Goal: Information Seeking & Learning: Learn about a topic

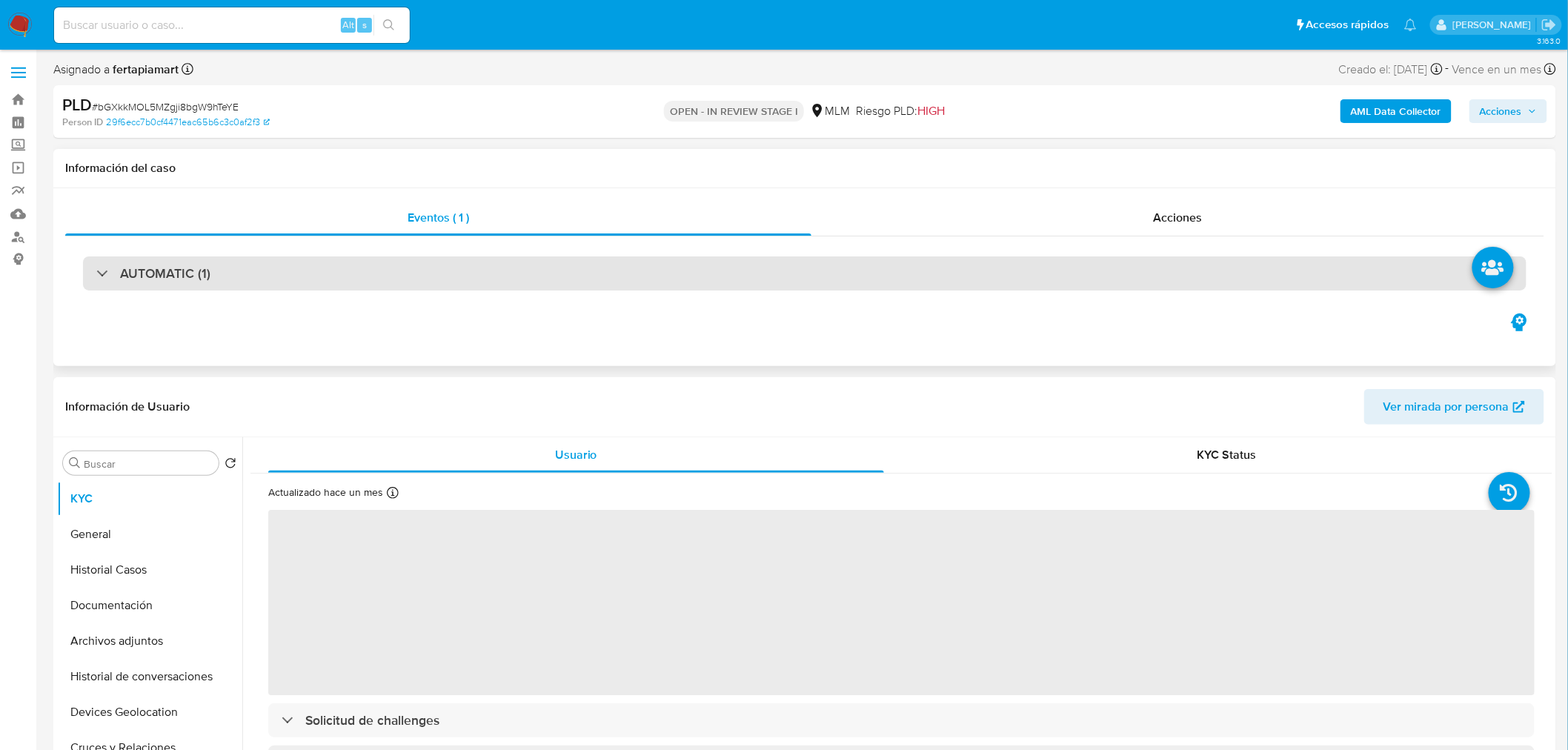
select select "10"
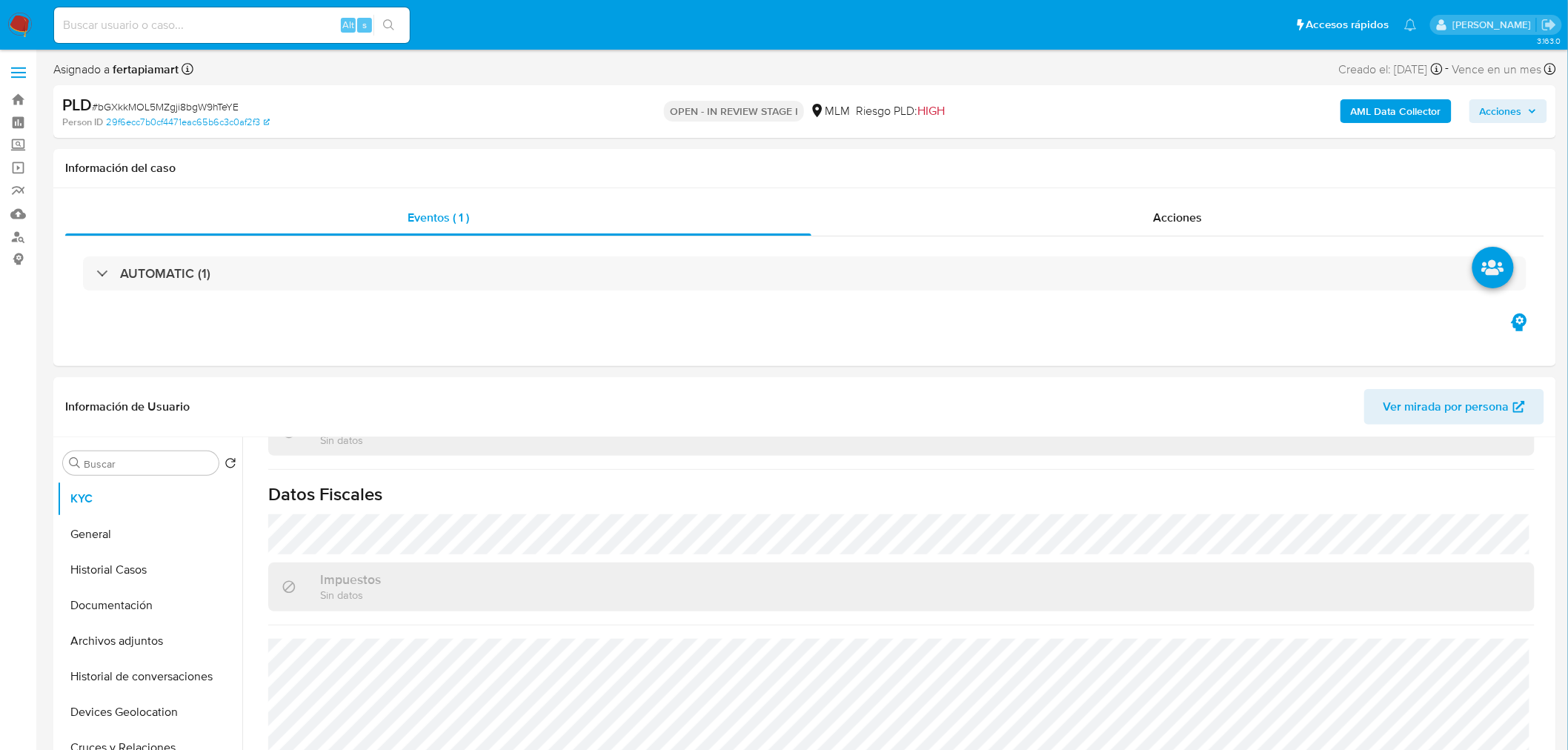
click at [1499, 114] on span "Acciones" at bounding box center [1501, 111] width 42 height 24
click at [1161, 156] on div "r" at bounding box center [1166, 158] width 14 height 14
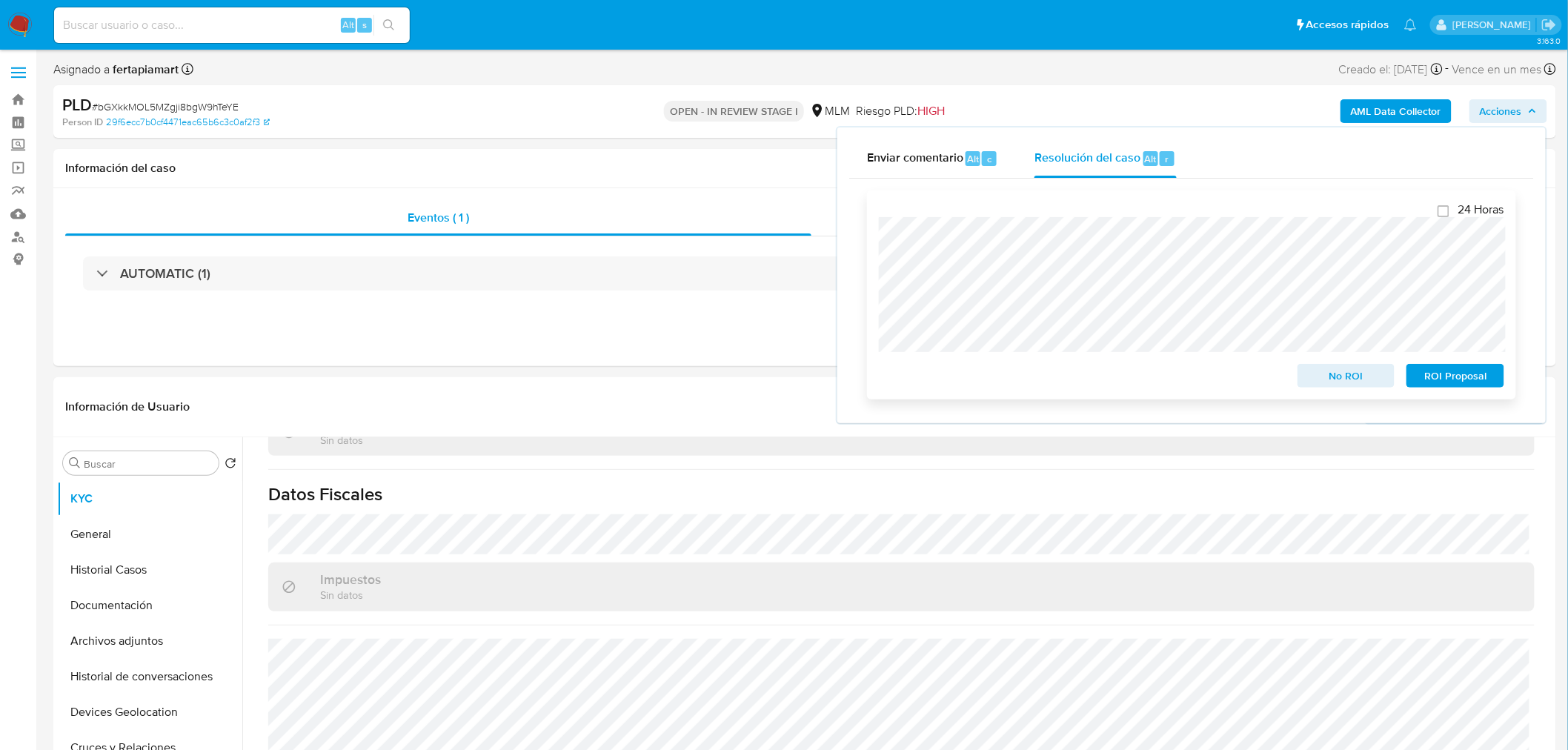
click at [1331, 381] on span "No ROI" at bounding box center [1346, 375] width 77 height 20
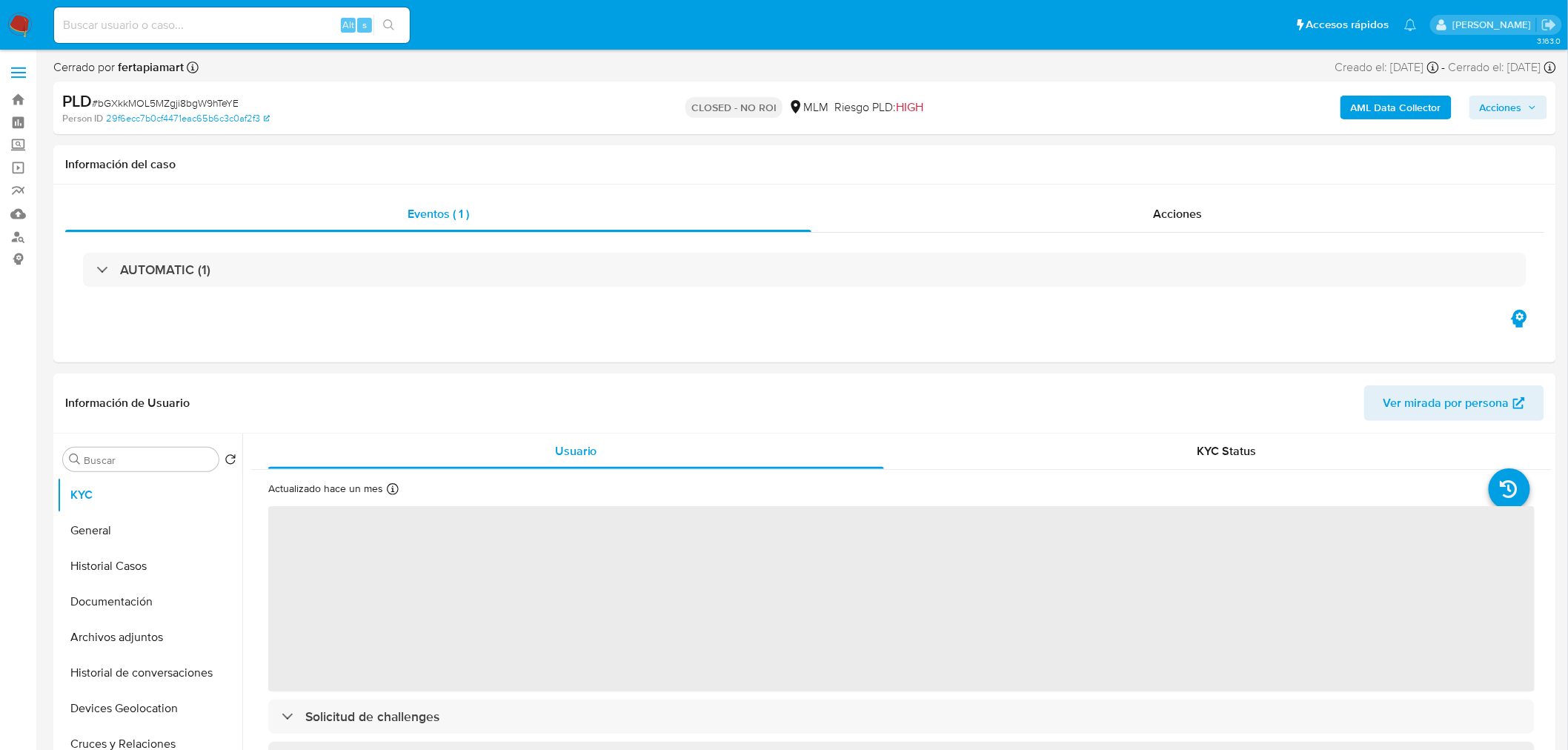
select select "10"
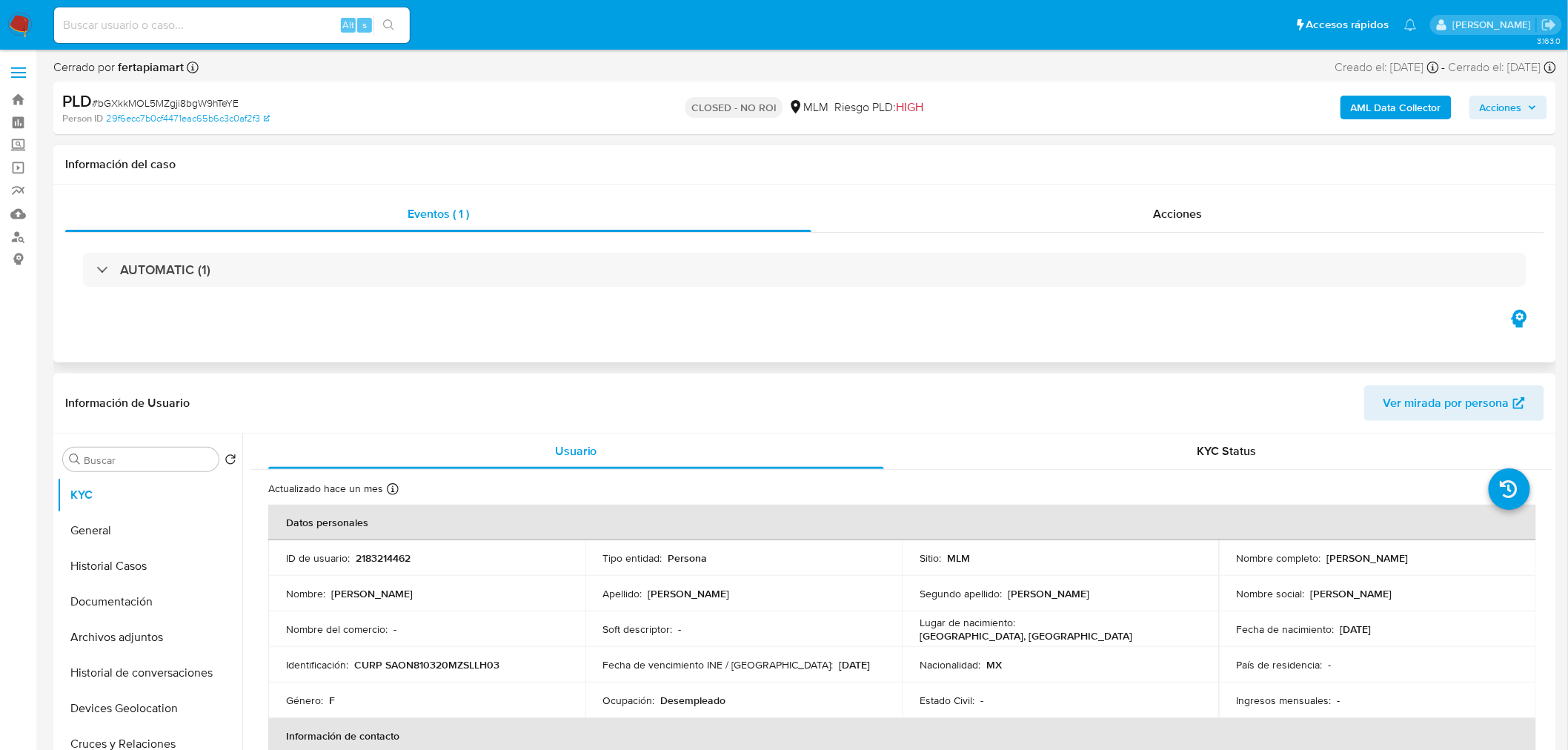
scroll to position [31, 0]
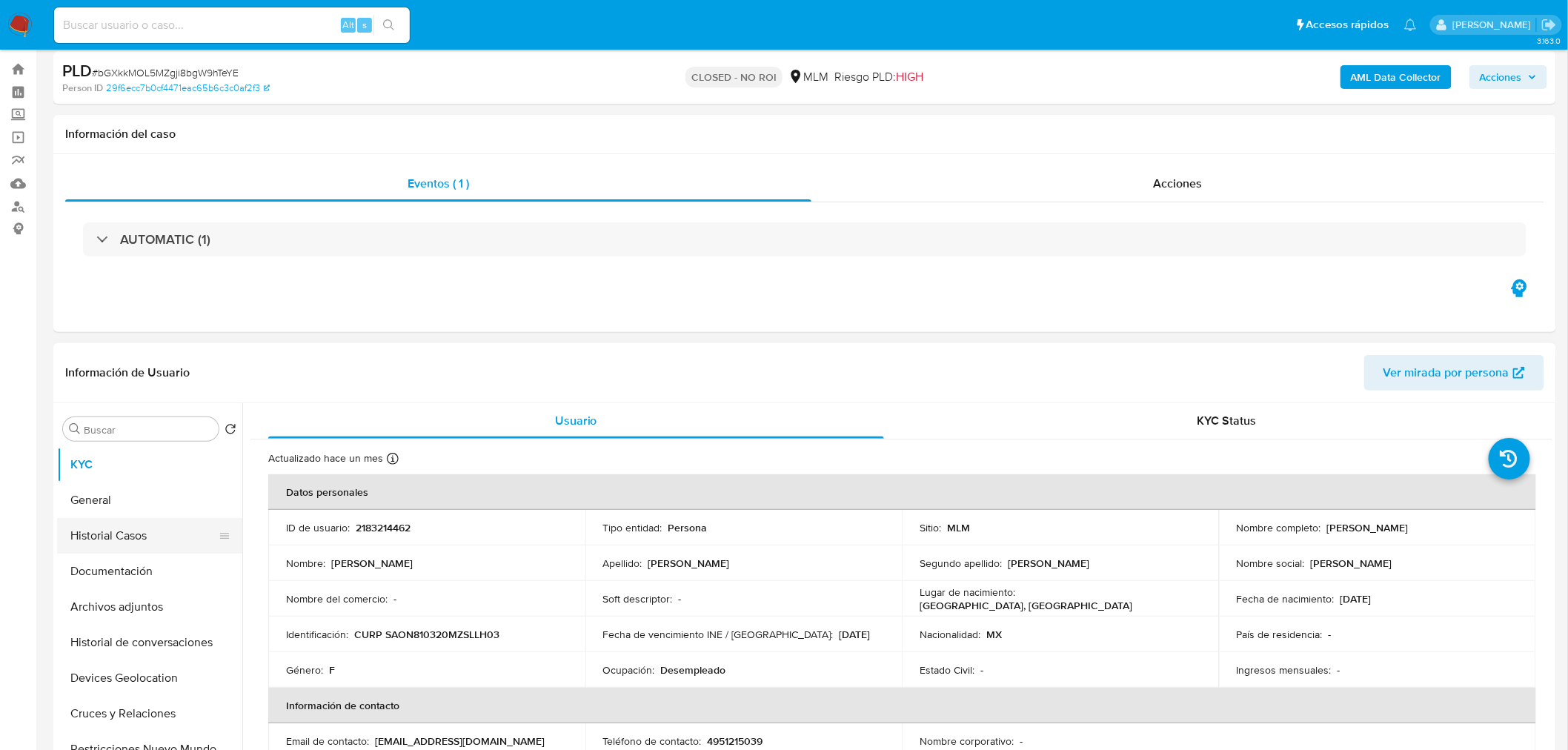
click at [149, 536] on button "Historial Casos" at bounding box center [143, 536] width 174 height 36
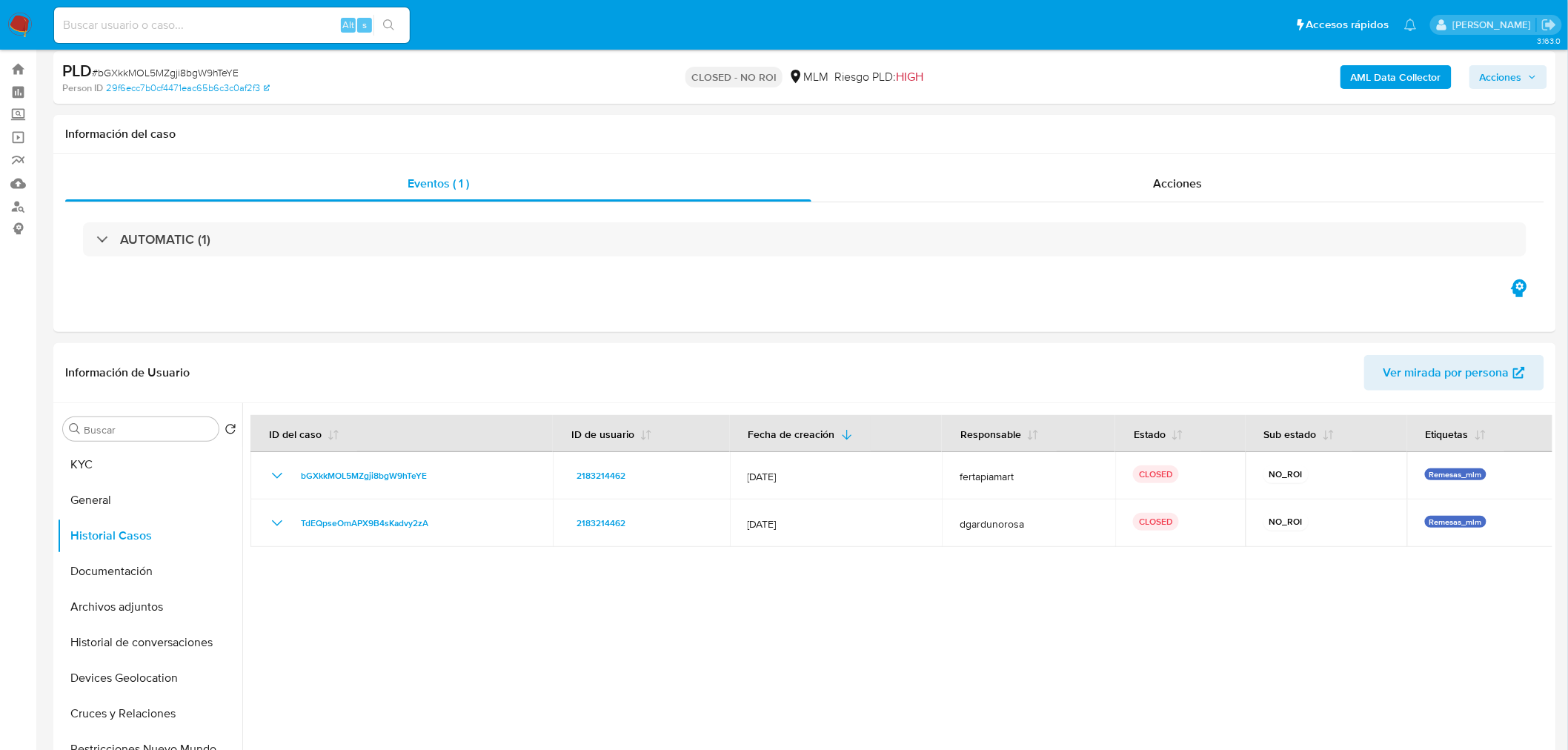
click at [12, 19] on img at bounding box center [20, 25] width 25 height 25
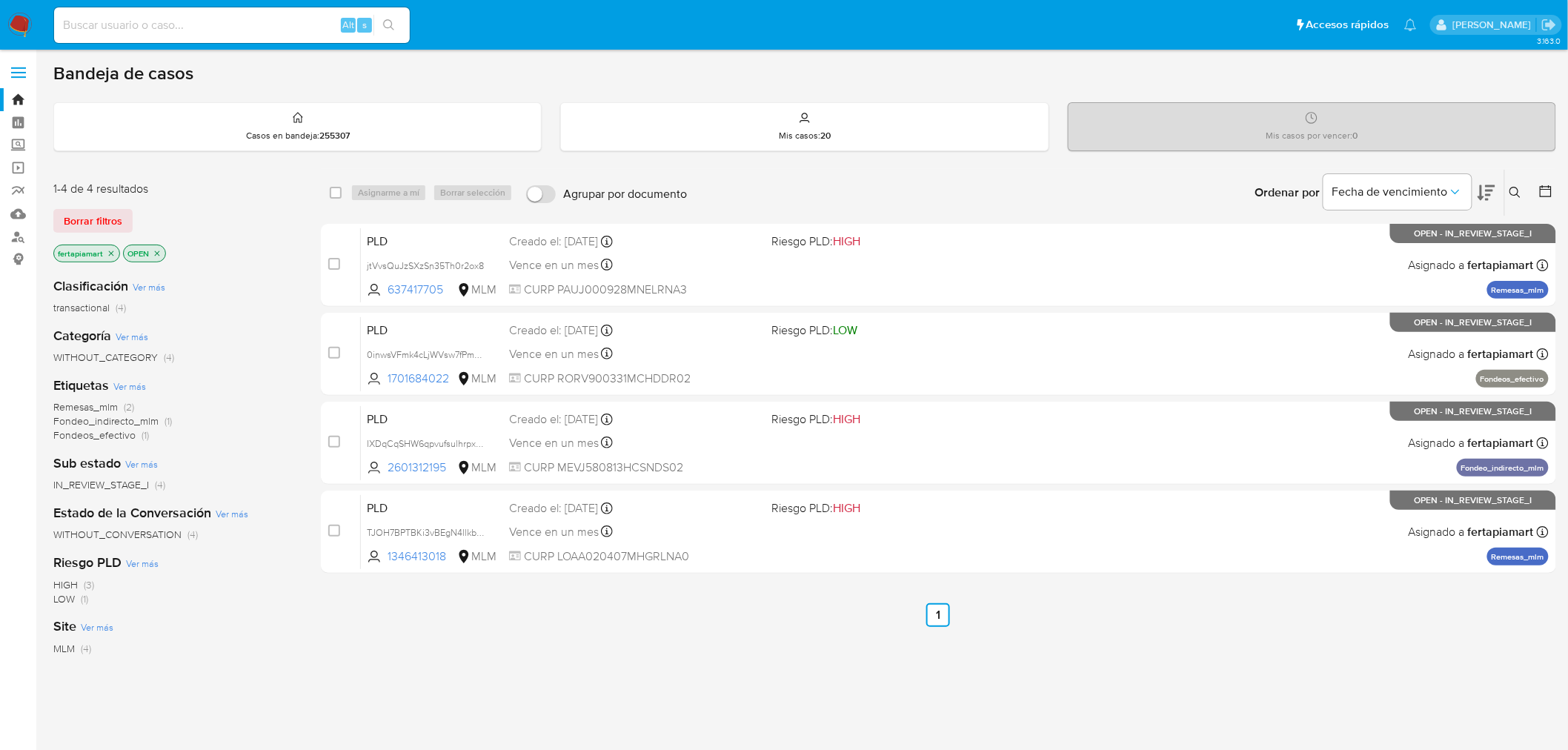
click at [273, 26] on input at bounding box center [232, 25] width 356 height 19
paste input "57842098"
type input "57842098"
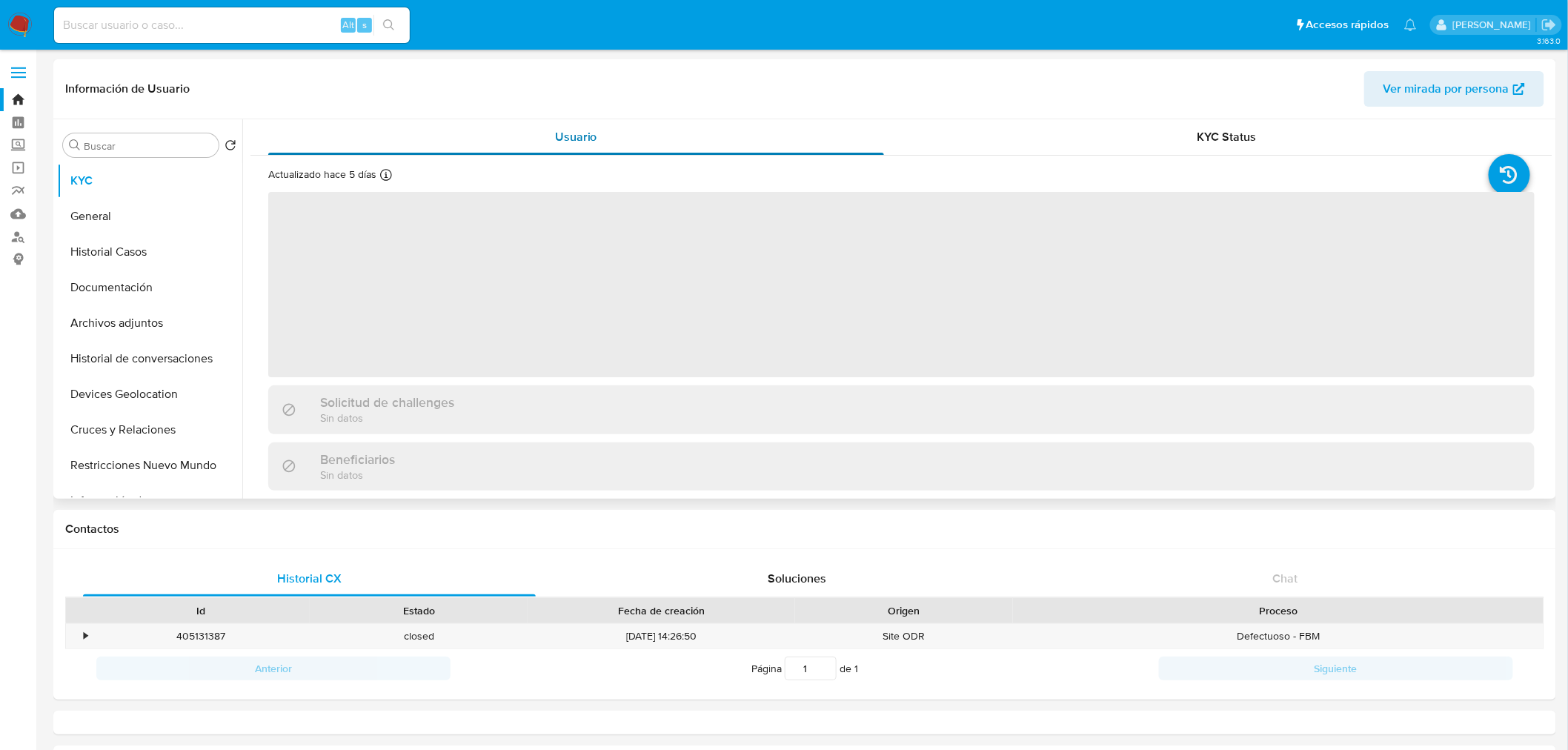
select select "10"
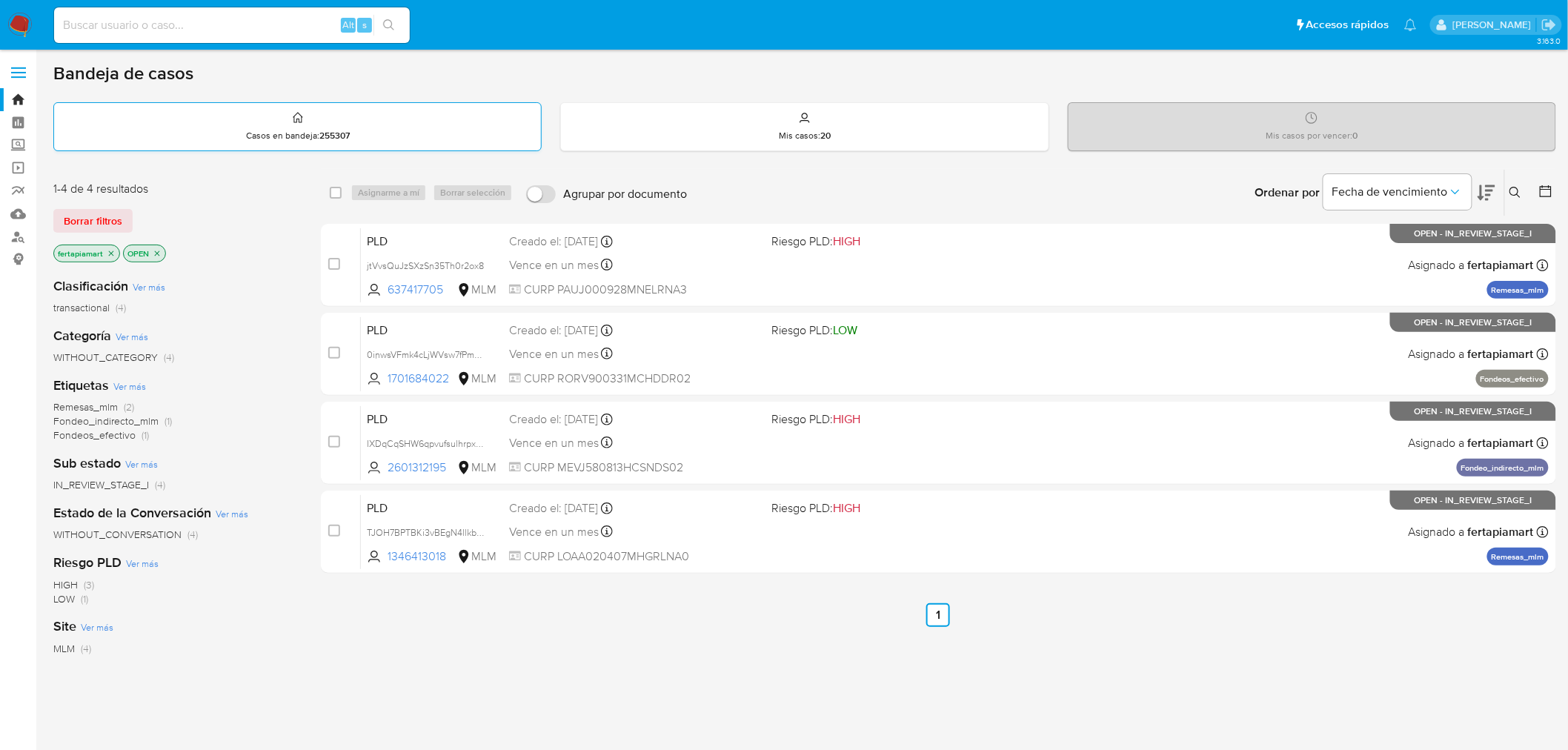
click at [382, 116] on div "Casos en bandeja : 255307" at bounding box center [297, 127] width 487 height 47
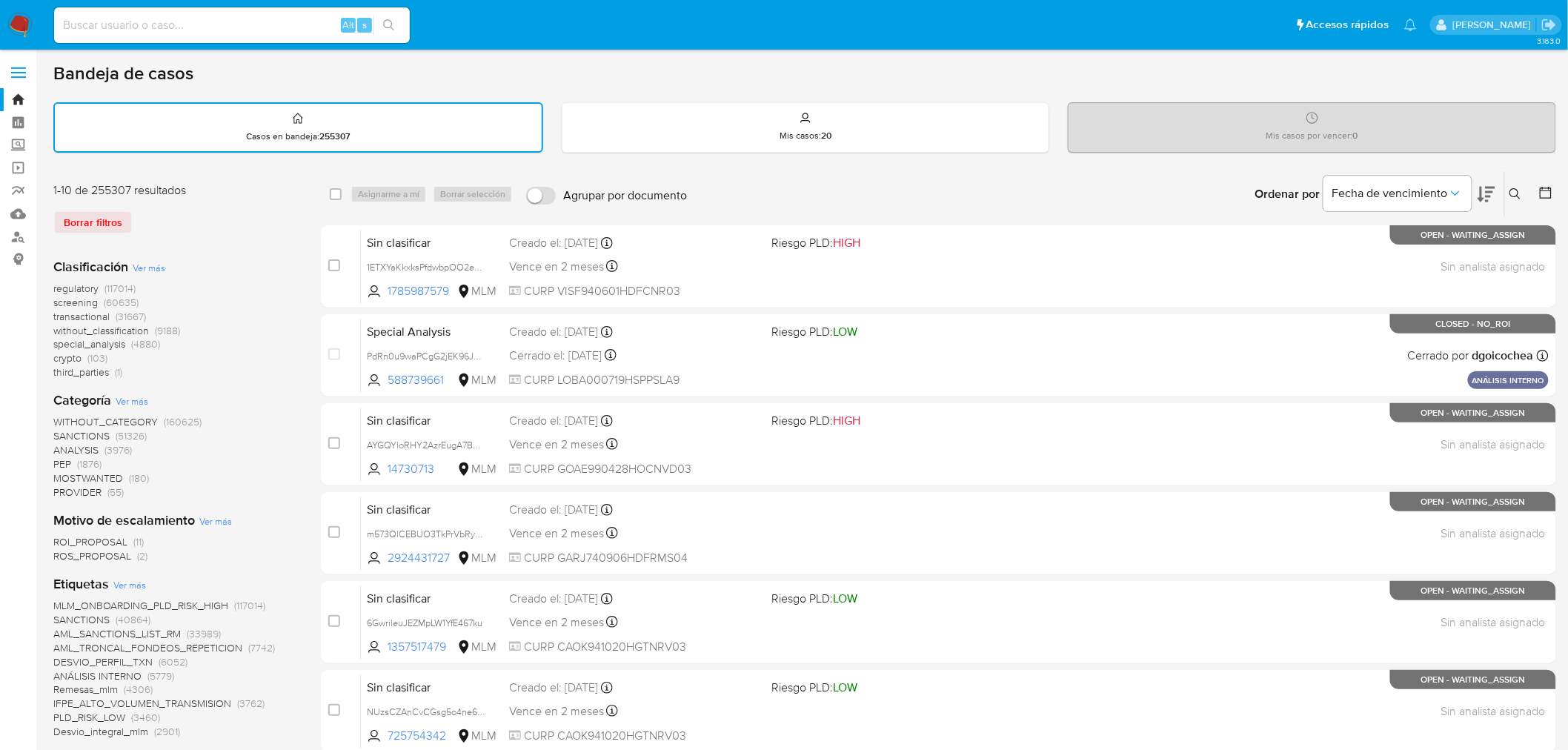
click at [1510, 186] on button at bounding box center [1517, 194] width 25 height 18
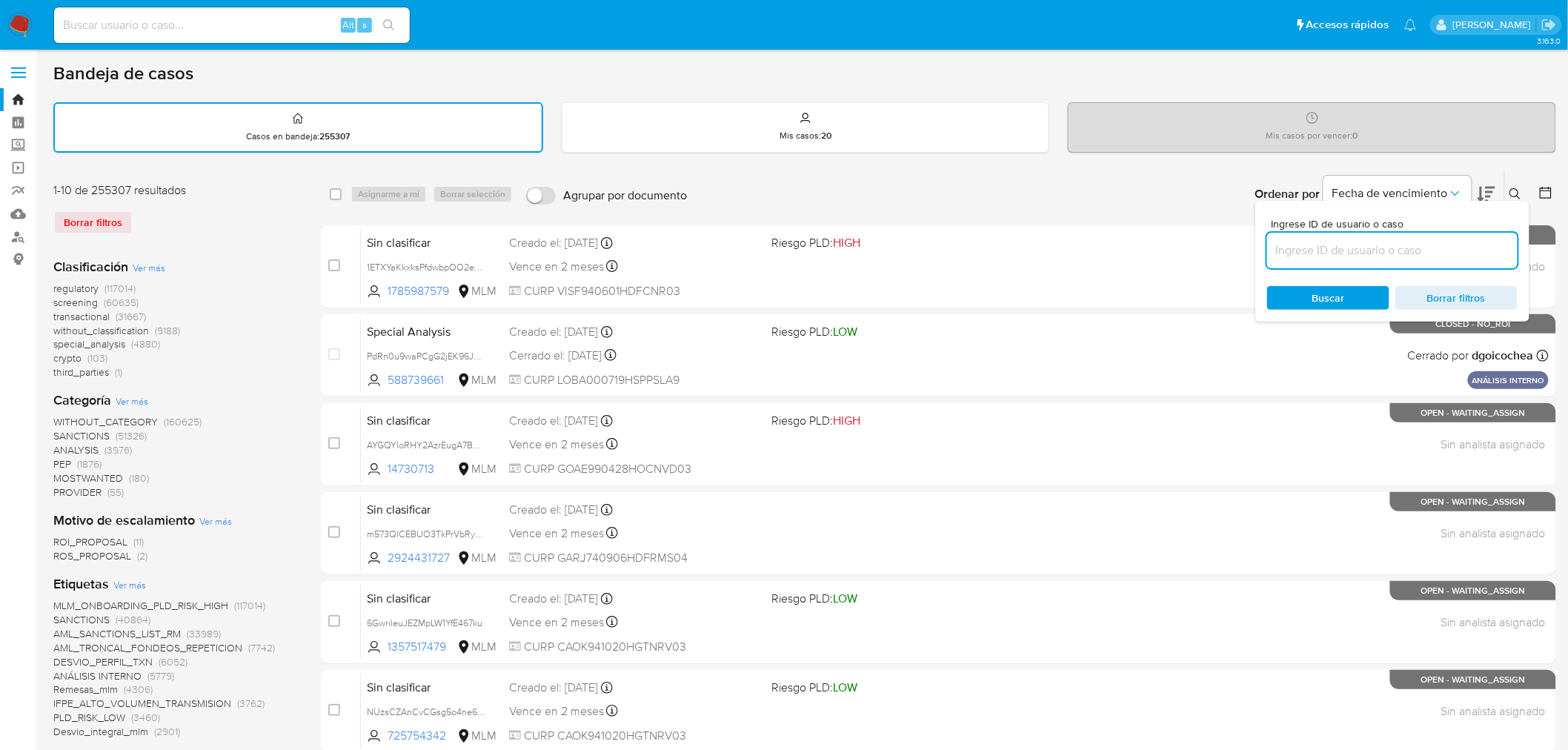
click at [1397, 252] on input at bounding box center [1393, 250] width 251 height 19
type input "57842098"
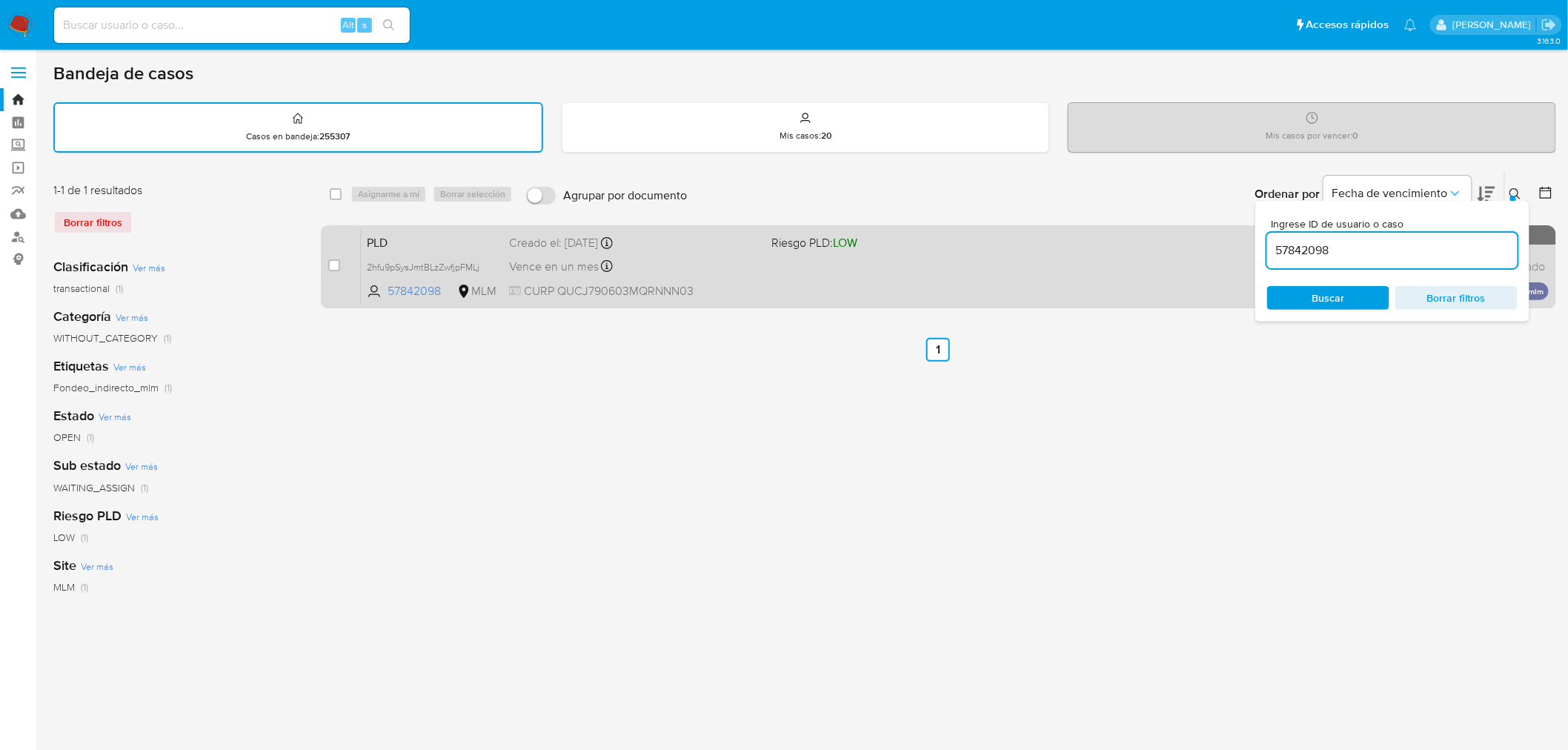
click at [938, 287] on div "PLD 2hfu9pSysJmtBLzZwfjpFMLj 57842098 MLM Riesgo PLD: LOW Creado el: 12/09/2025…" at bounding box center [955, 266] width 1188 height 75
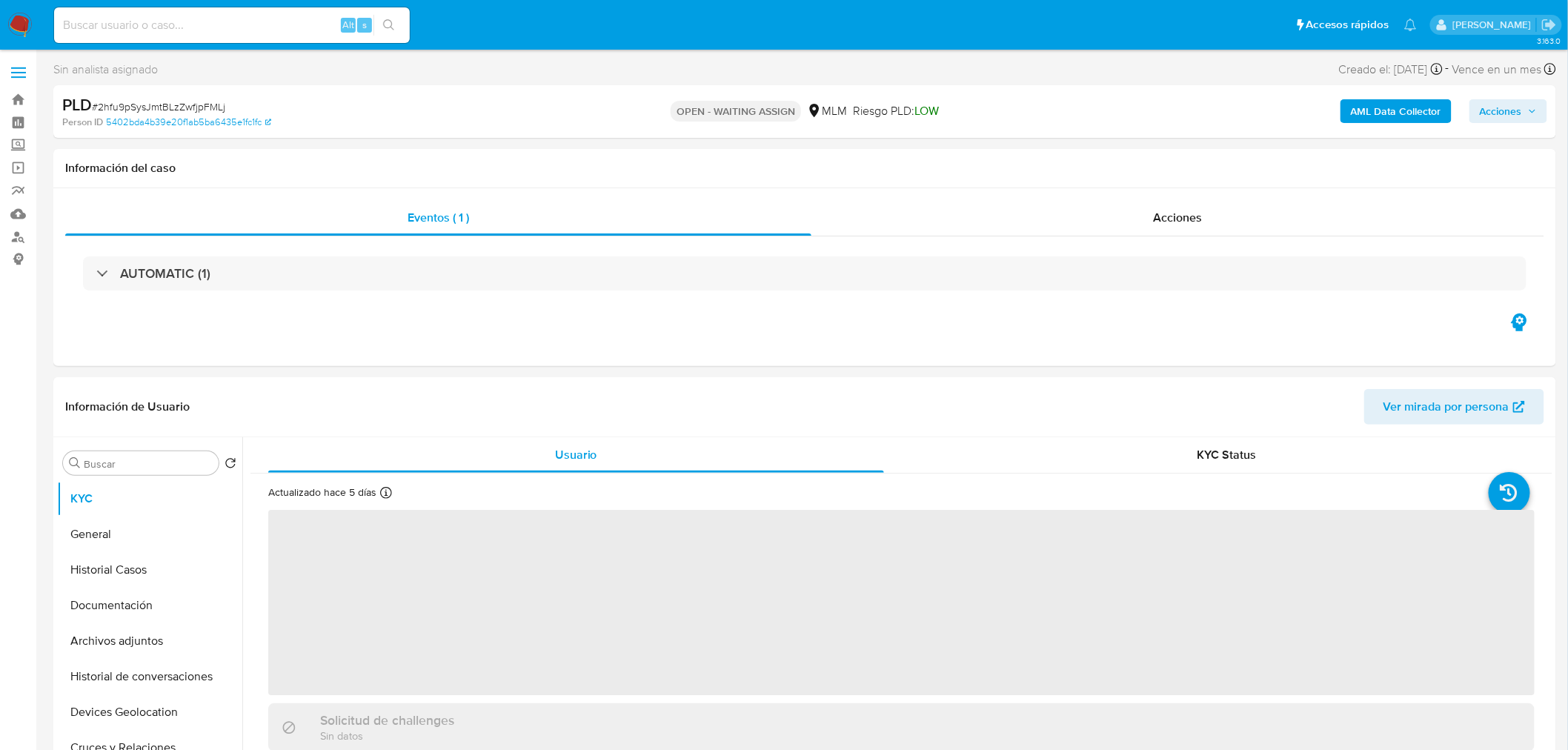
select select "10"
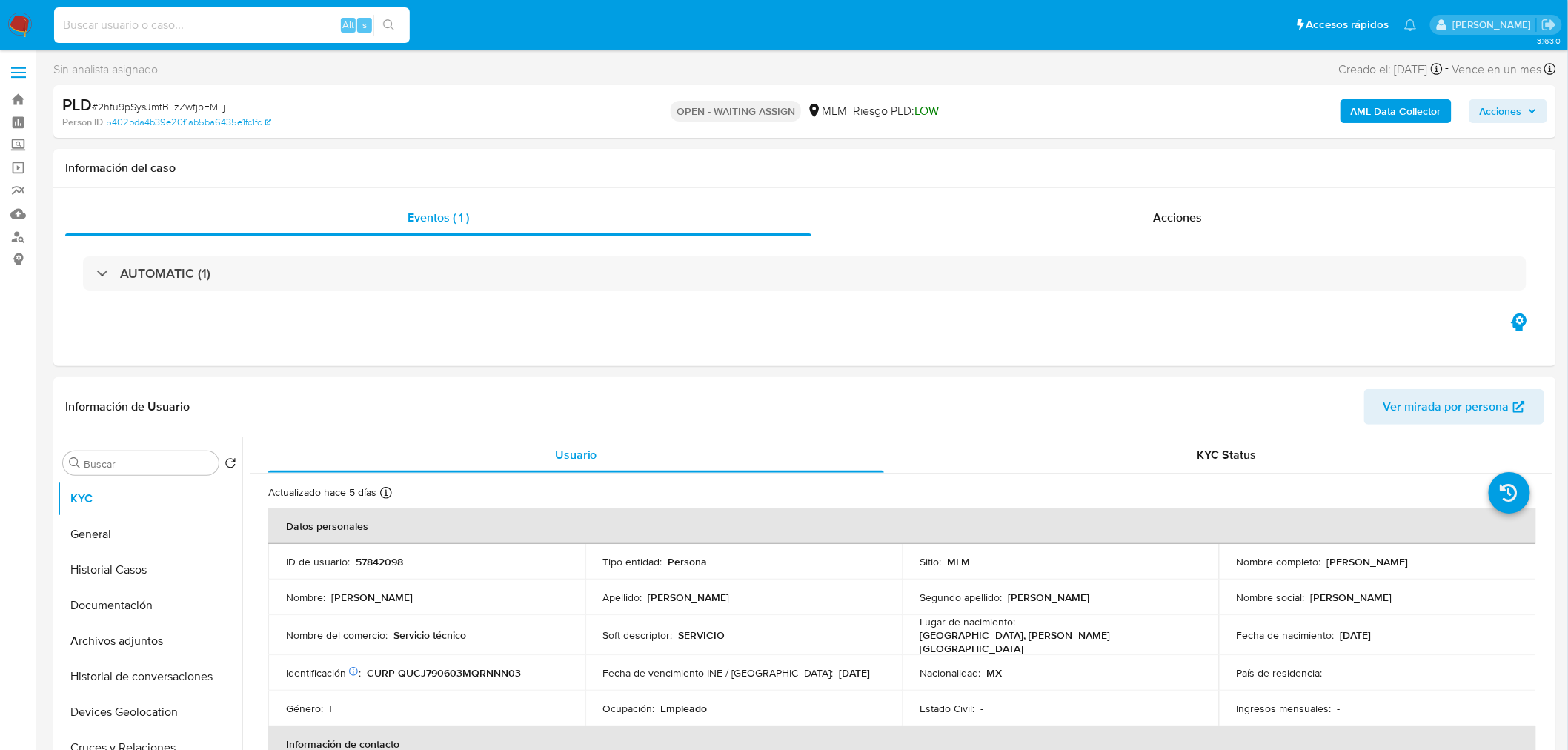
click at [93, 25] on input at bounding box center [232, 25] width 356 height 19
click at [18, 31] on img at bounding box center [20, 25] width 25 height 25
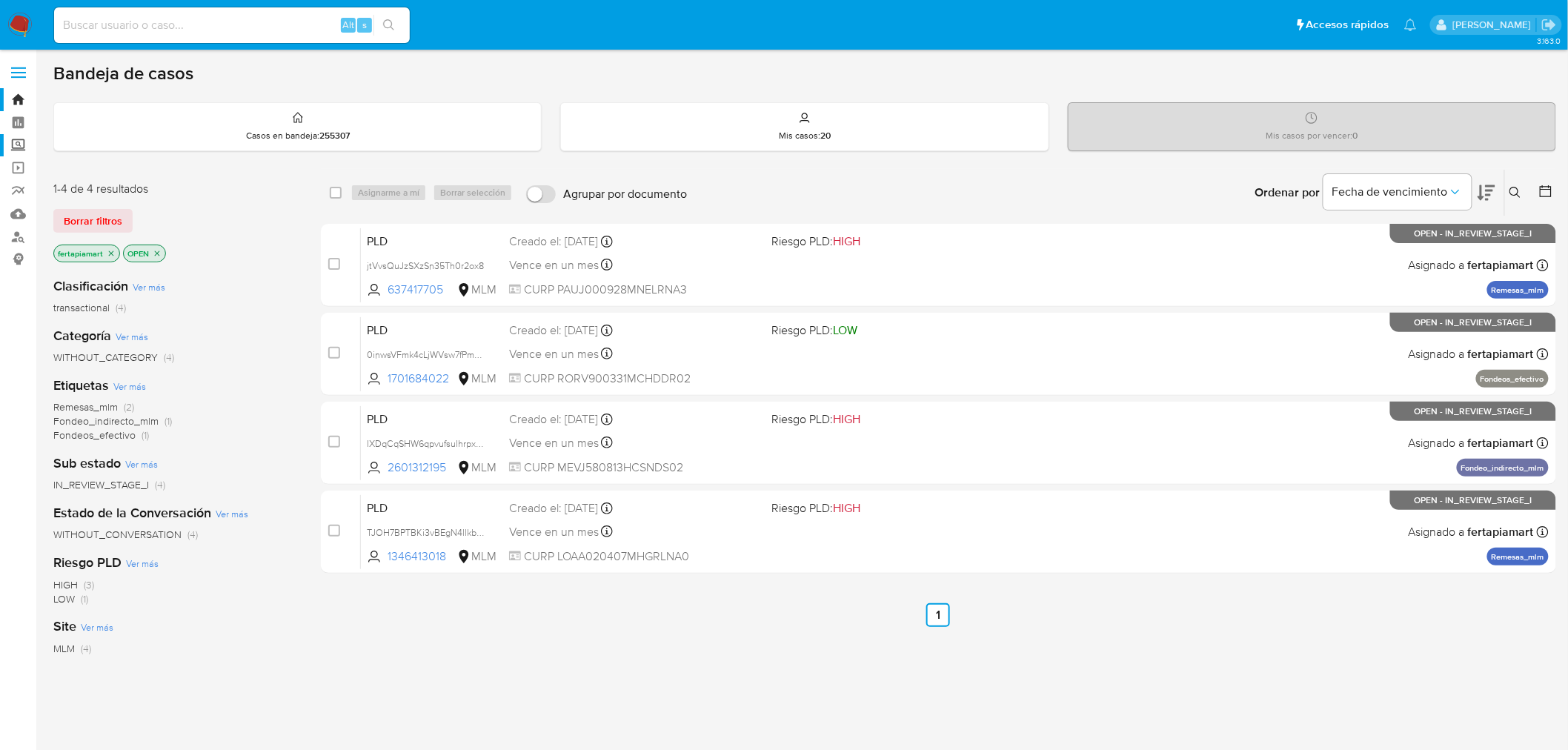
click at [20, 151] on label "Screening" at bounding box center [88, 145] width 176 height 23
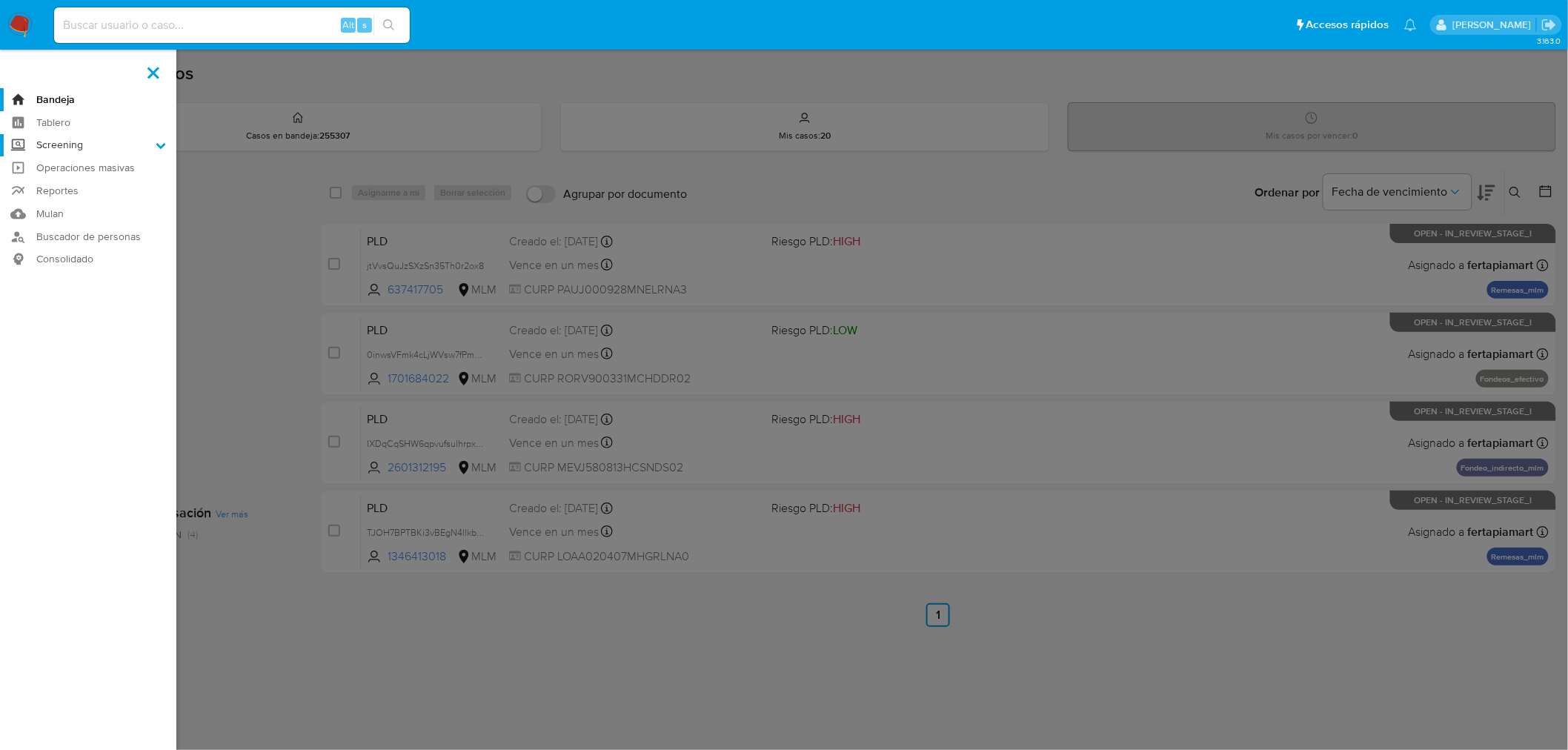
click at [0, 0] on input "Screening" at bounding box center [0, 0] width 0 height 0
click at [671, 175] on label at bounding box center [784, 375] width 1568 height 750
click at [0, 0] on input "checkbox" at bounding box center [0, 0] width 0 height 0
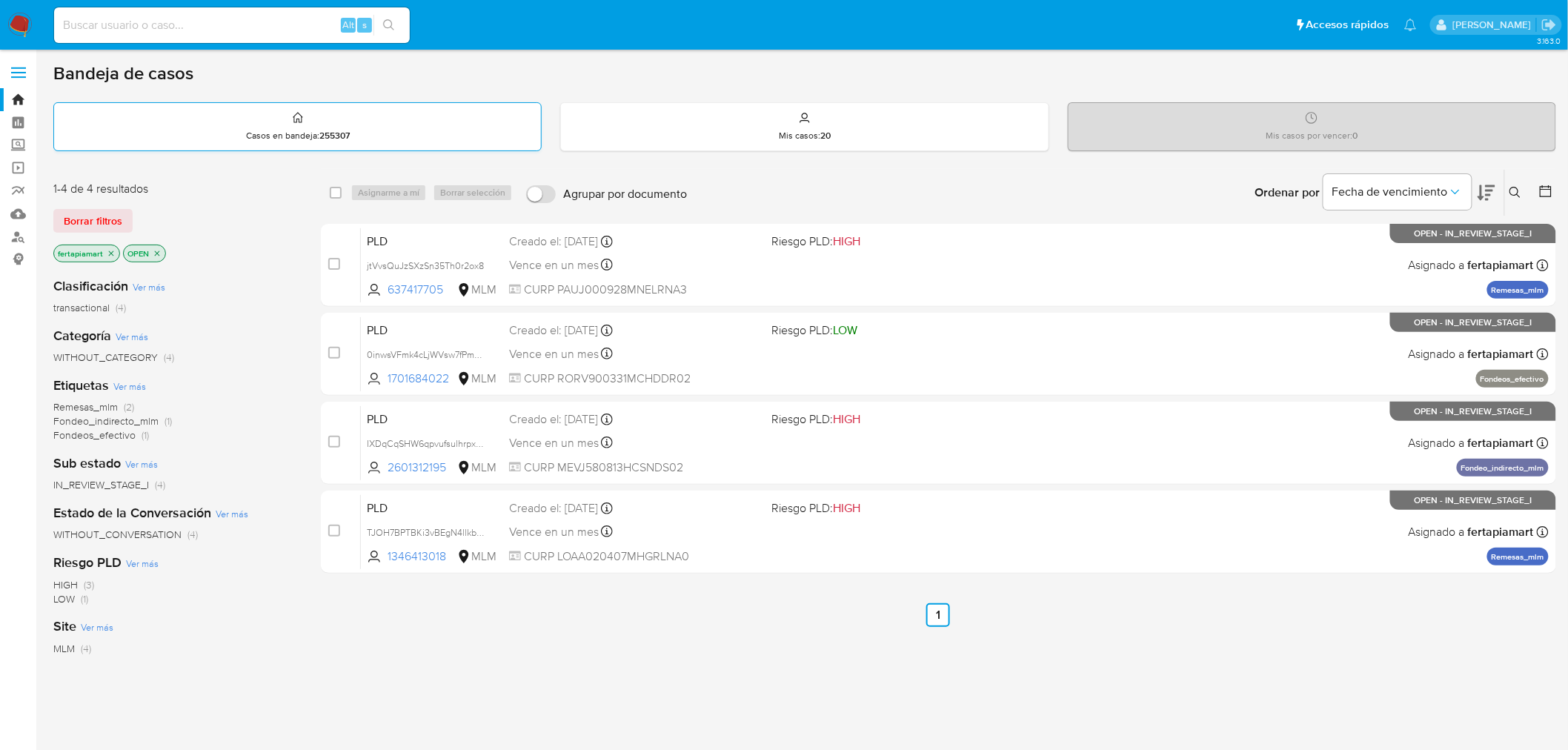
click at [424, 145] on div "Casos en bandeja : 255307" at bounding box center [297, 127] width 487 height 47
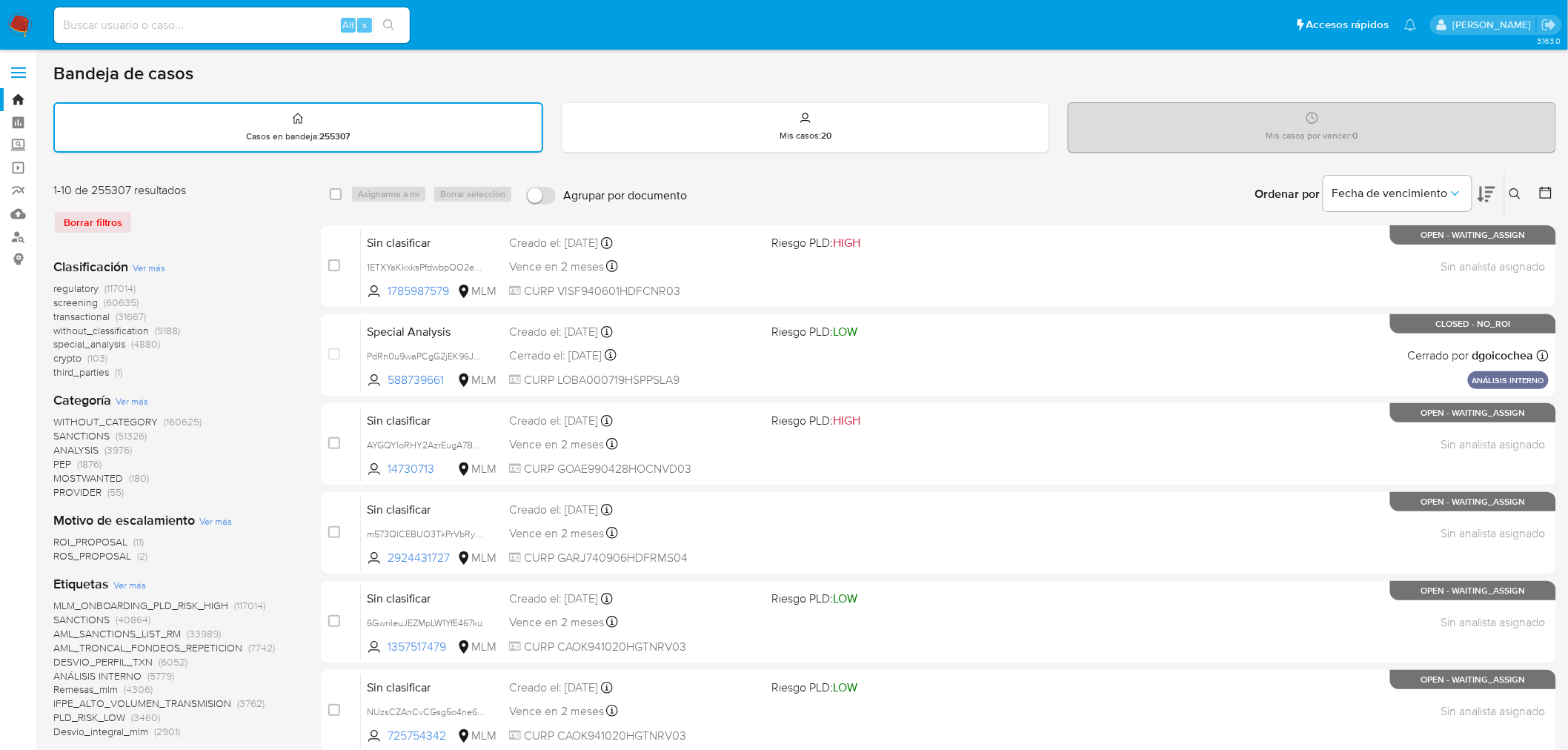
click at [1517, 195] on icon at bounding box center [1515, 194] width 12 height 12
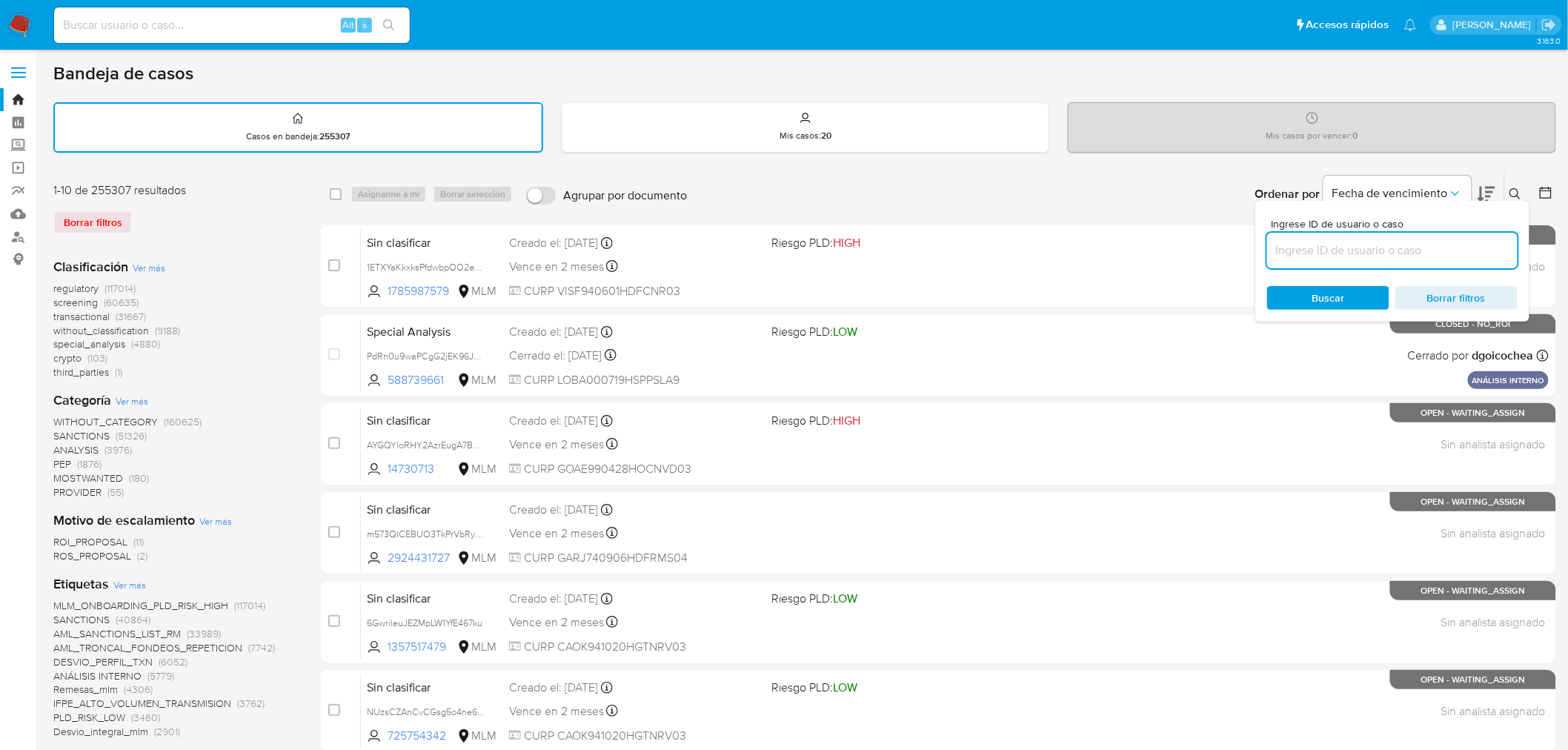
click at [1393, 252] on input at bounding box center [1393, 250] width 251 height 19
type input "57842098"
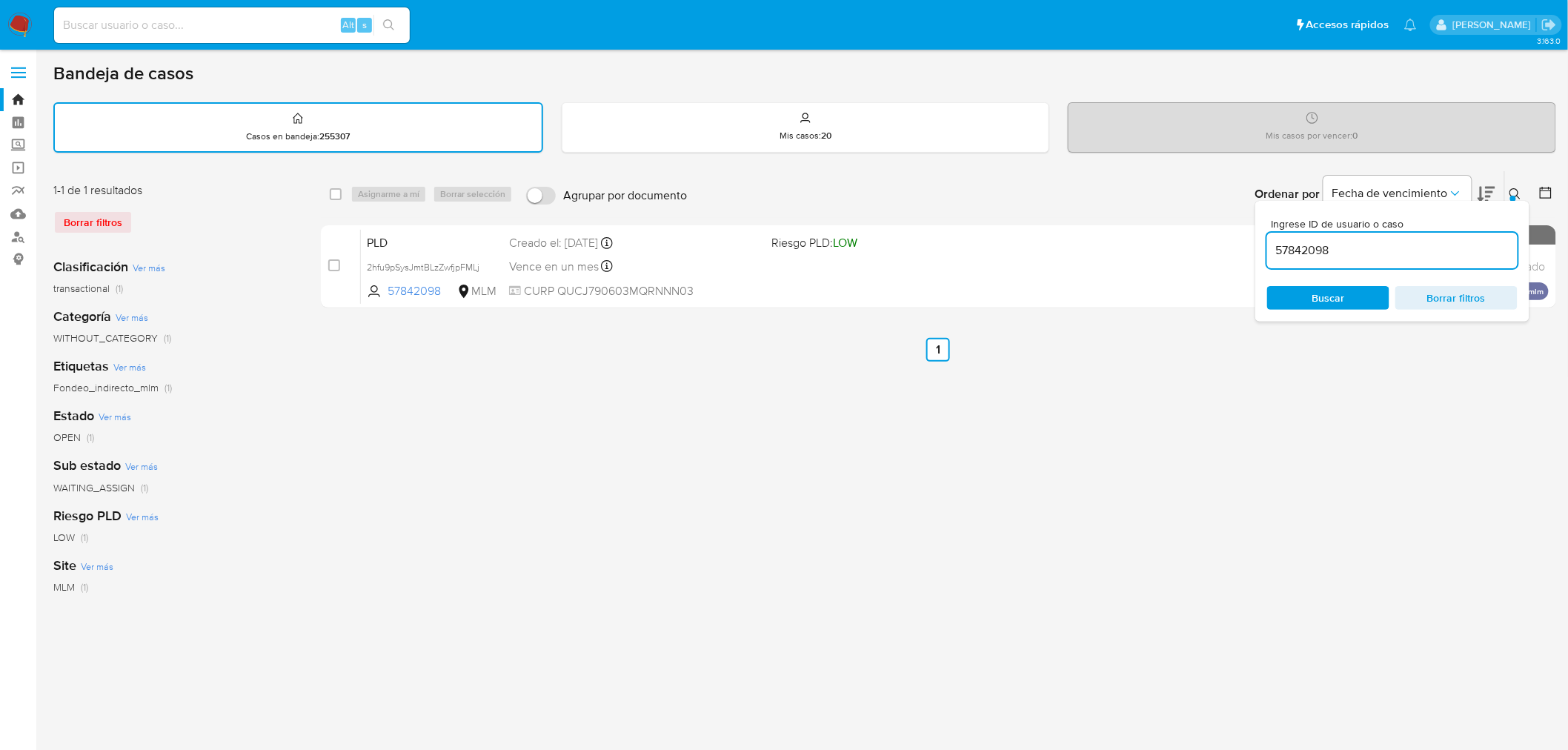
click at [1053, 372] on div "select-all-cases-checkbox Asignarme a mí Borrar selección Agrupar por documento…" at bounding box center [939, 496] width 1235 height 651
click at [1506, 186] on button at bounding box center [1517, 194] width 25 height 18
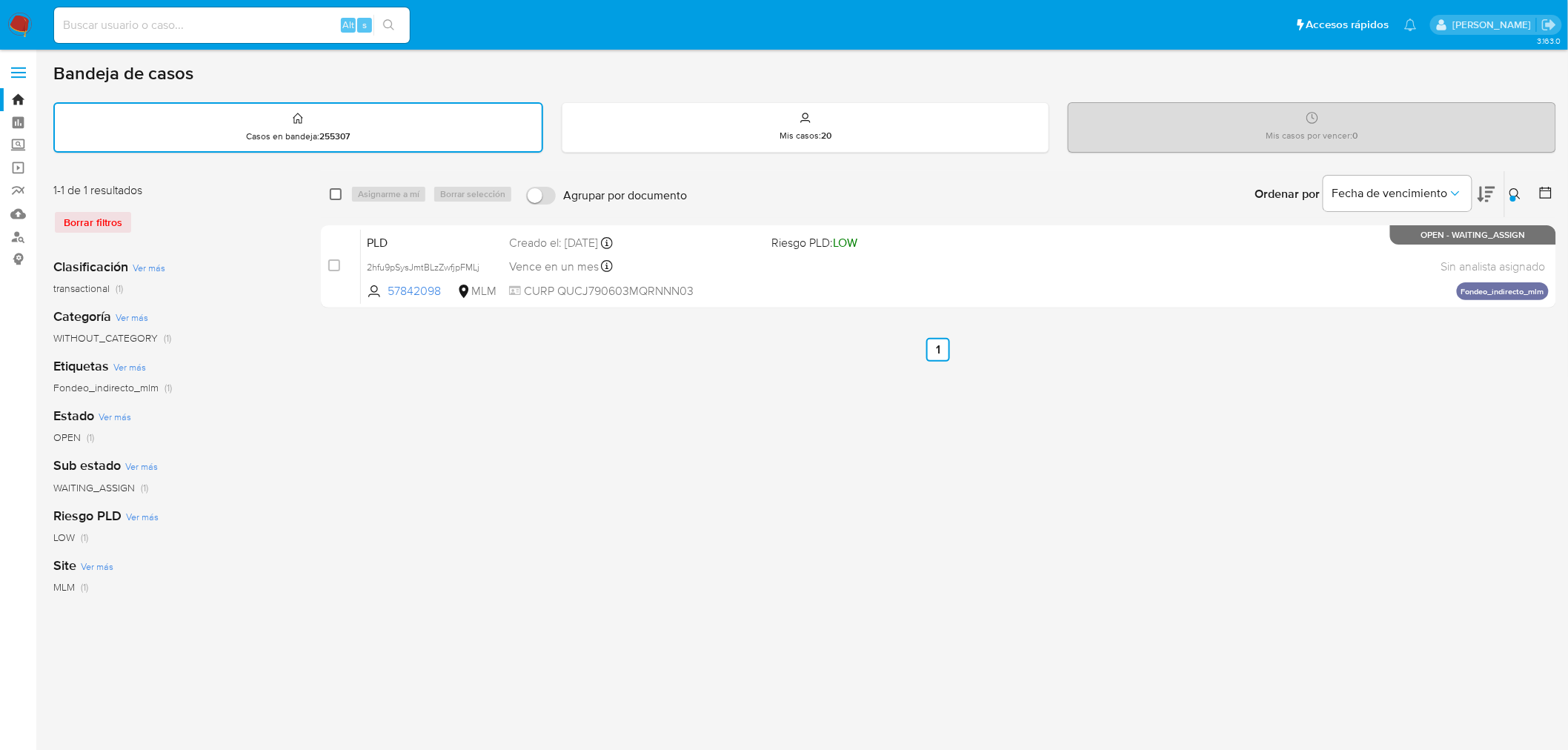
click at [337, 188] on input "checkbox" at bounding box center [335, 194] width 12 height 12
checkbox input "true"
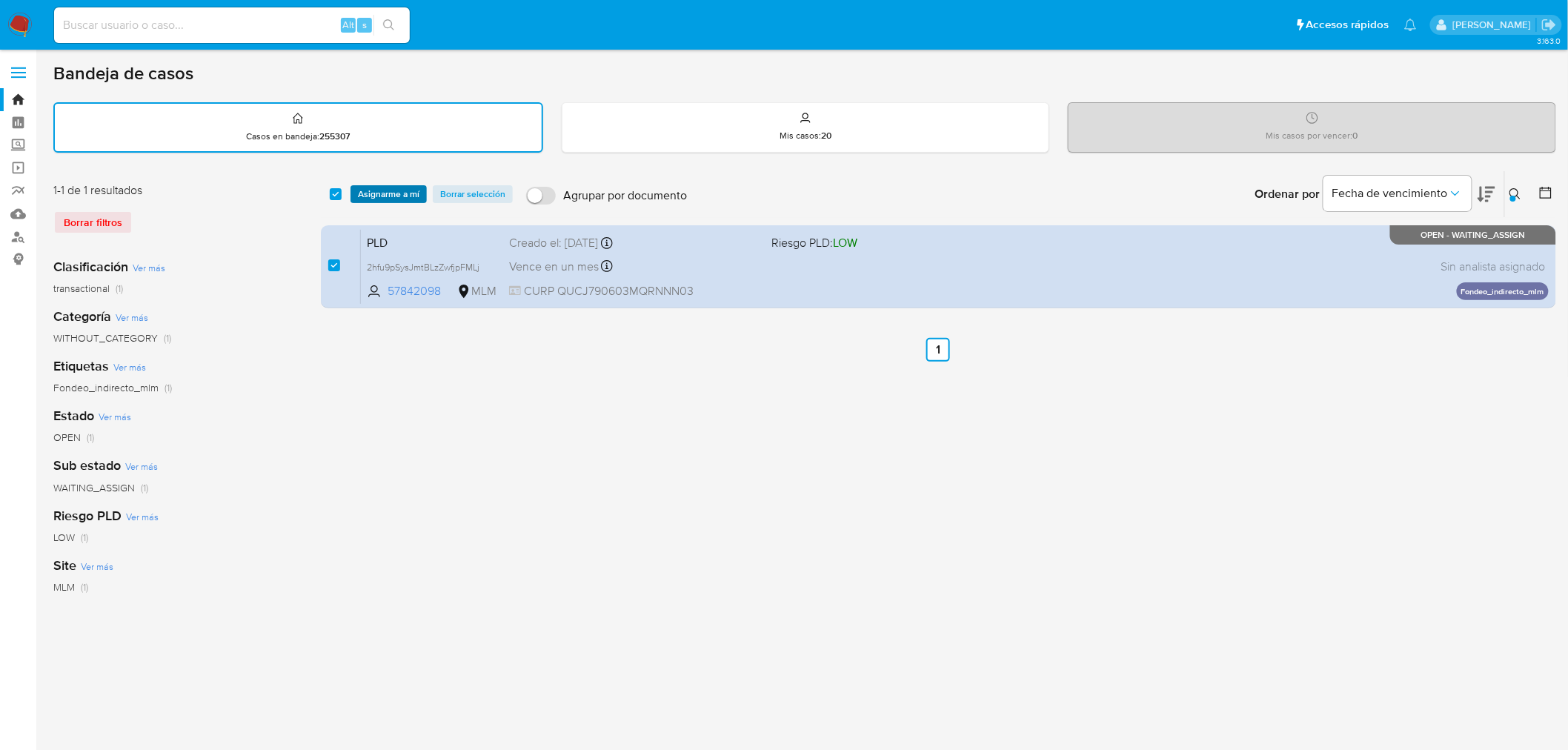
click at [375, 187] on span "Asignarme a mí" at bounding box center [388, 193] width 62 height 14
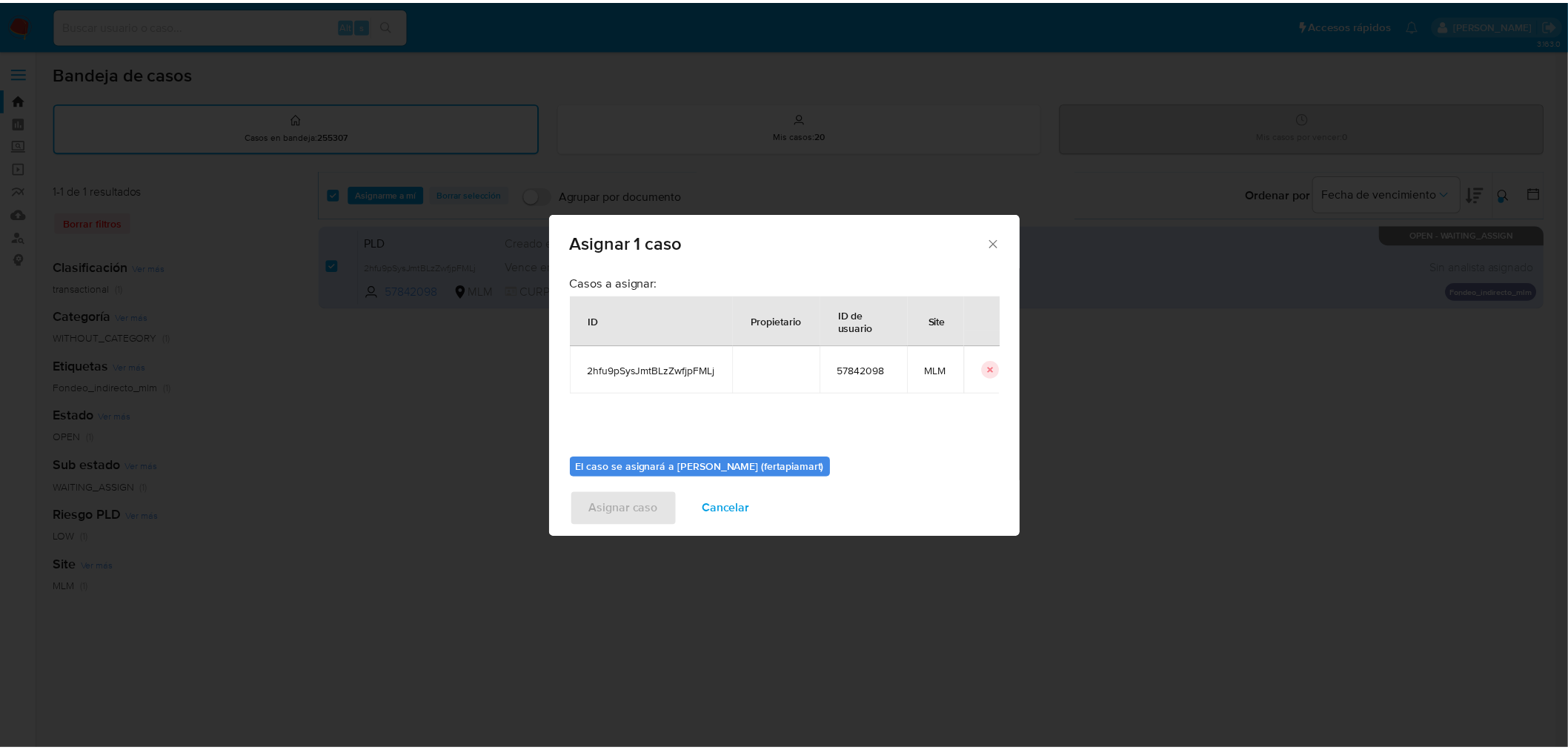
scroll to position [76, 0]
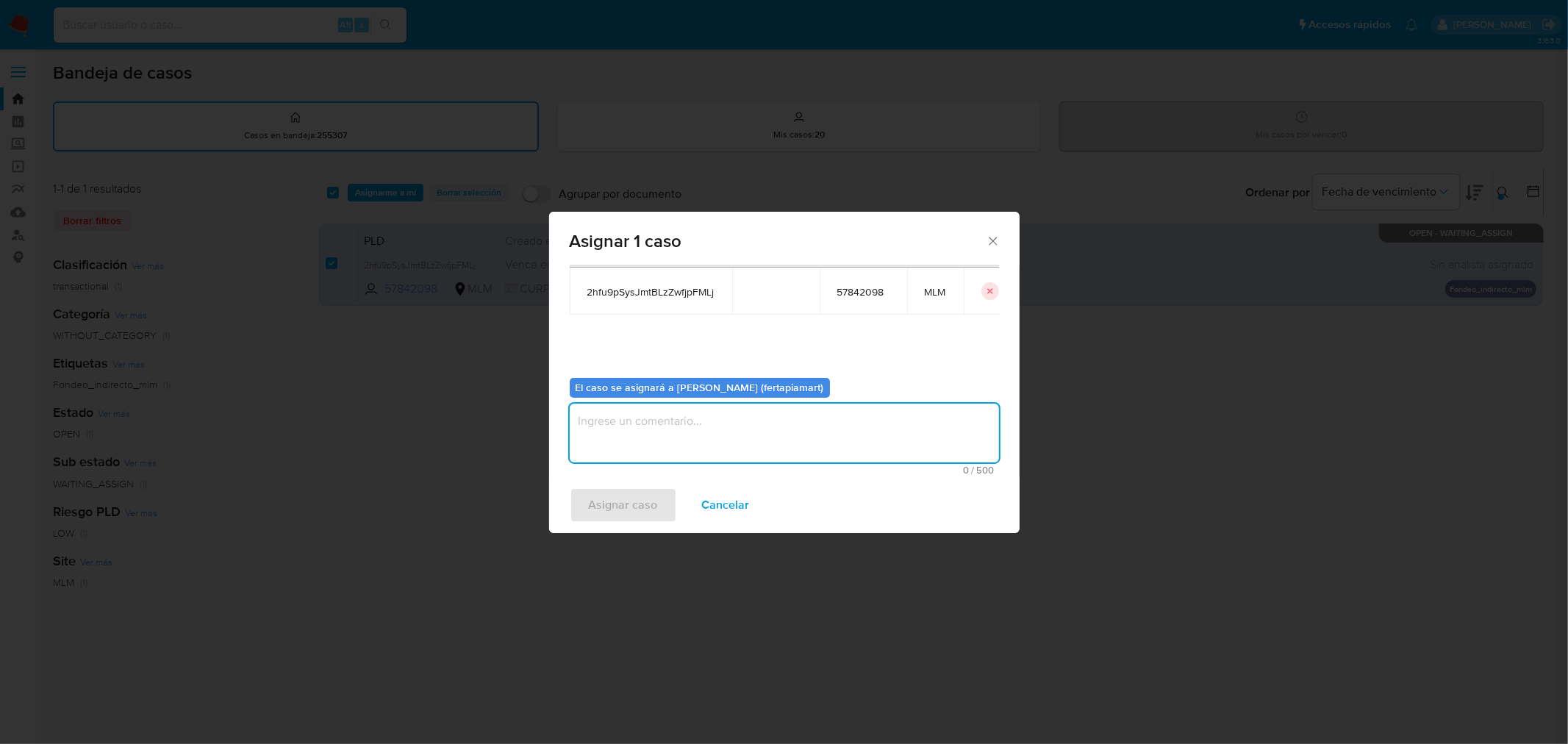
click at [656, 417] on textarea "assign-modal" at bounding box center [784, 433] width 429 height 59
type textarea "FT"
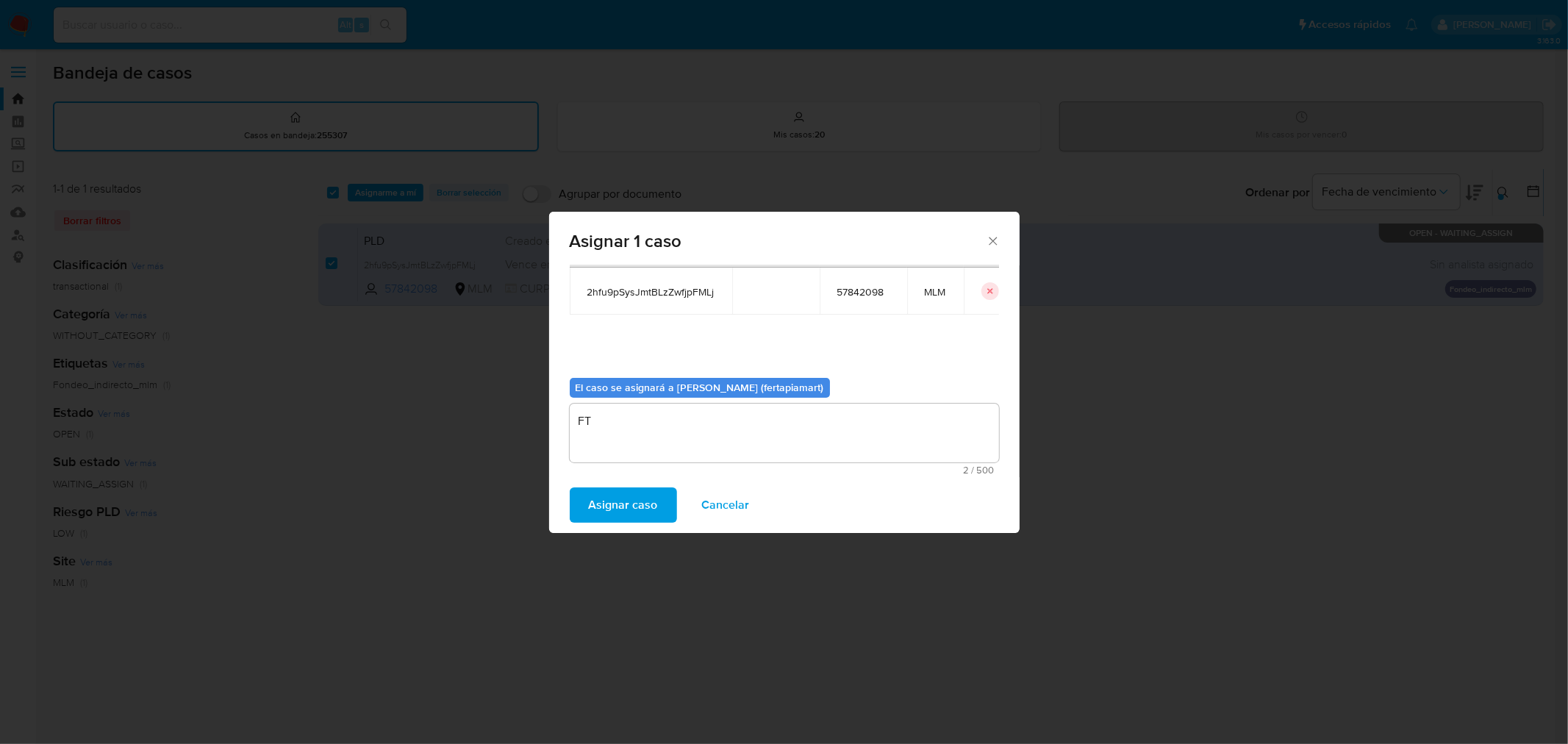
click at [635, 500] on span "Asignar caso" at bounding box center [624, 505] width 69 height 32
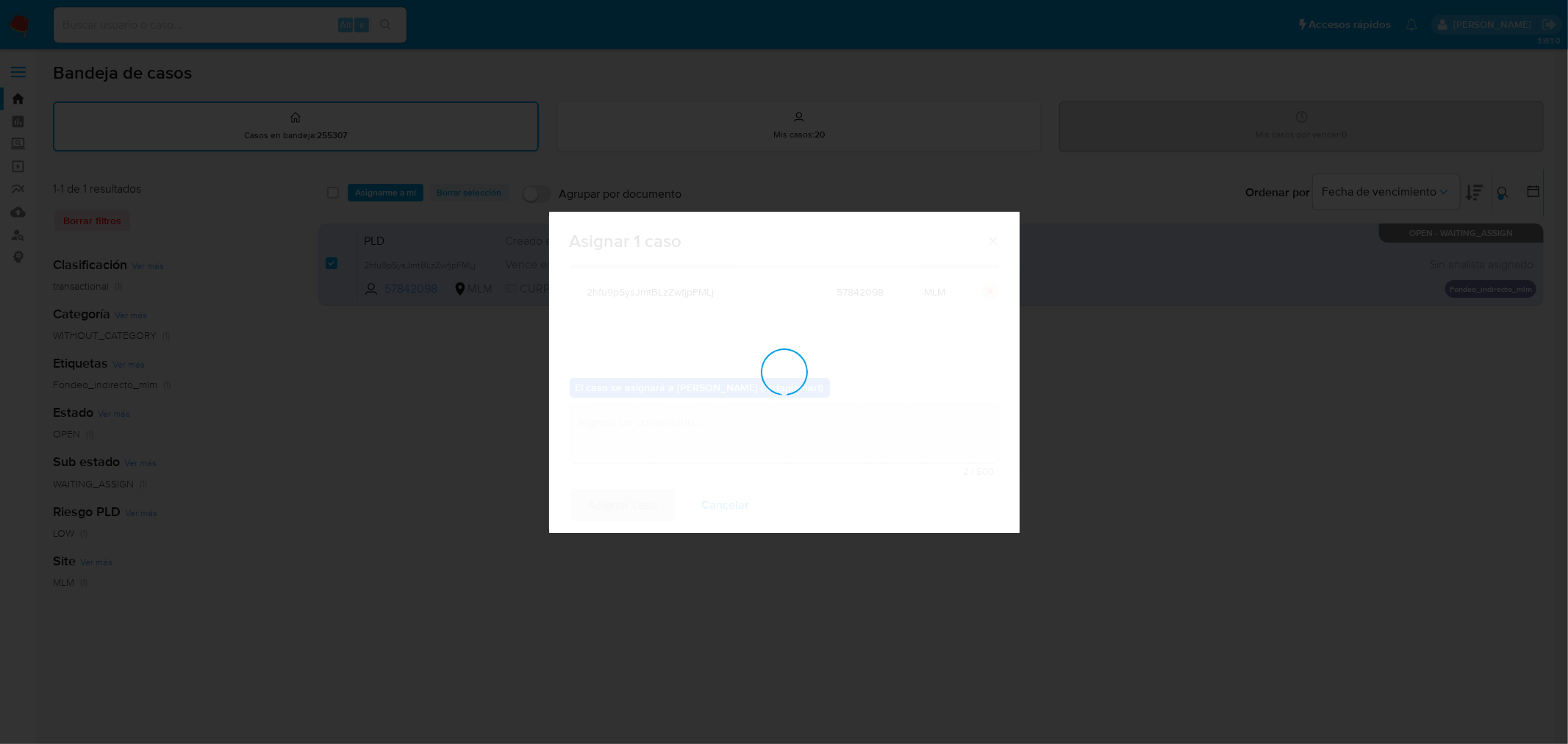
checkbox input "false"
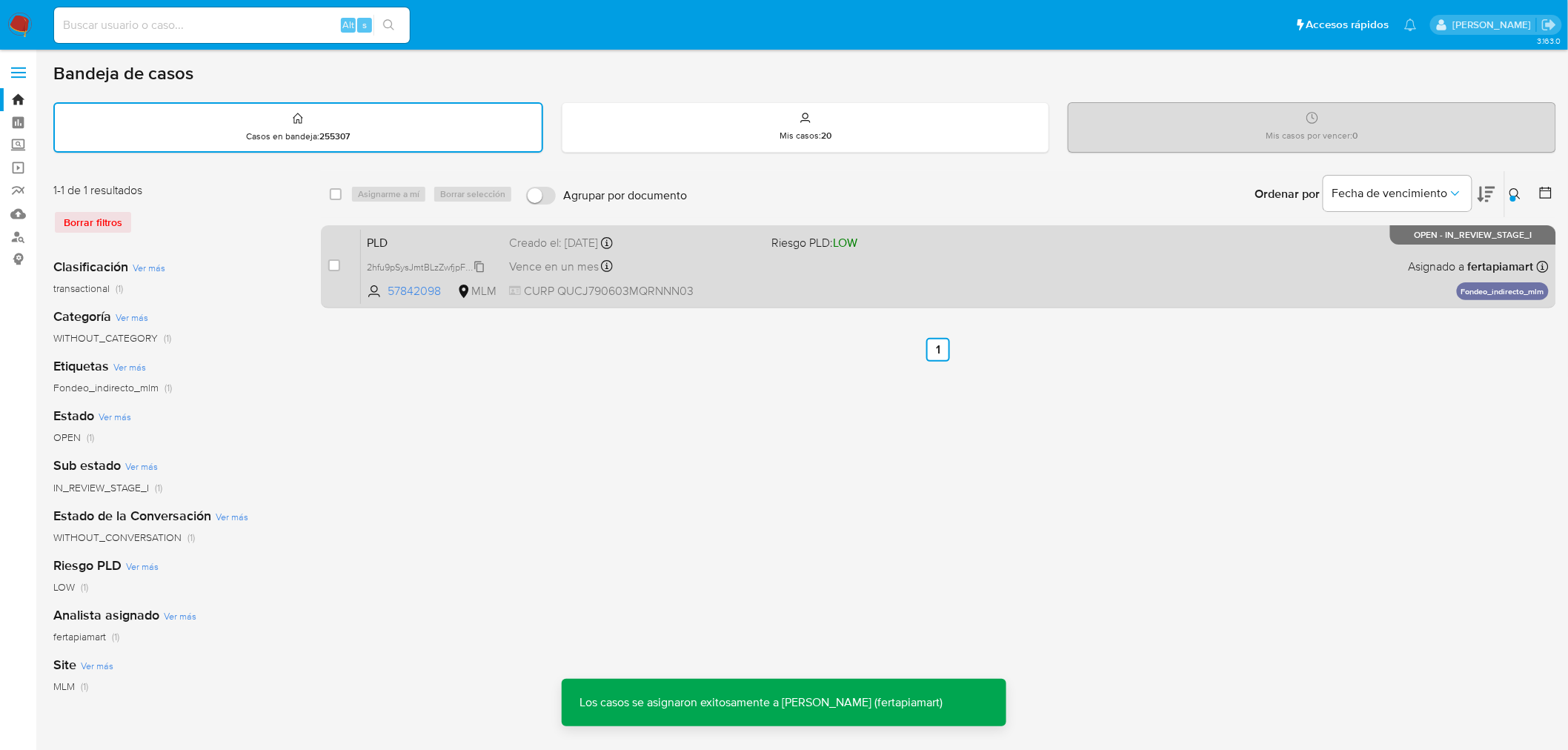
click at [417, 261] on span "2hfu9pSysJmtBLzZwfjpFMLj" at bounding box center [423, 265] width 113 height 16
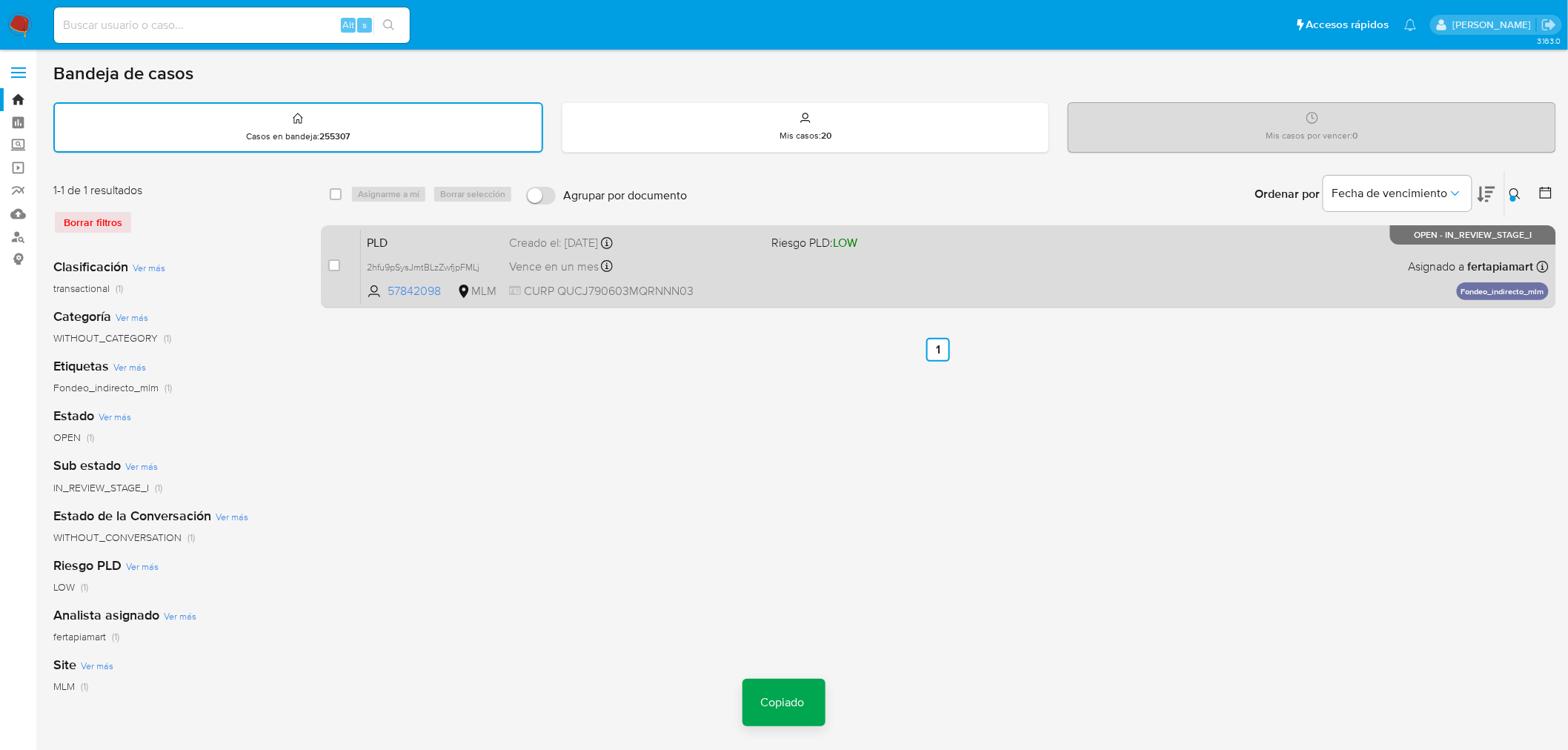
click at [424, 246] on span "PLD" at bounding box center [432, 242] width 130 height 19
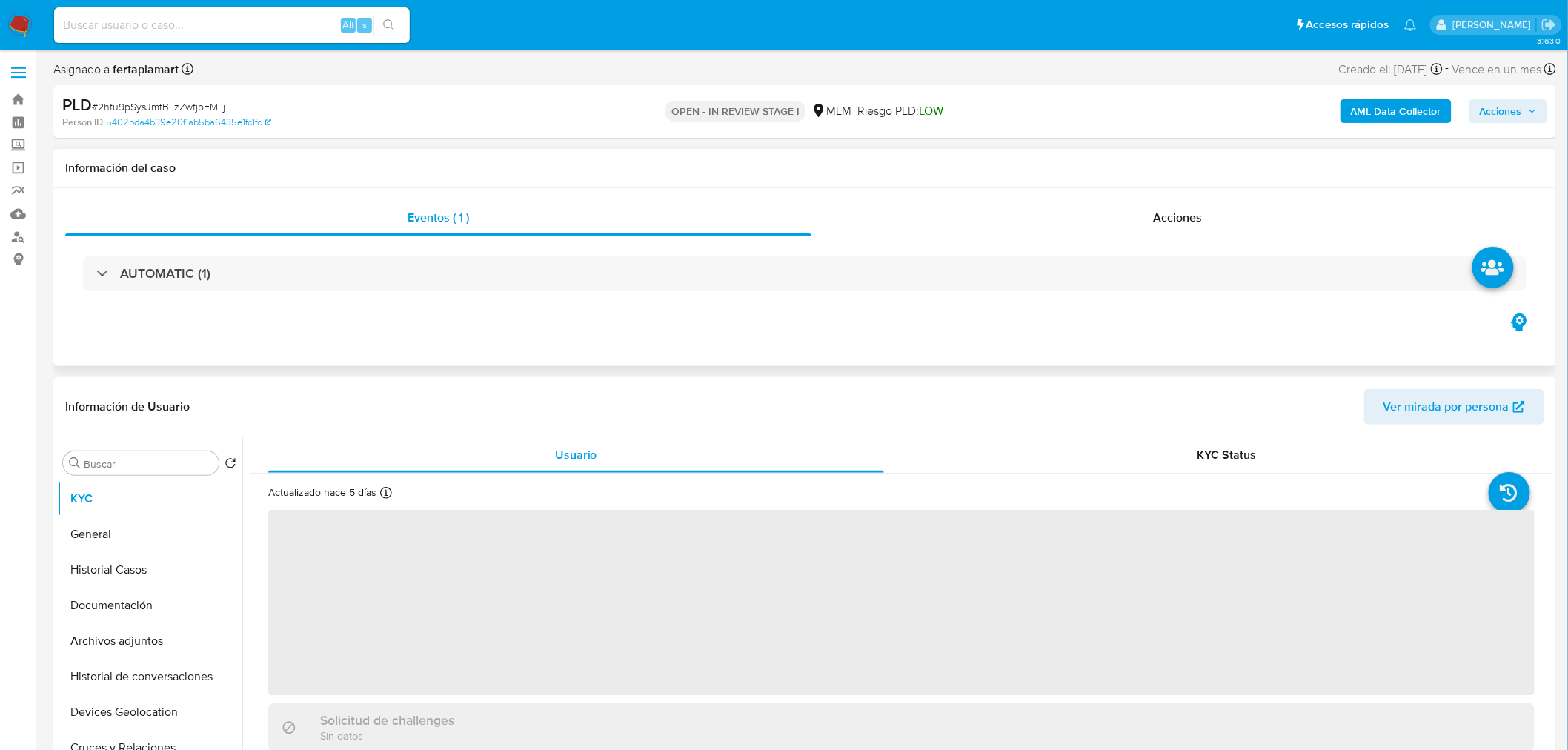
select select "10"
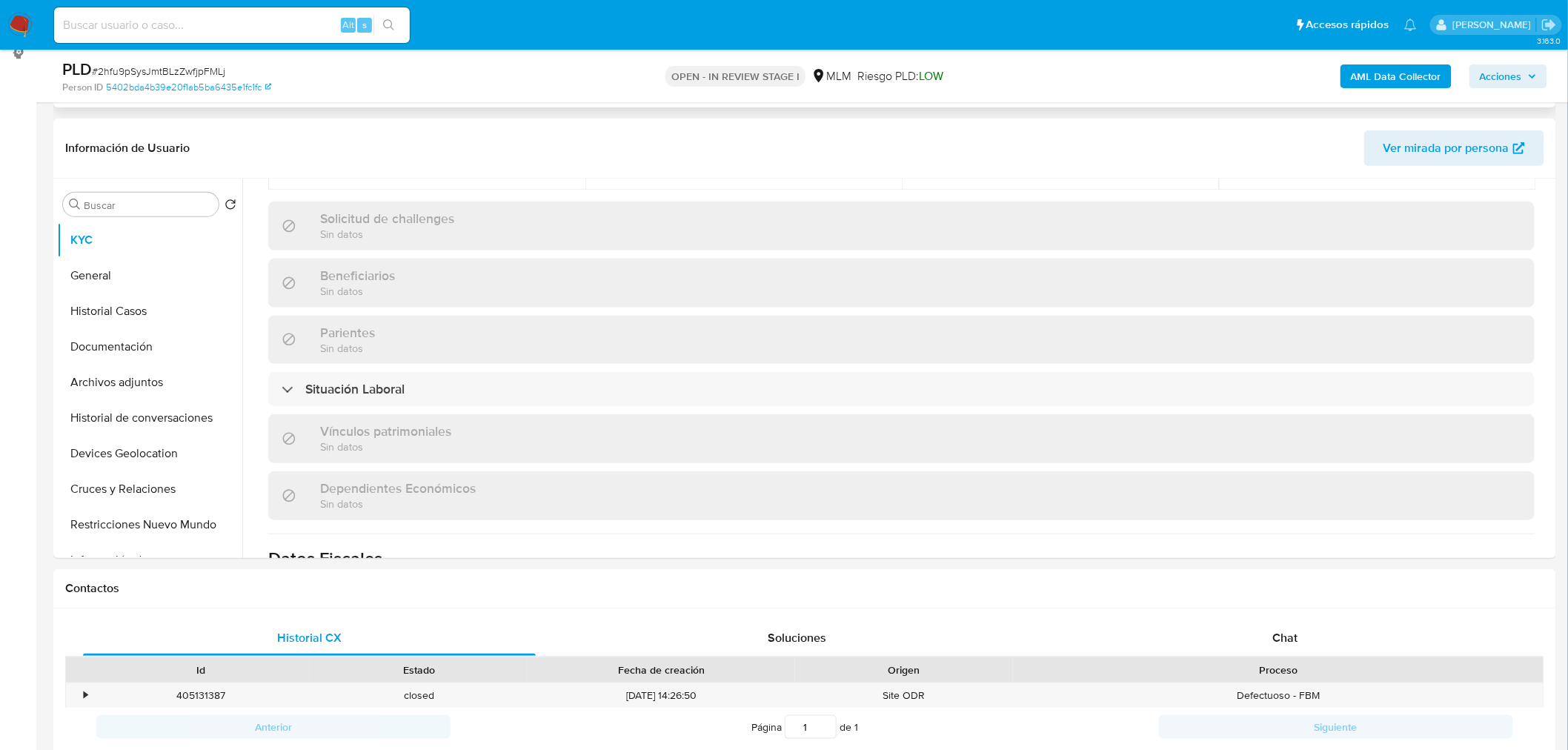
scroll to position [916, 0]
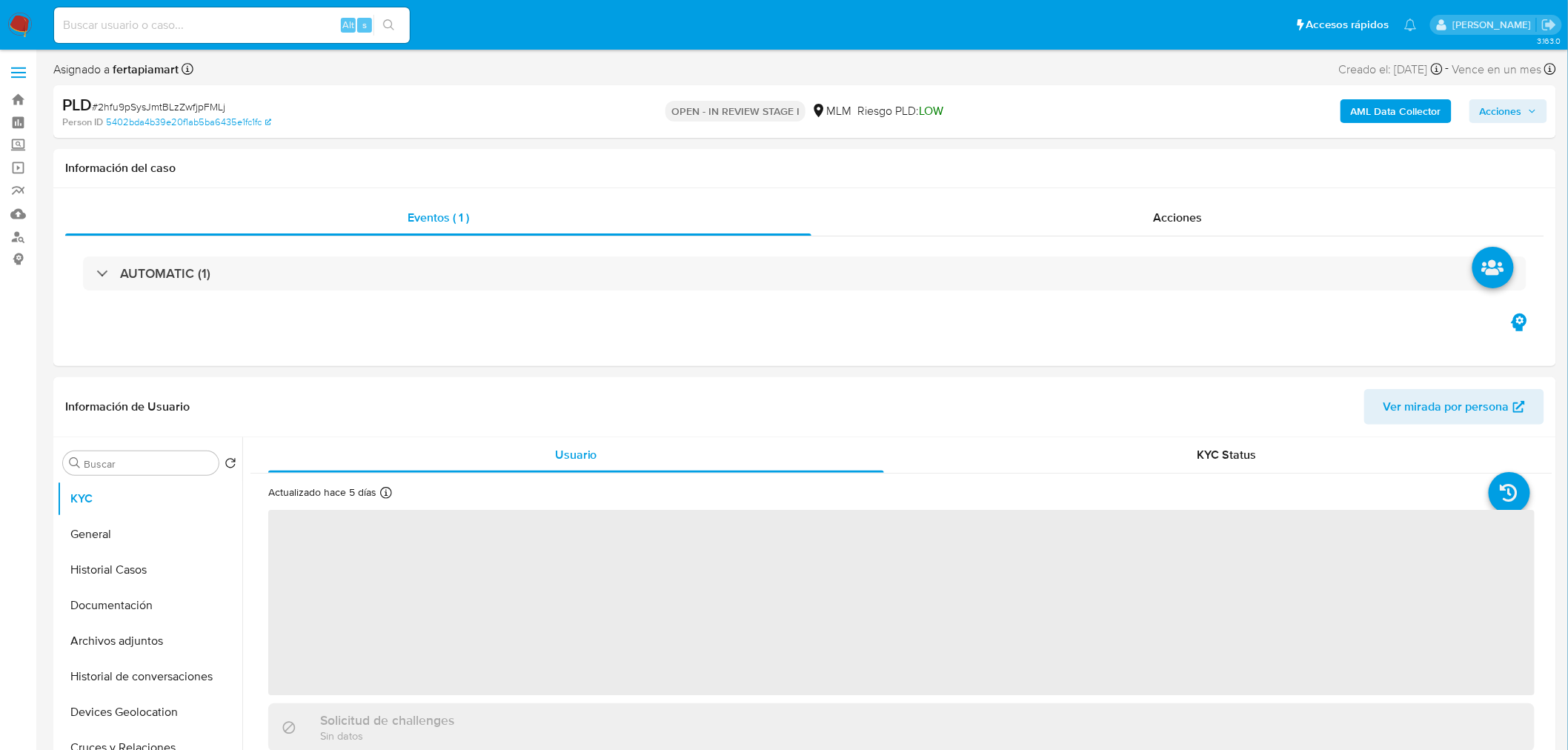
select select "10"
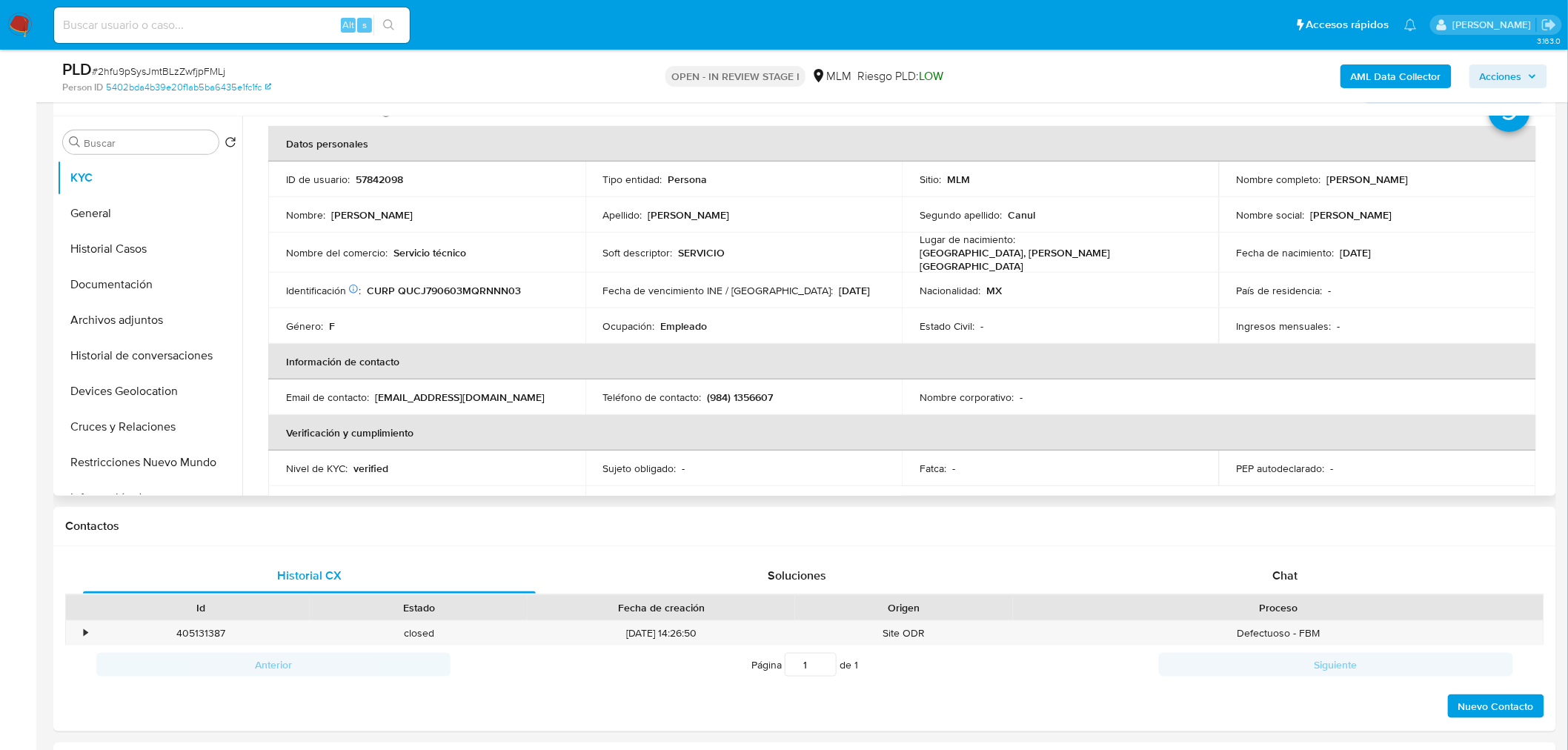
scroll to position [60, 0]
drag, startPoint x: 1428, startPoint y: 186, endPoint x: 1321, endPoint y: 181, distance: 107.1
click at [1321, 181] on div "Nombre completo : [PERSON_NAME]" at bounding box center [1377, 181] width 281 height 14
click at [454, 286] on p "CURP QUCJ790603MQRNNN03" at bounding box center [444, 292] width 154 height 14
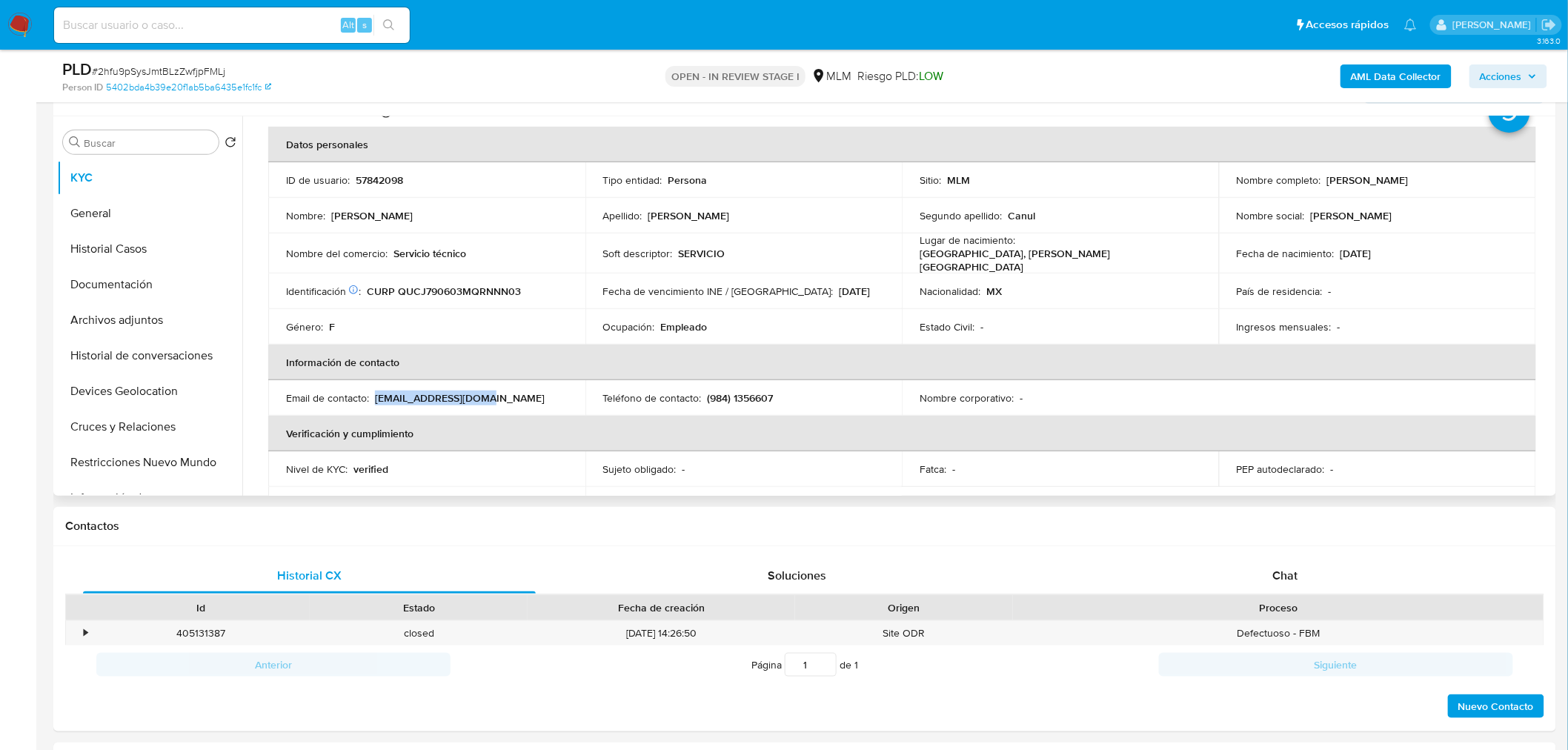
drag, startPoint x: 479, startPoint y: 397, endPoint x: 374, endPoint y: 399, distance: 105.0
click at [374, 399] on div "Email de contacto : [EMAIL_ADDRESS][DOMAIN_NAME]" at bounding box center [427, 398] width 281 height 14
drag, startPoint x: 779, startPoint y: 398, endPoint x: 709, endPoint y: 397, distance: 70.0
click at [709, 397] on div "Teléfono de contacto : [PHONE_NUMBER]" at bounding box center [744, 398] width 281 height 14
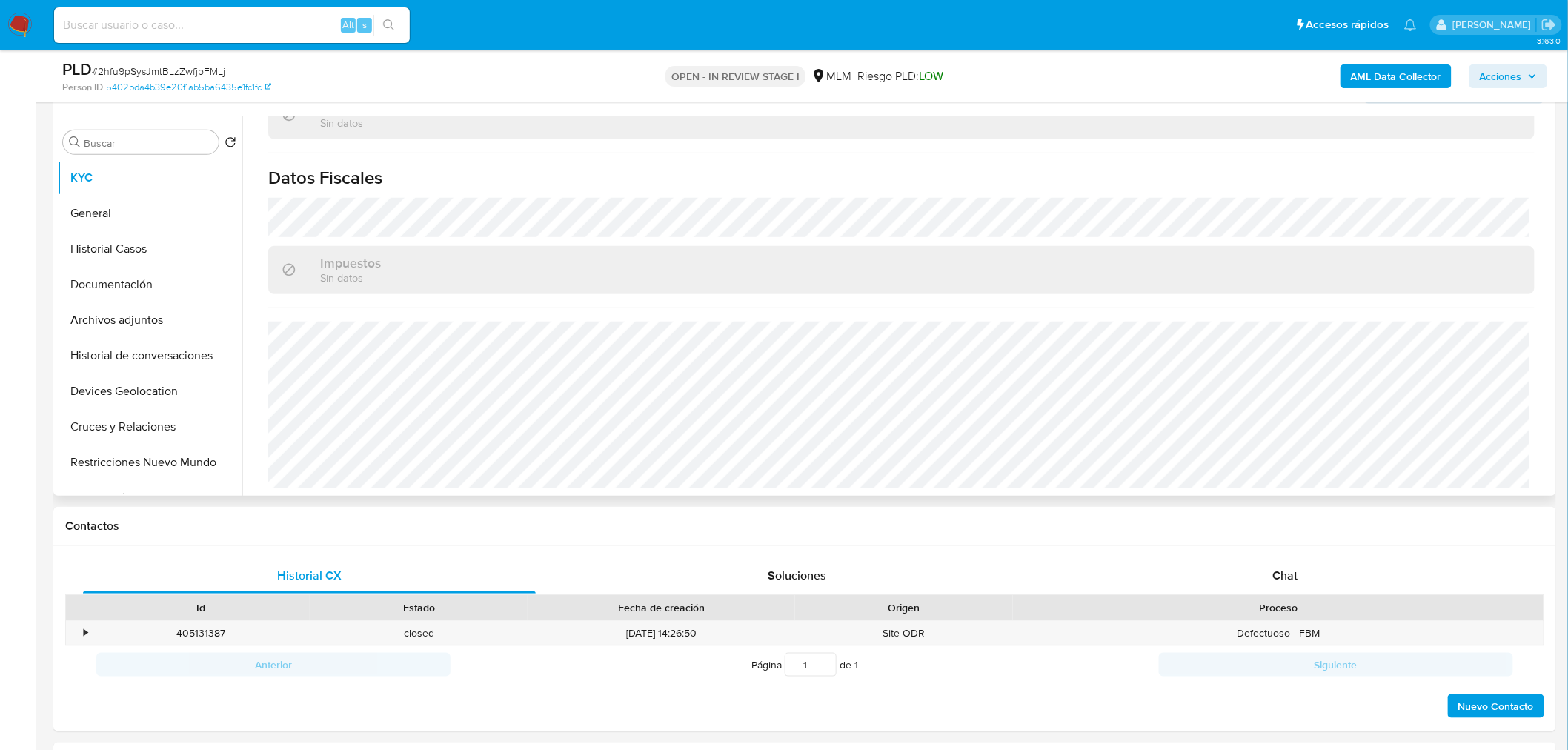
scroll to position [0, 0]
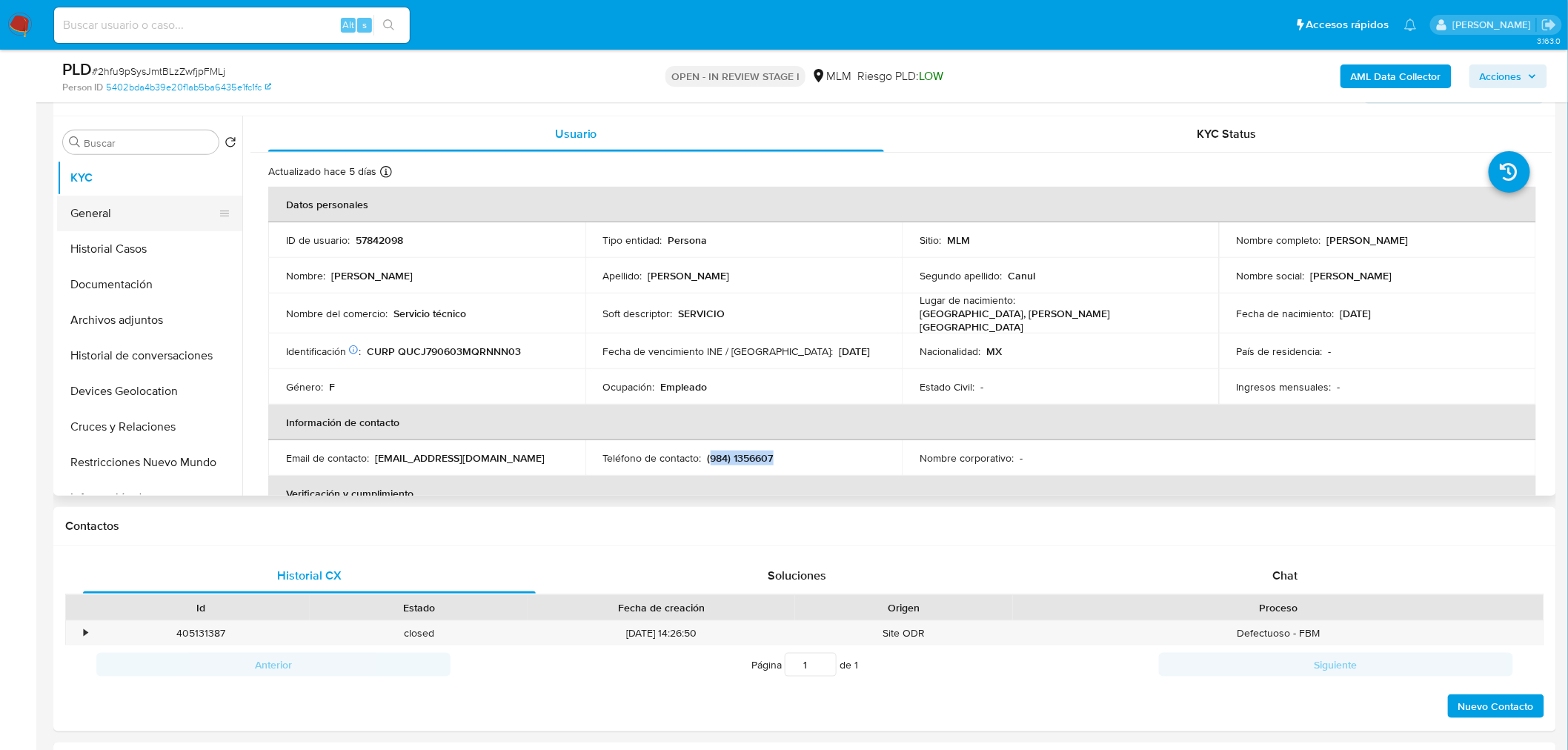
click at [102, 225] on button "General" at bounding box center [143, 214] width 174 height 36
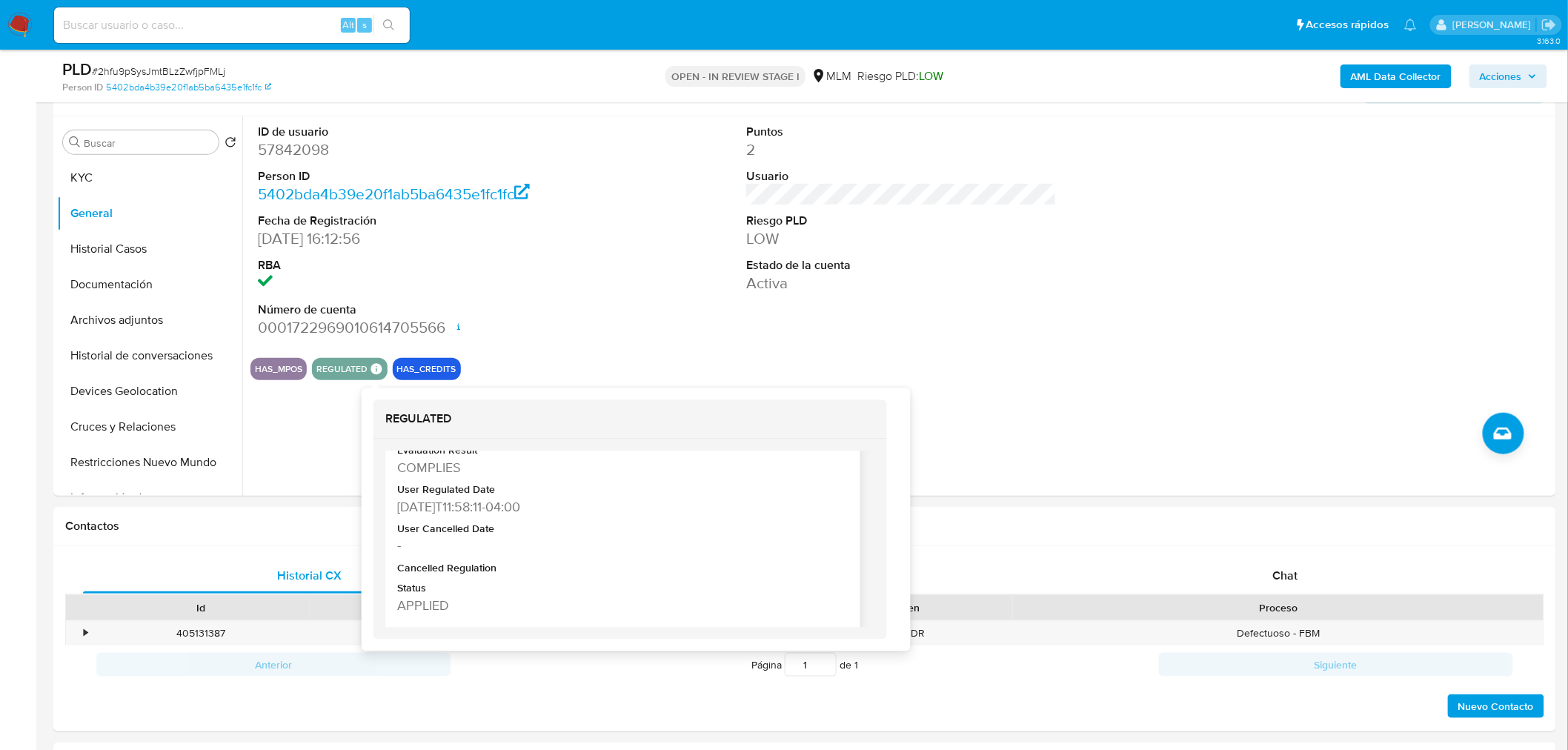
scroll to position [84, 0]
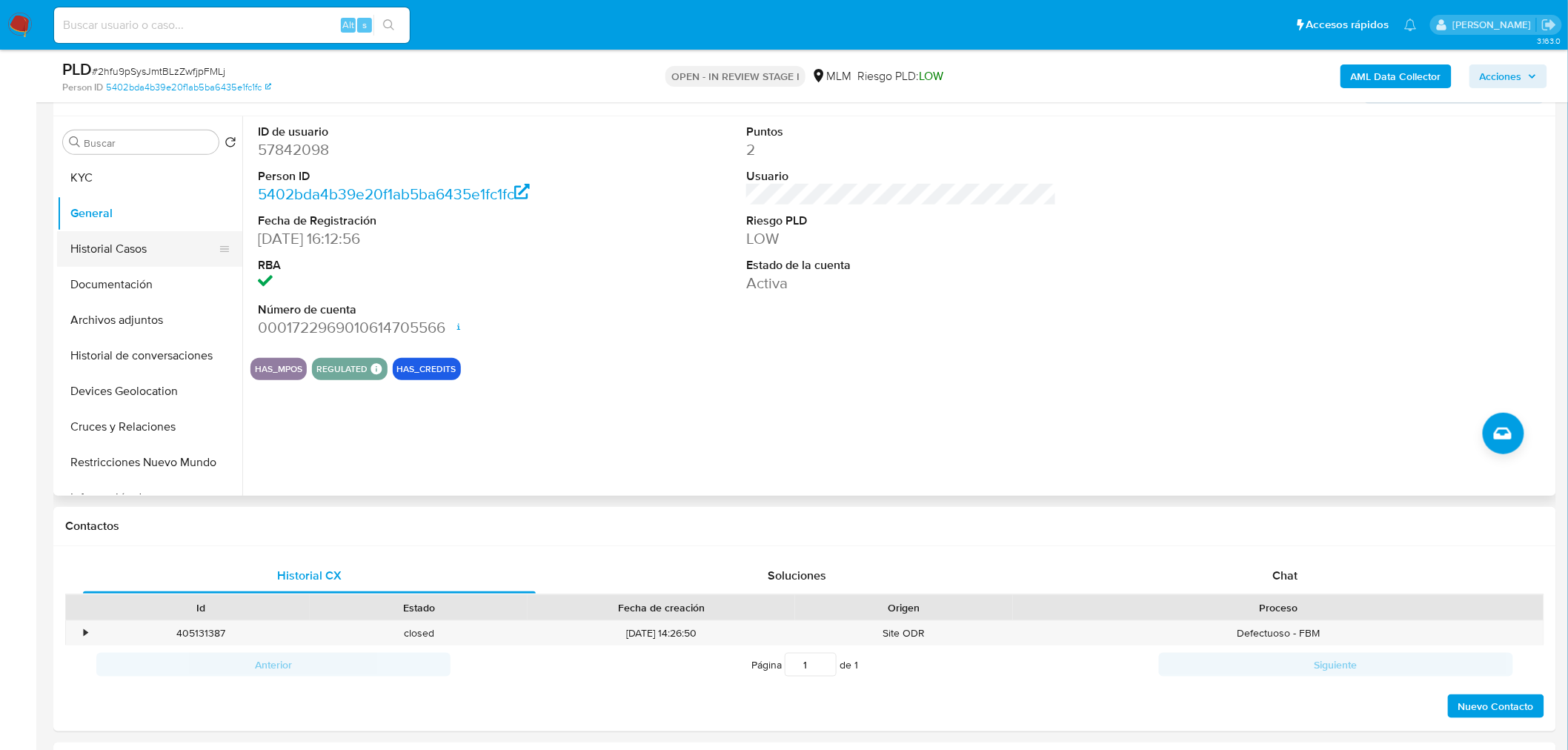
click at [127, 247] on button "Historial Casos" at bounding box center [143, 249] width 174 height 36
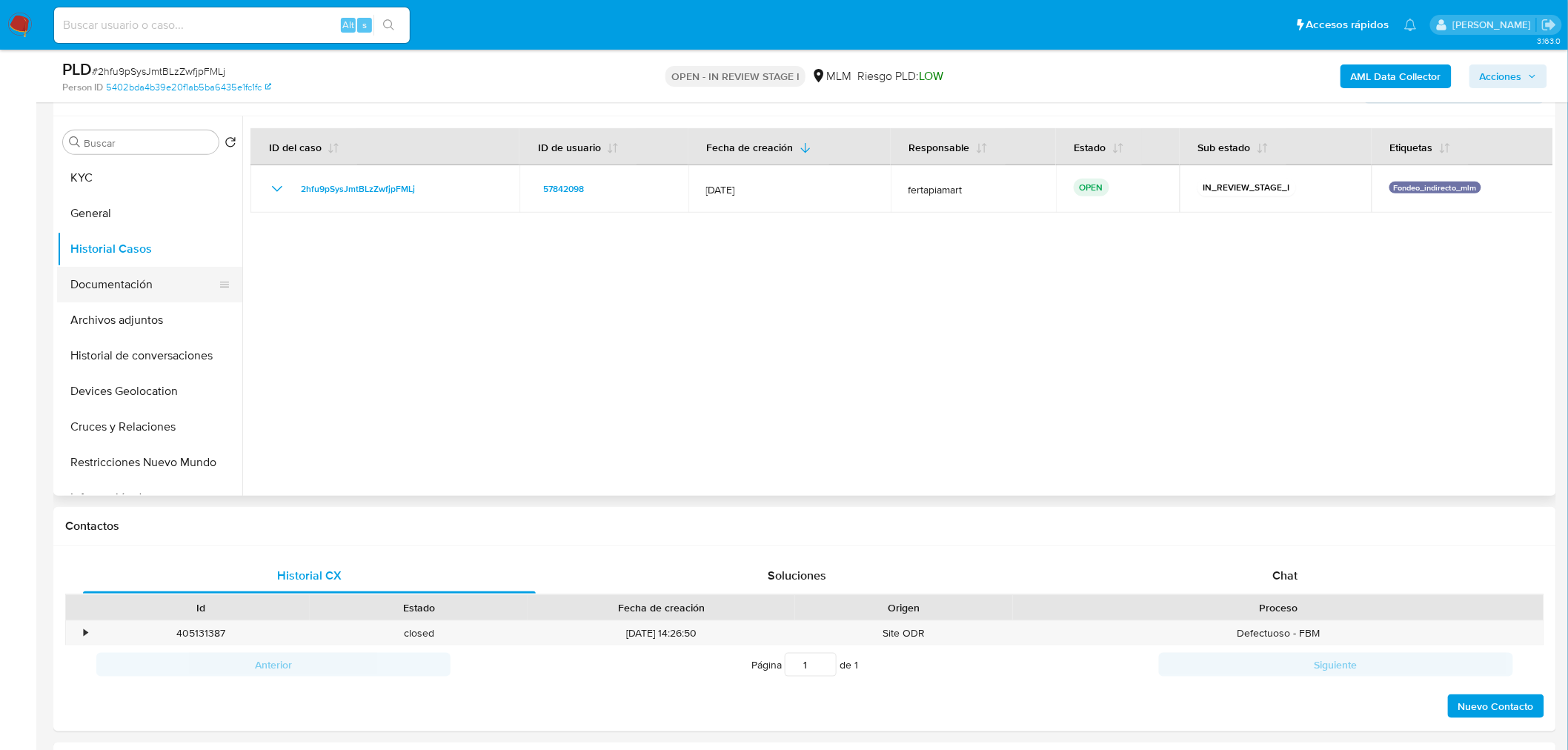
click at [128, 284] on button "Documentación" at bounding box center [143, 285] width 174 height 36
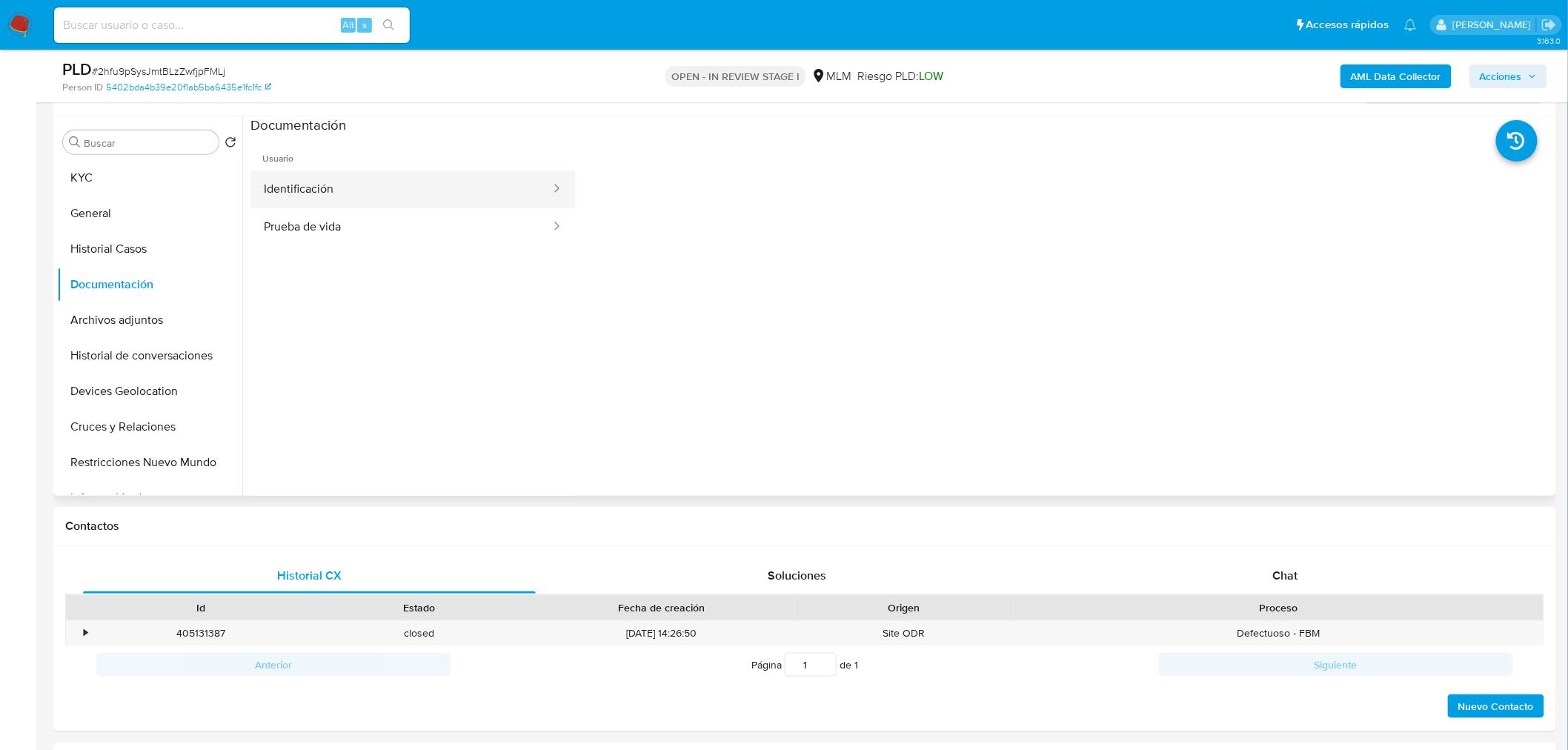
click at [339, 202] on button "Identificación" at bounding box center [402, 189] width 302 height 38
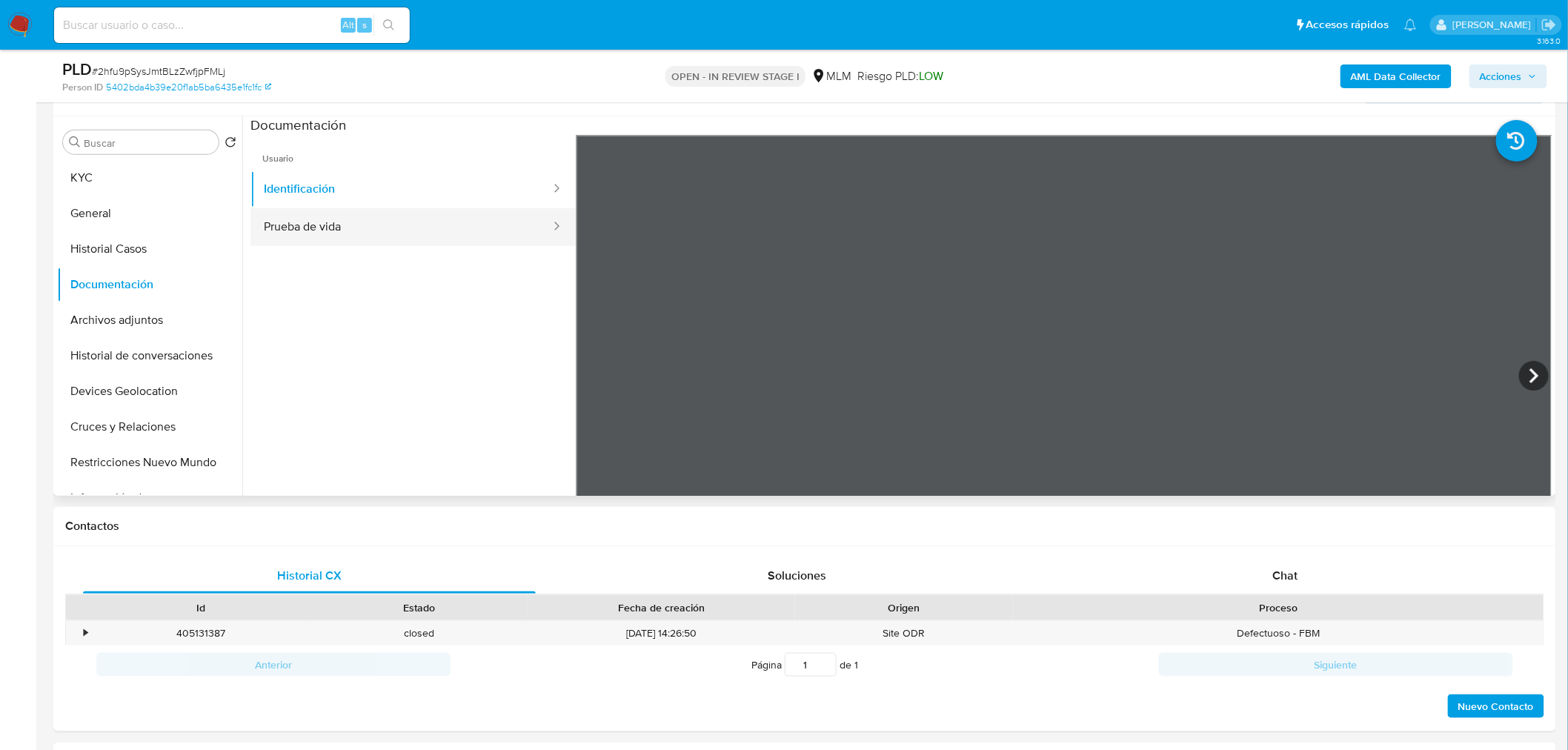
click at [356, 219] on button "Prueba de vida" at bounding box center [402, 227] width 302 height 38
click at [121, 331] on button "Archivos adjuntos" at bounding box center [143, 320] width 174 height 36
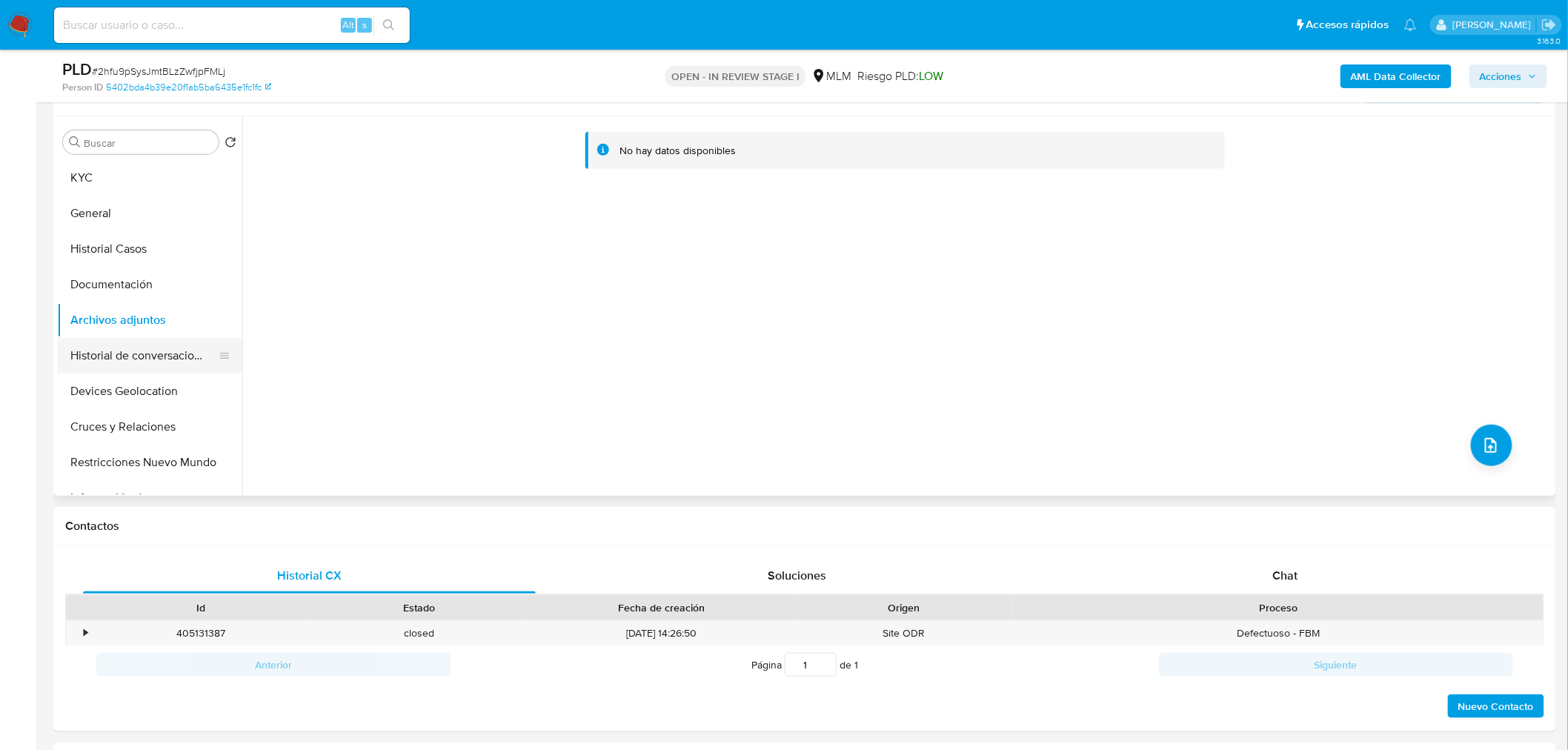
click at [101, 360] on button "Historial de conversaciones" at bounding box center [143, 356] width 174 height 36
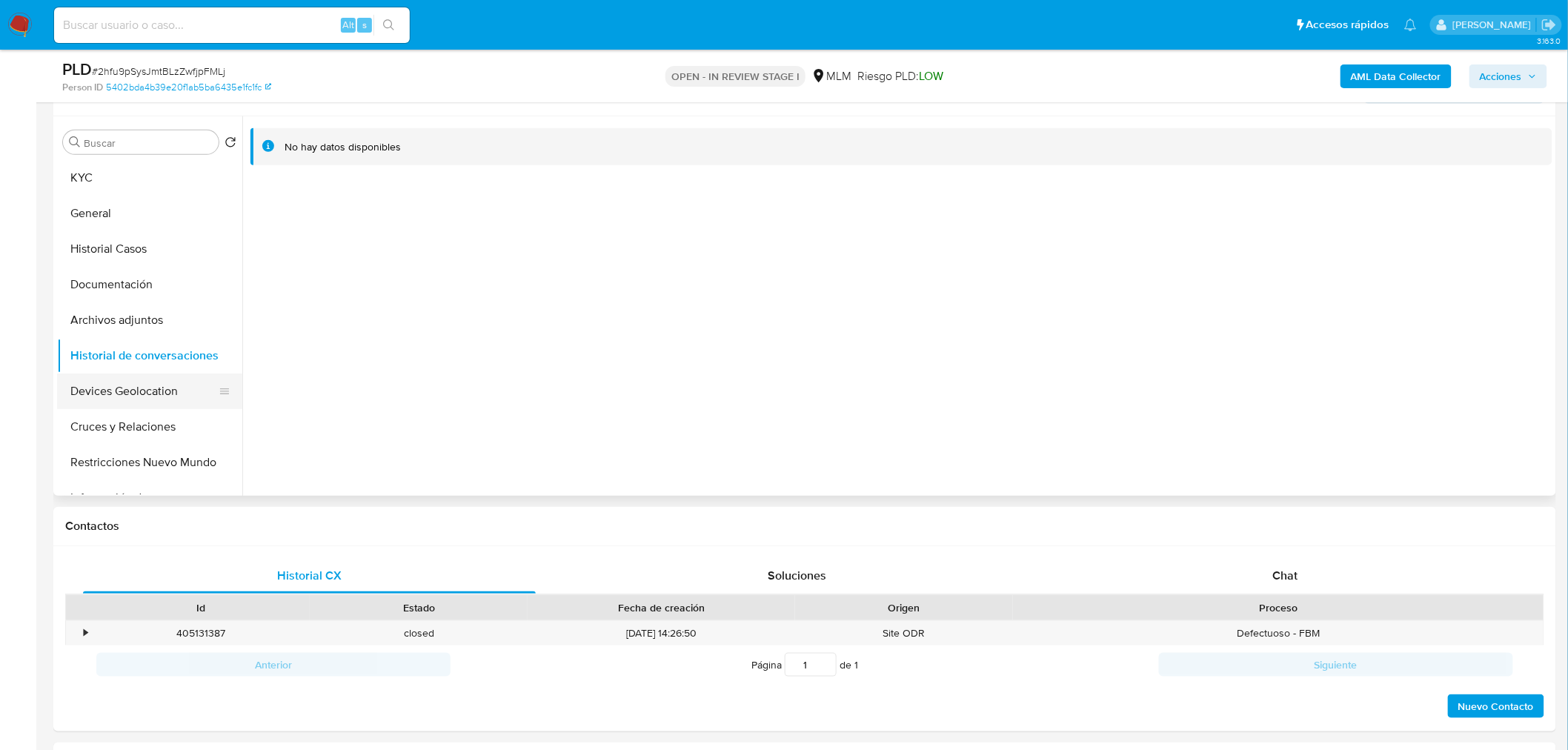
click at [156, 384] on button "Devices Geolocation" at bounding box center [143, 392] width 174 height 36
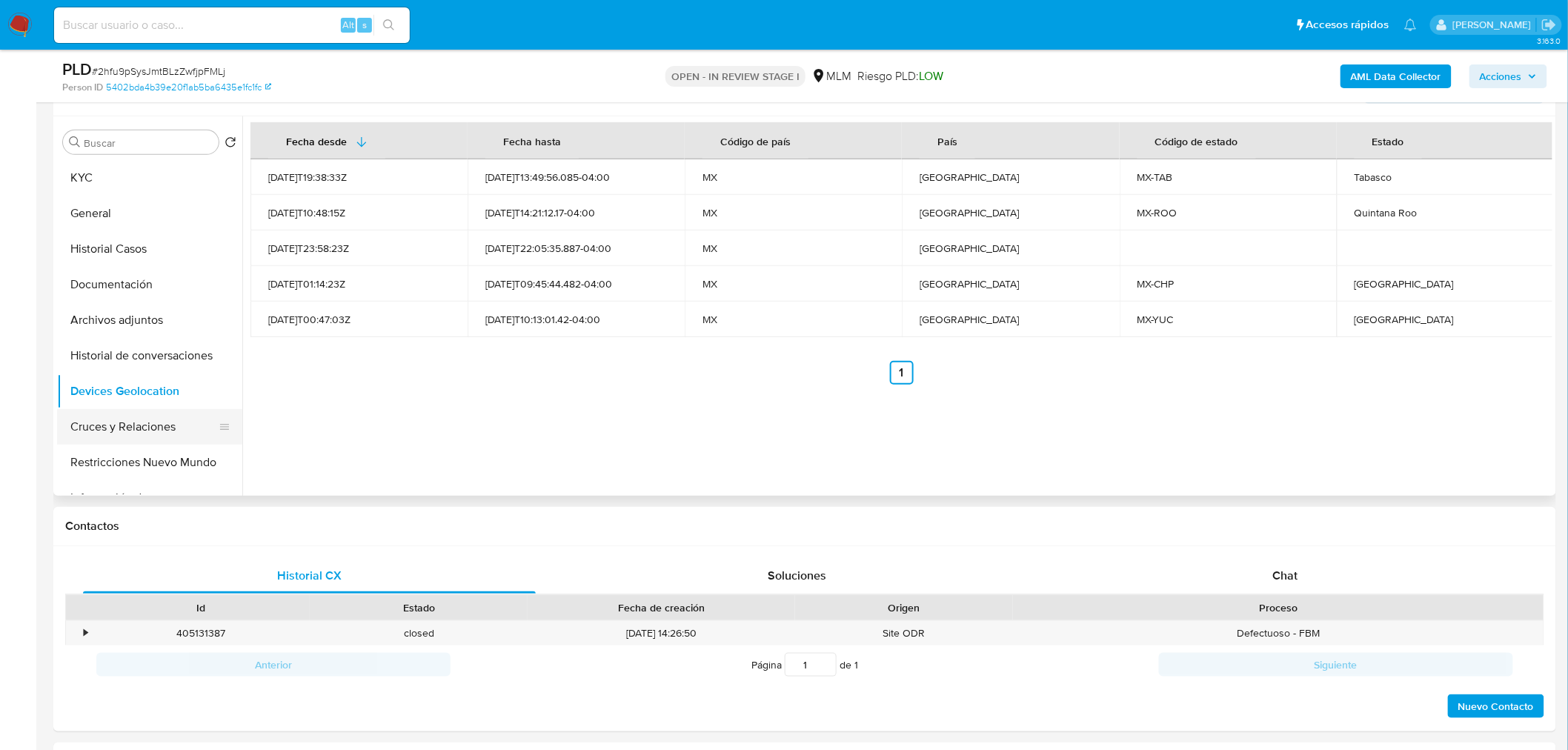
click at [145, 416] on button "Cruces y Relaciones" at bounding box center [143, 427] width 174 height 36
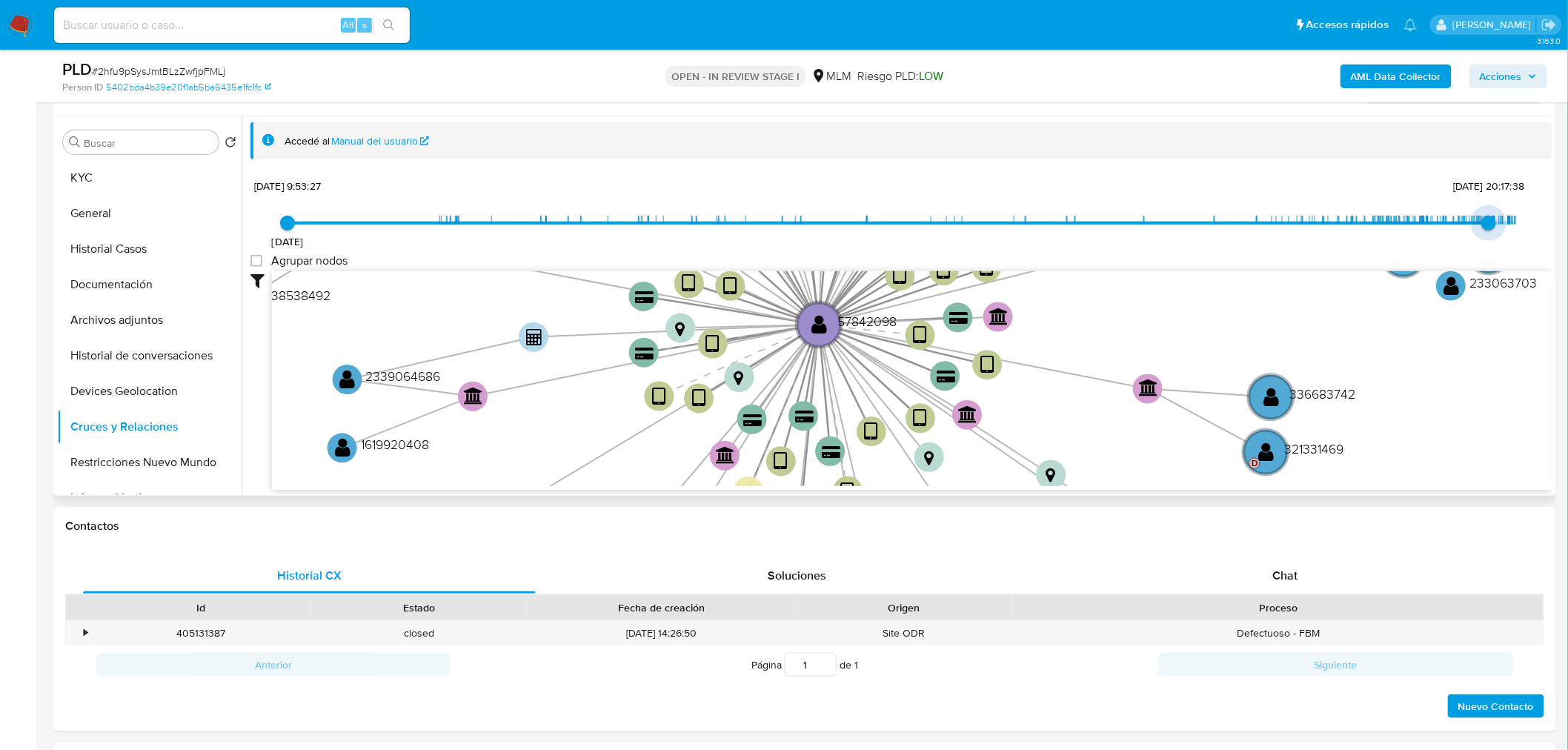
type input "1756681903000"
drag, startPoint x: 1503, startPoint y: 214, endPoint x: 1482, endPoint y: 217, distance: 21.2
click at [1482, 217] on span "[DATE] 17:11:43" at bounding box center [1488, 223] width 14 height 14
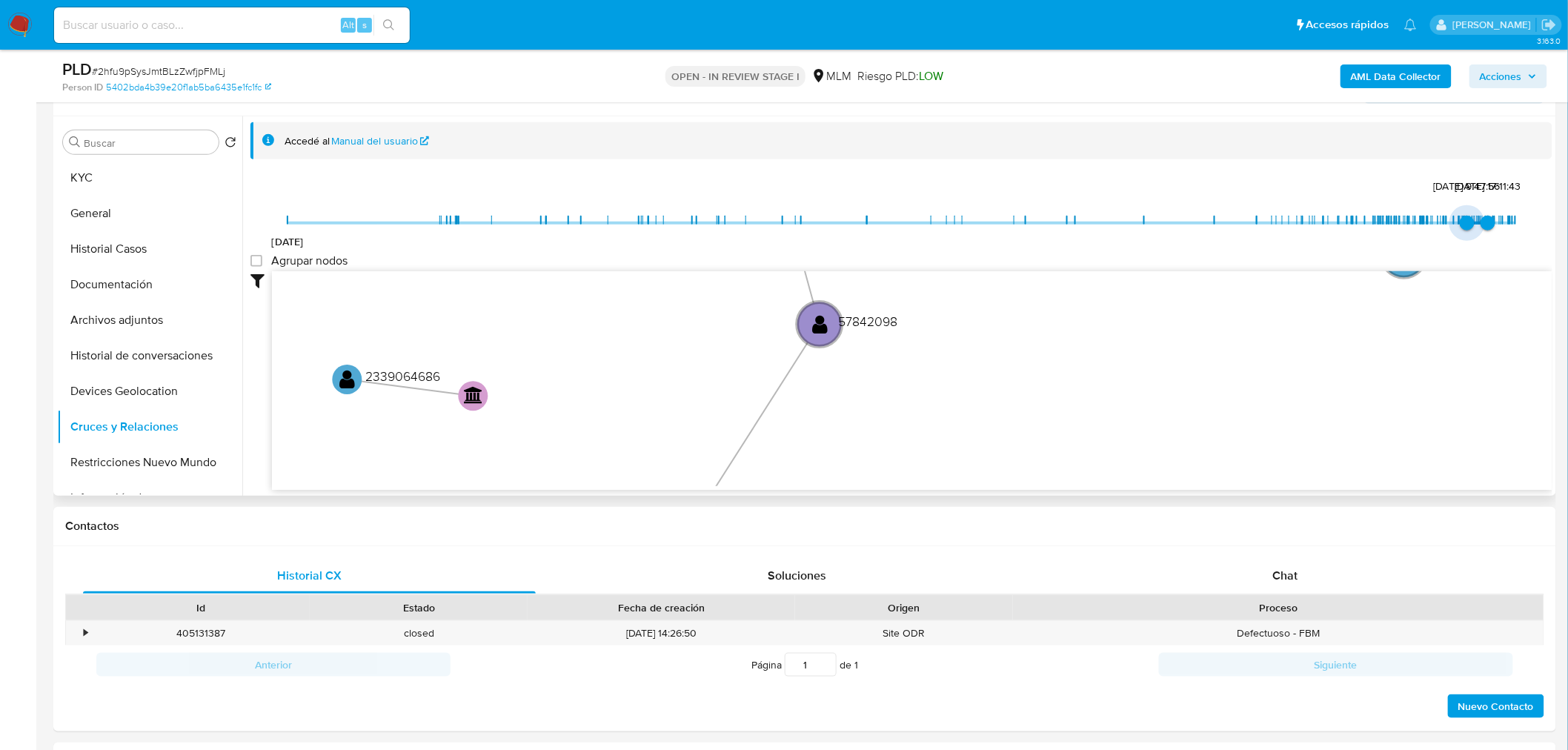
type input "1754331962000"
drag, startPoint x: 289, startPoint y: 219, endPoint x: 1464, endPoint y: 183, distance: 1175.6
click at [1464, 216] on span "[DATE] 12:26:02" at bounding box center [1470, 223] width 14 height 14
drag, startPoint x: 973, startPoint y: 364, endPoint x: 915, endPoint y: 392, distance: 64.4
click at [915, 392] on icon "device-630ec4db08813b0018a5ff99  device-6189d33108813b001aeadba0  device-64b8…" at bounding box center [912, 379] width 1281 height 215
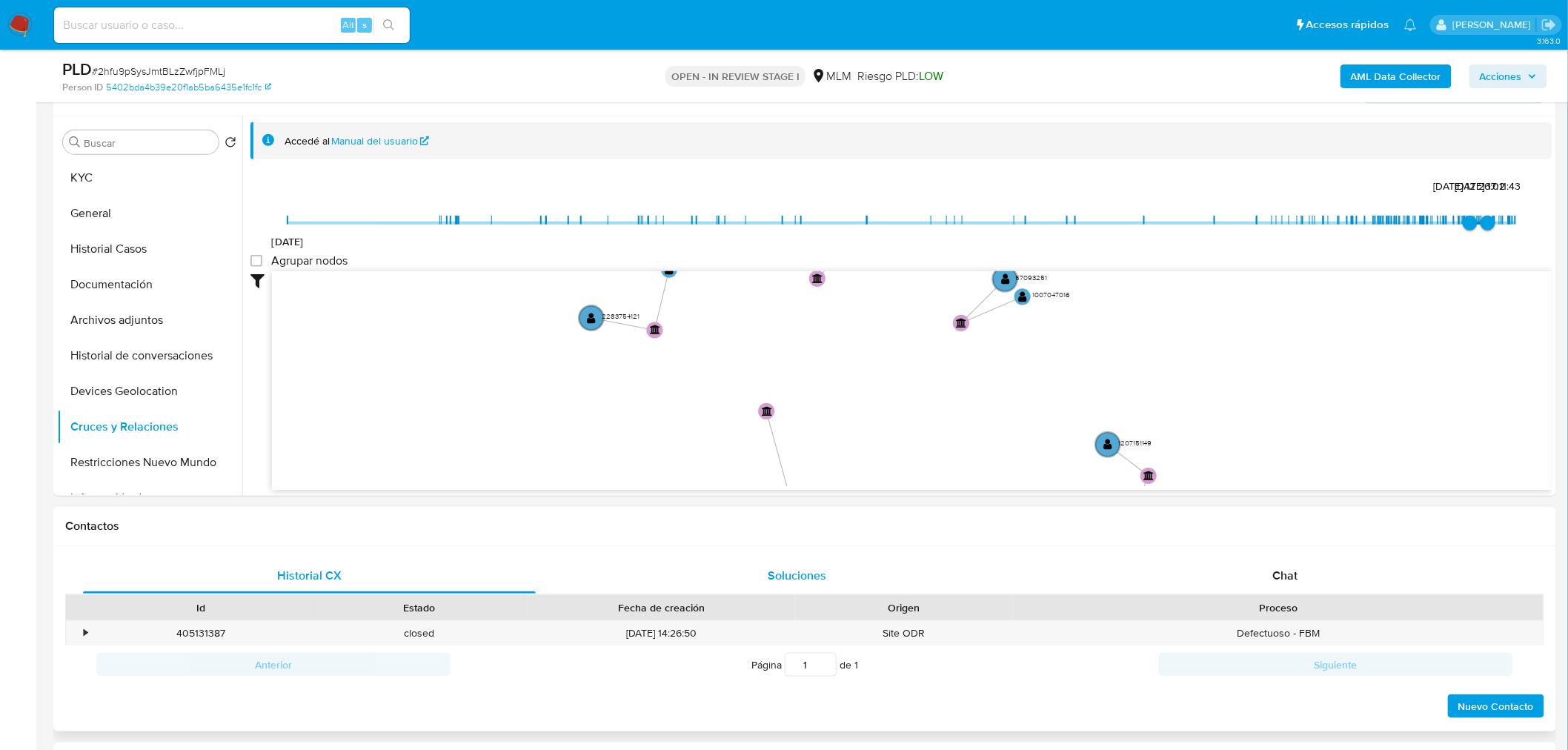
drag, startPoint x: 914, startPoint y: 391, endPoint x: 890, endPoint y: 588, distance: 198.5
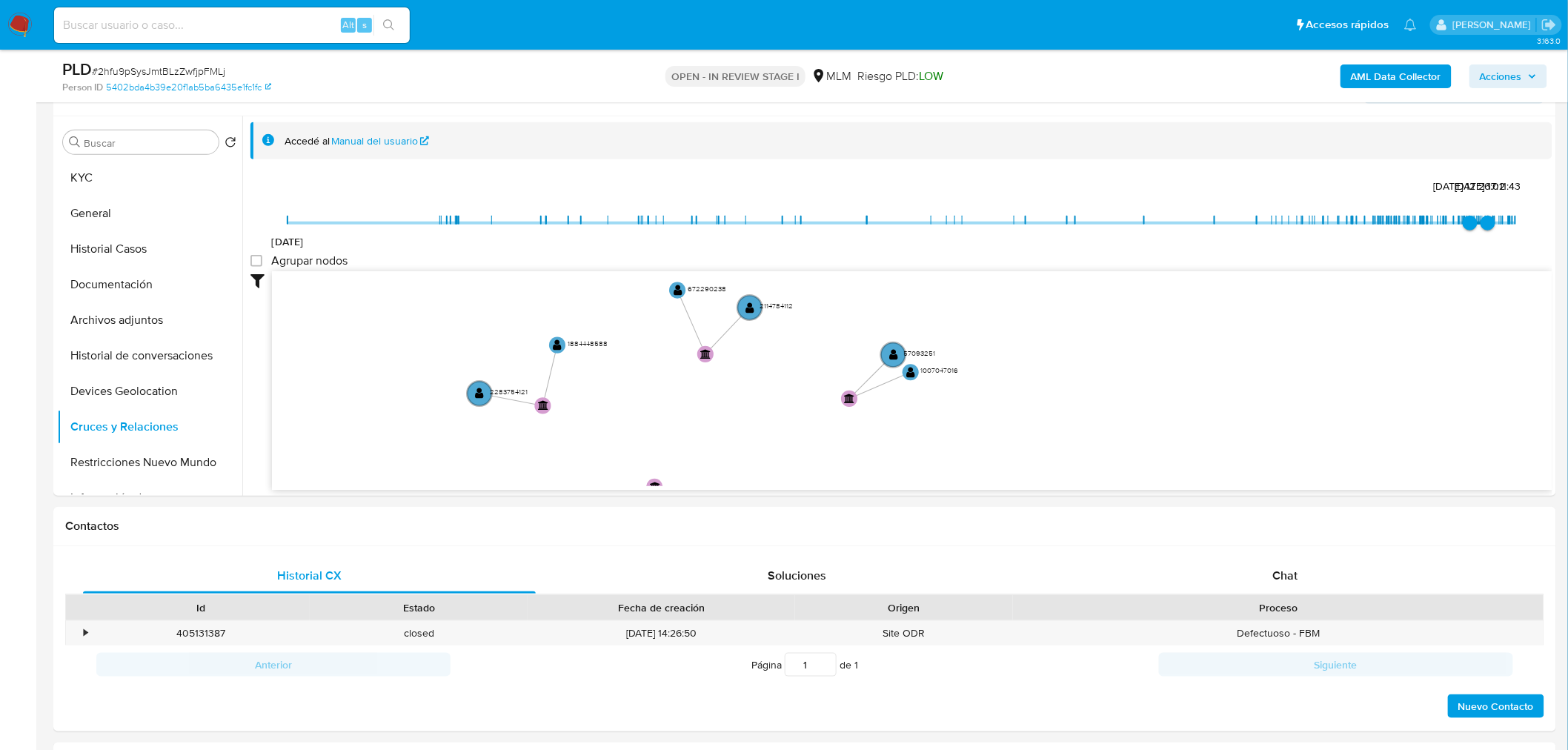
drag, startPoint x: 934, startPoint y: 441, endPoint x: 832, endPoint y: 504, distance: 119.9
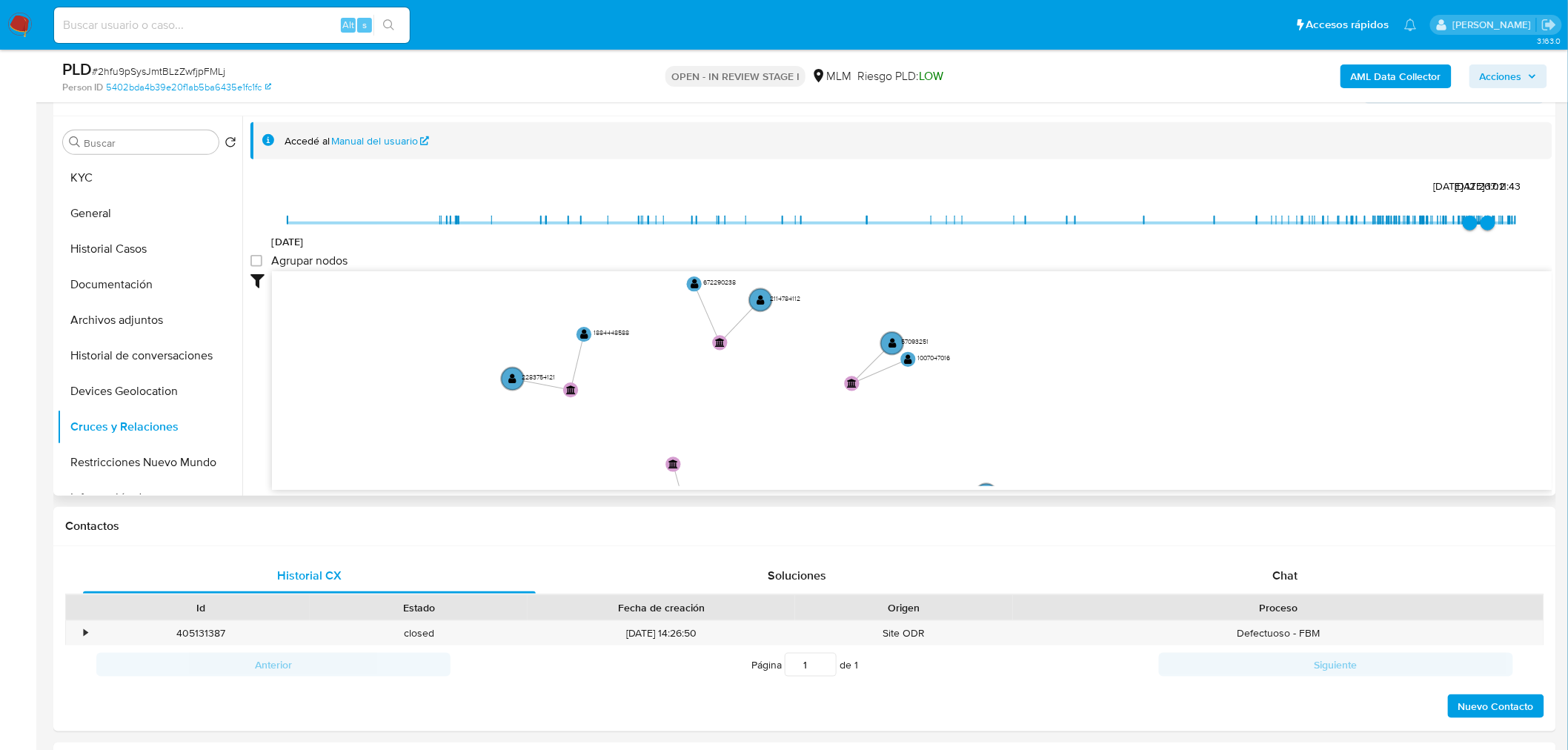
drag, startPoint x: 834, startPoint y: 433, endPoint x: 831, endPoint y: 419, distance: 14.3
click at [831, 419] on icon "device-630ec4db08813b0018a5ff99  device-6189d33108813b001aeadba0  device-64b8…" at bounding box center [912, 379] width 1281 height 215
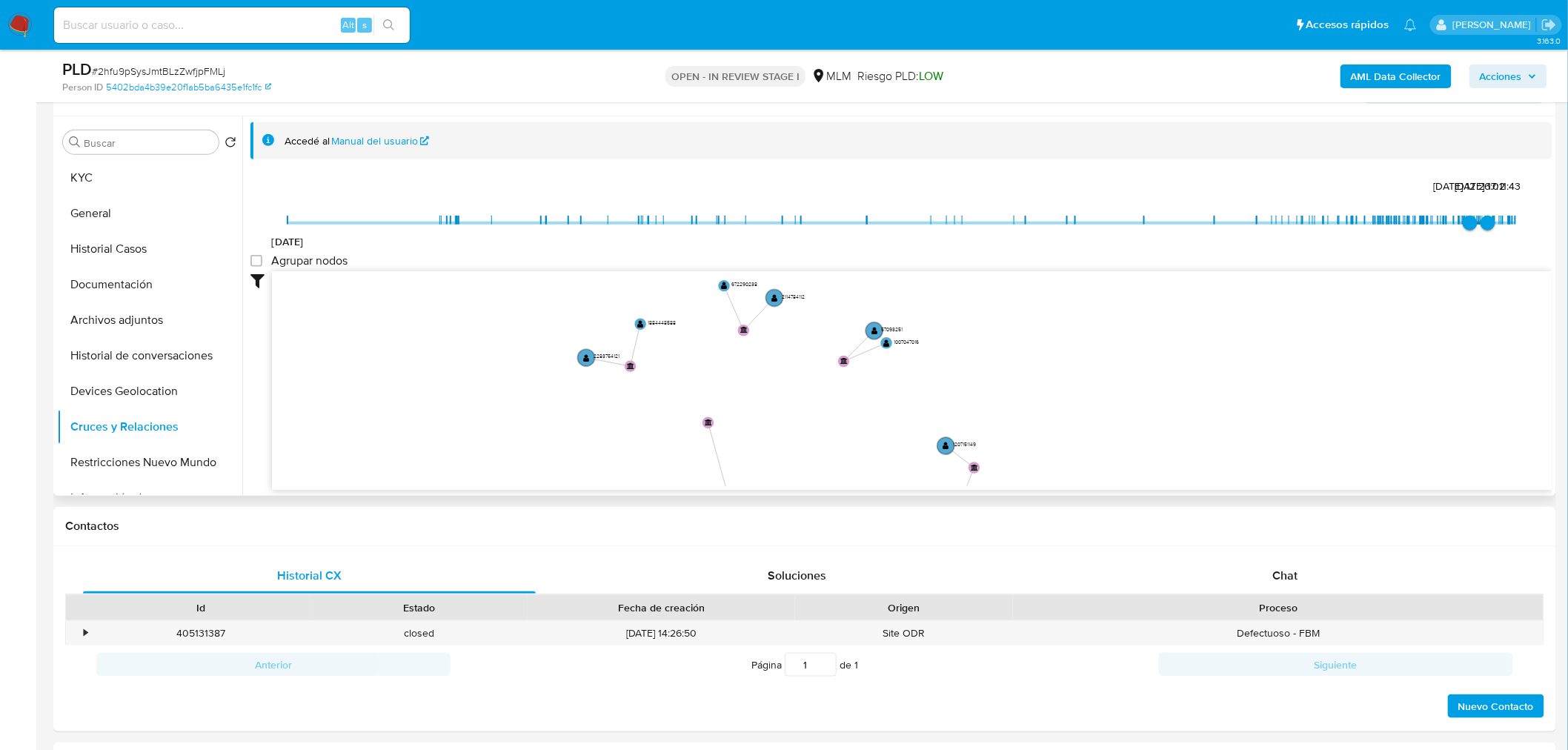
drag, startPoint x: 831, startPoint y: 419, endPoint x: 828, endPoint y: 395, distance: 24.2
click at [828, 395] on icon "device-630ec4db08813b0018a5ff99  device-6189d33108813b001aeadba0  device-64b8…" at bounding box center [912, 379] width 1281 height 215
drag, startPoint x: 828, startPoint y: 395, endPoint x: 806, endPoint y: 287, distance: 110.2
click at [806, 287] on icon "device-630ec4db08813b0018a5ff99  device-6189d33108813b001aeadba0  device-64b8…" at bounding box center [912, 379] width 1281 height 215
click at [129, 461] on button "Restricciones Nuevo Mundo" at bounding box center [143, 463] width 174 height 36
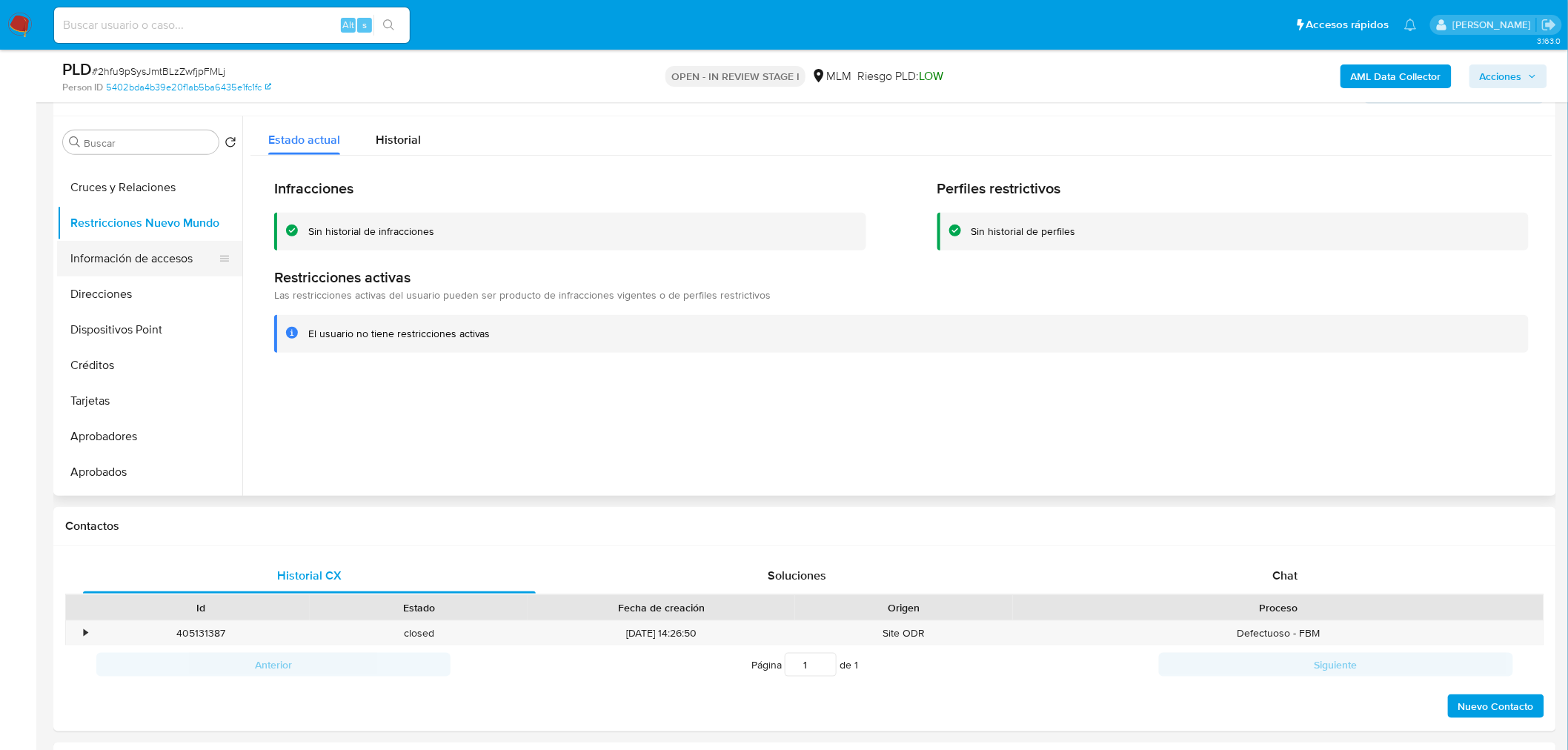
scroll to position [240, 0]
click at [139, 257] on button "Información de accesos" at bounding box center [143, 258] width 174 height 36
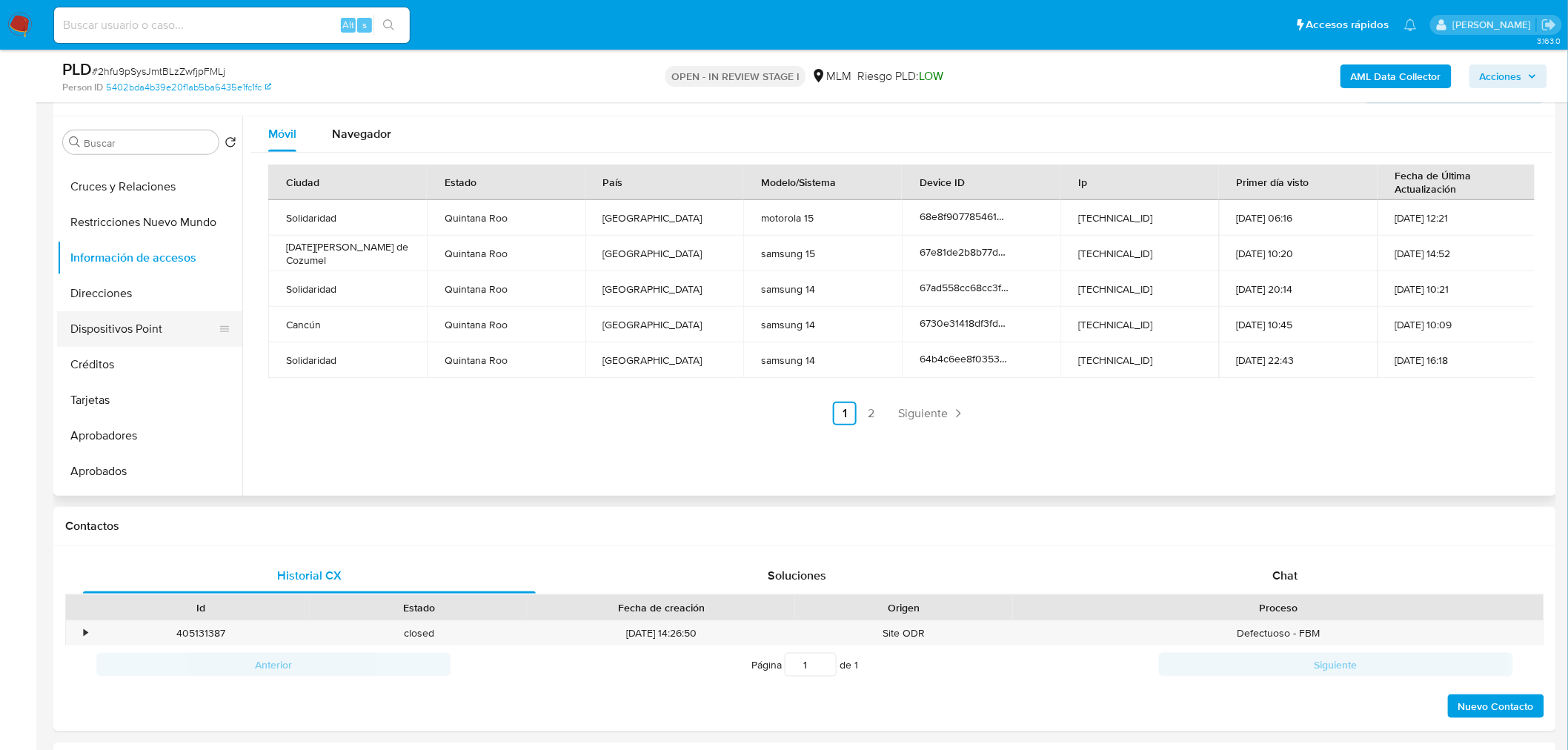
click at [138, 317] on button "Dispositivos Point" at bounding box center [143, 329] width 174 height 36
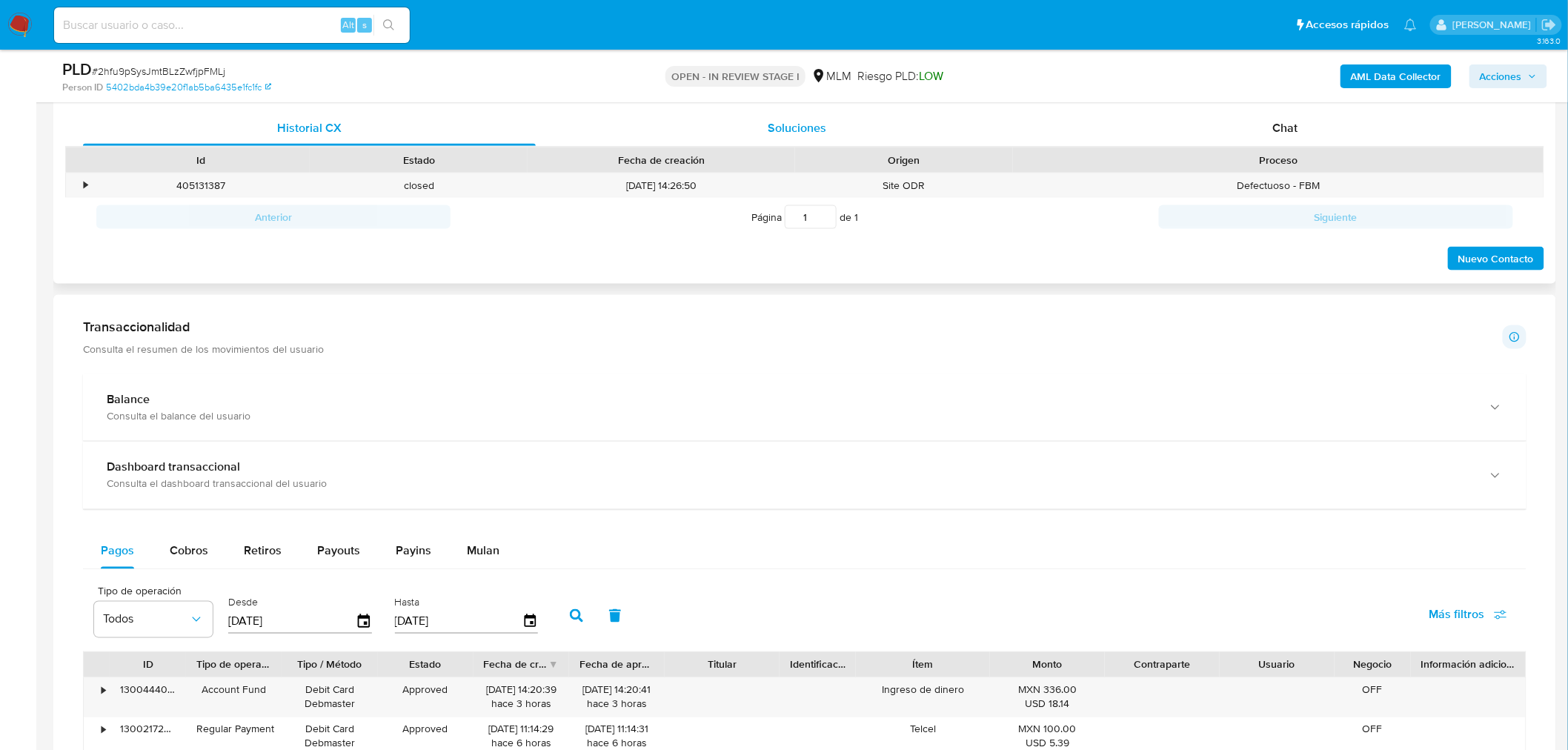
scroll to position [725, 0]
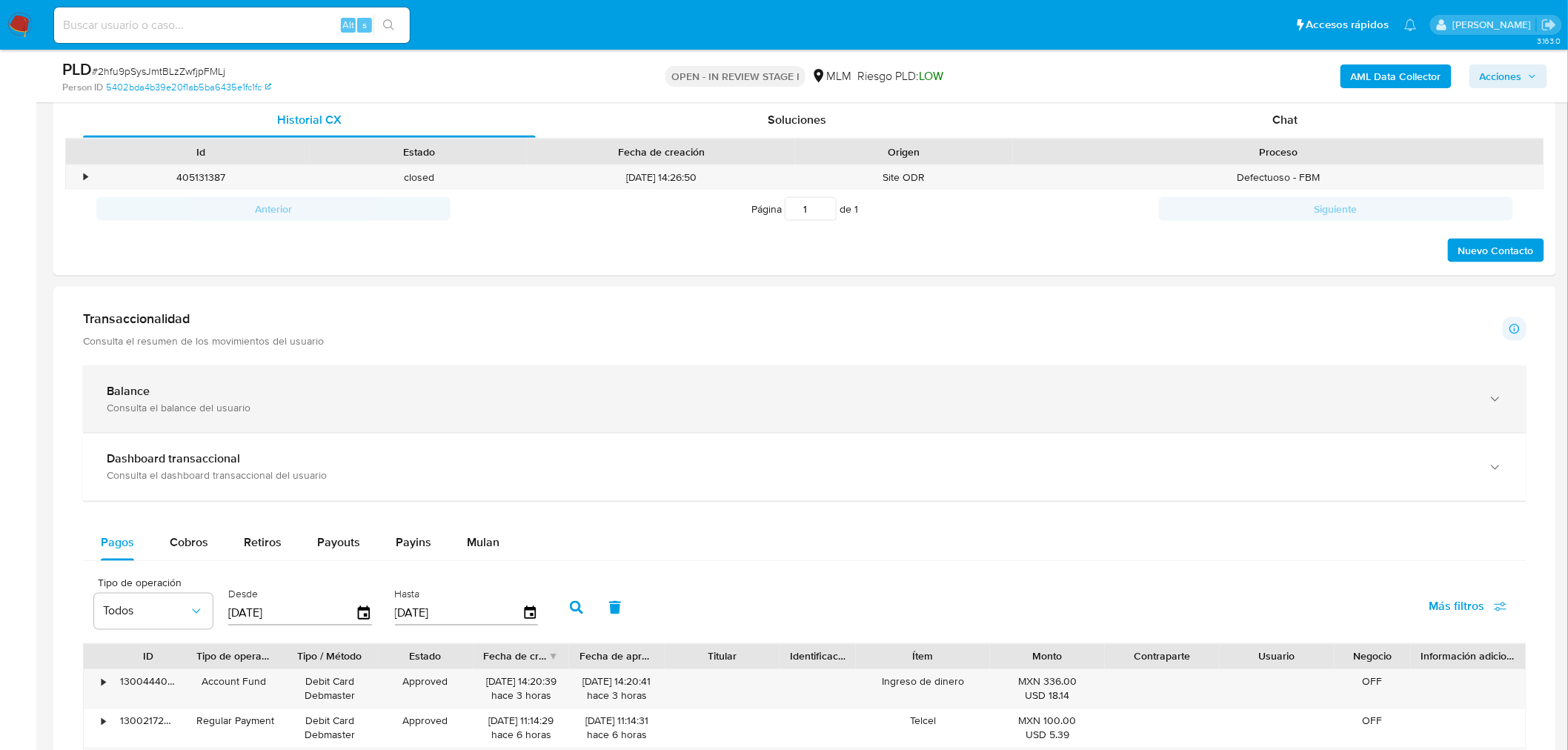
click at [370, 381] on div "Balance Consulta el balance del usuario" at bounding box center [805, 399] width 1443 height 68
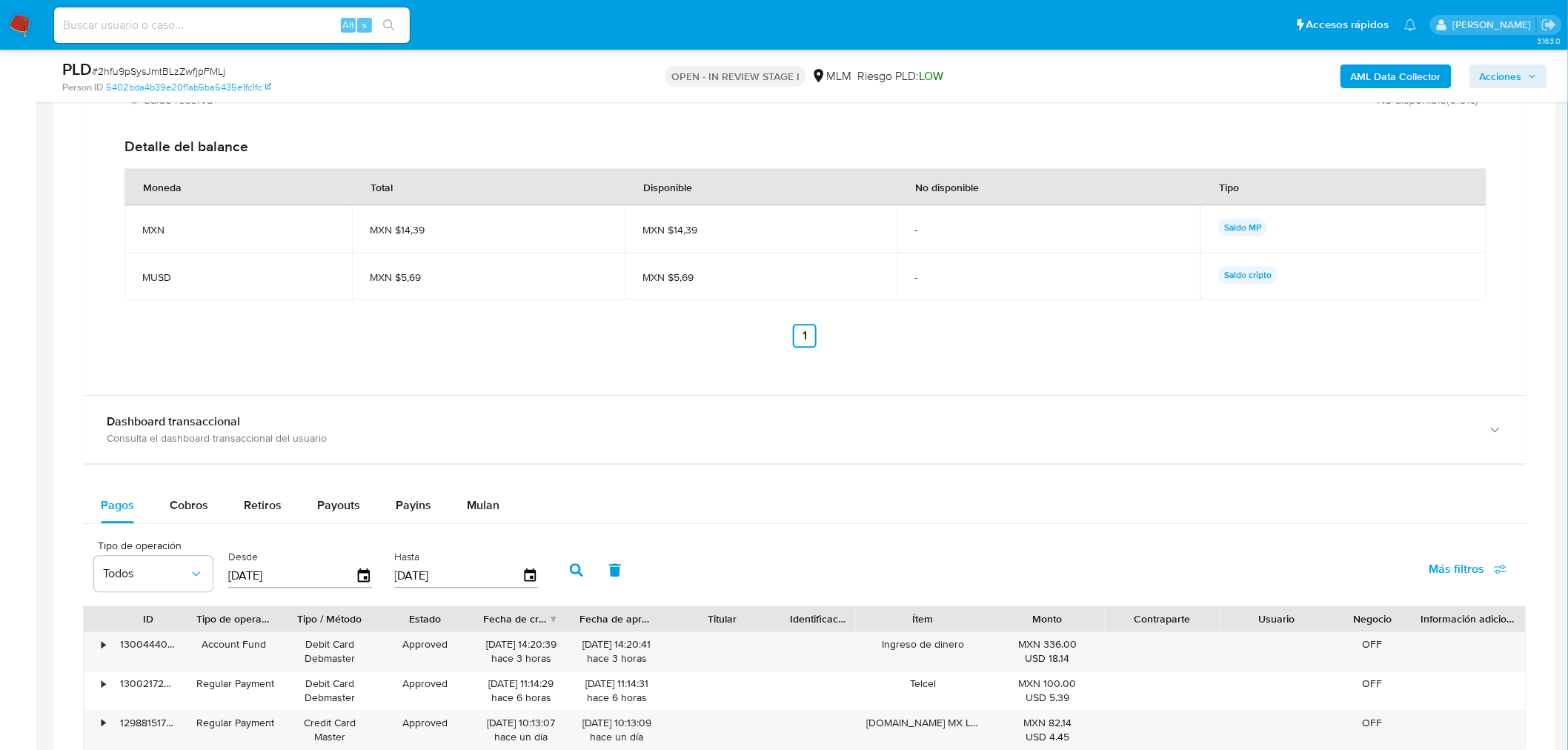
scroll to position [1300, 0]
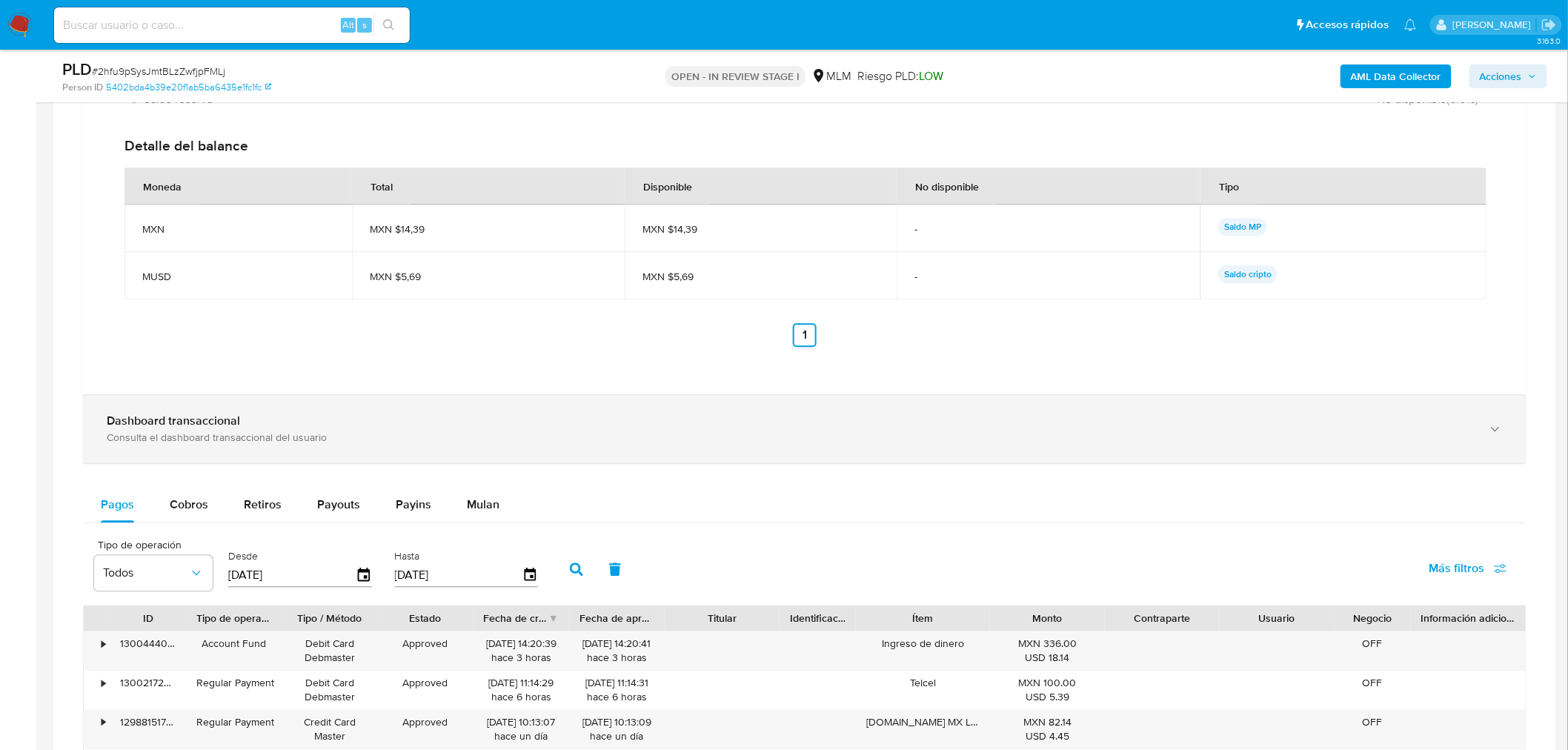
click at [843, 417] on div "Dashboard transaccional" at bounding box center [790, 420] width 1366 height 14
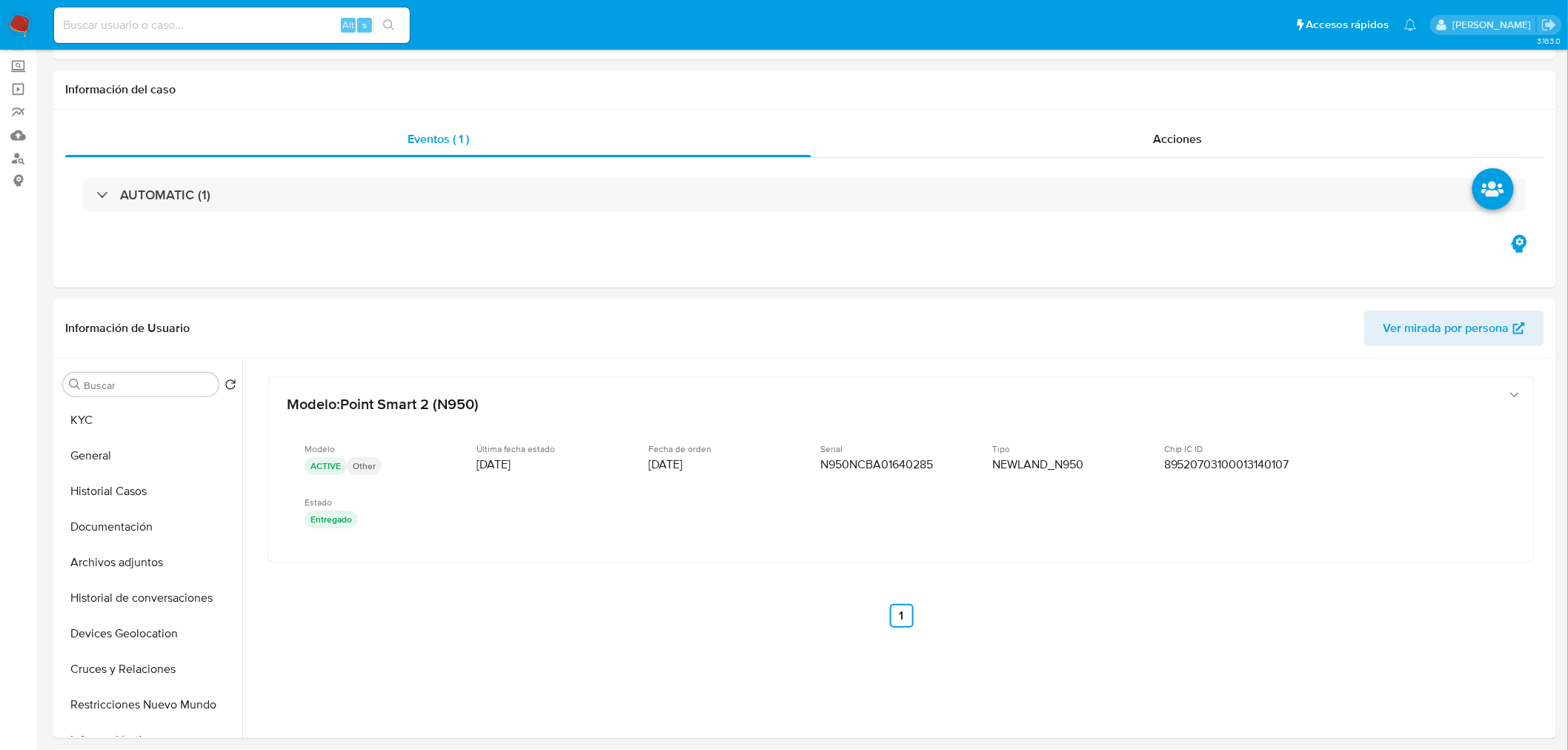
scroll to position [0, 0]
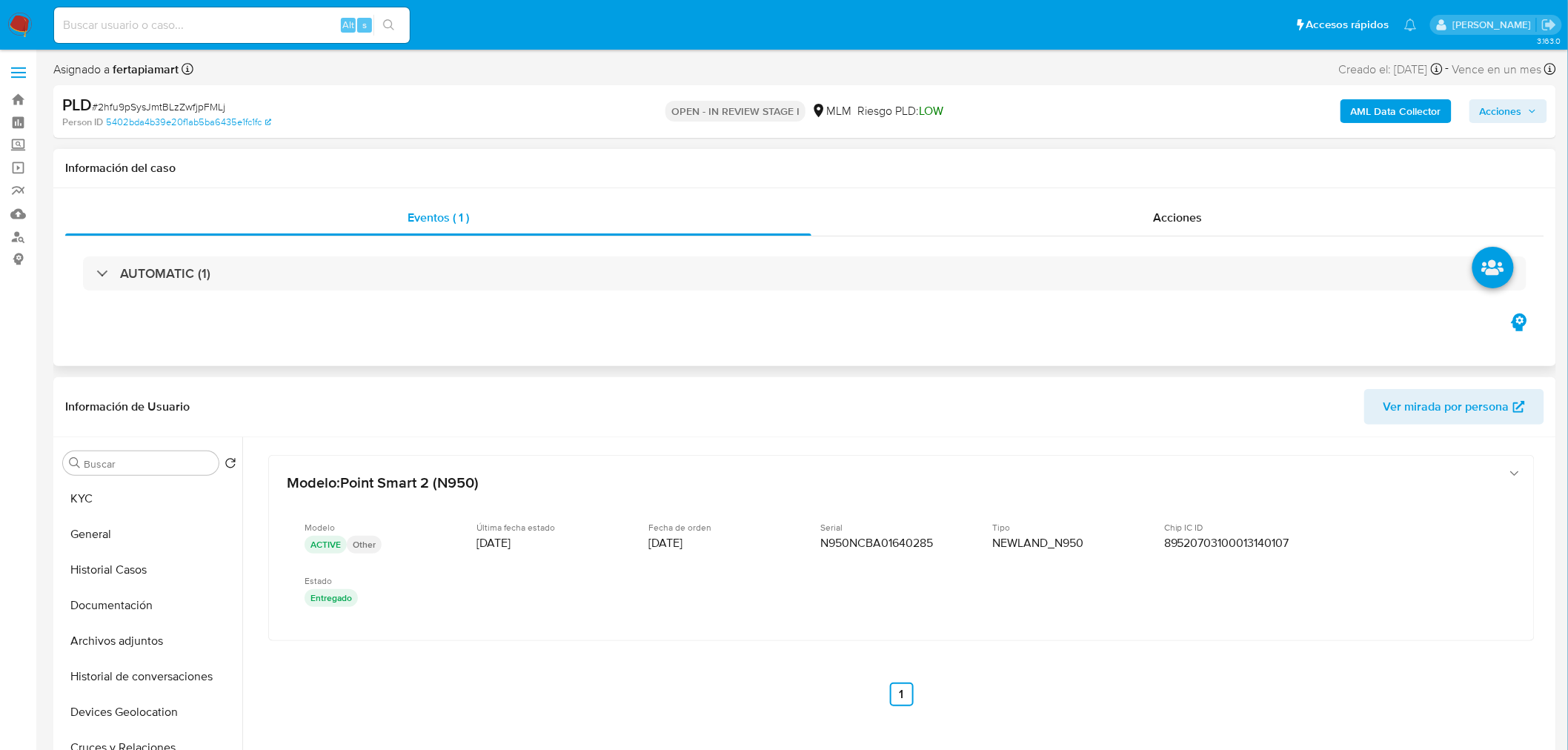
click at [342, 154] on div "Información del caso" at bounding box center [805, 169] width 1503 height 39
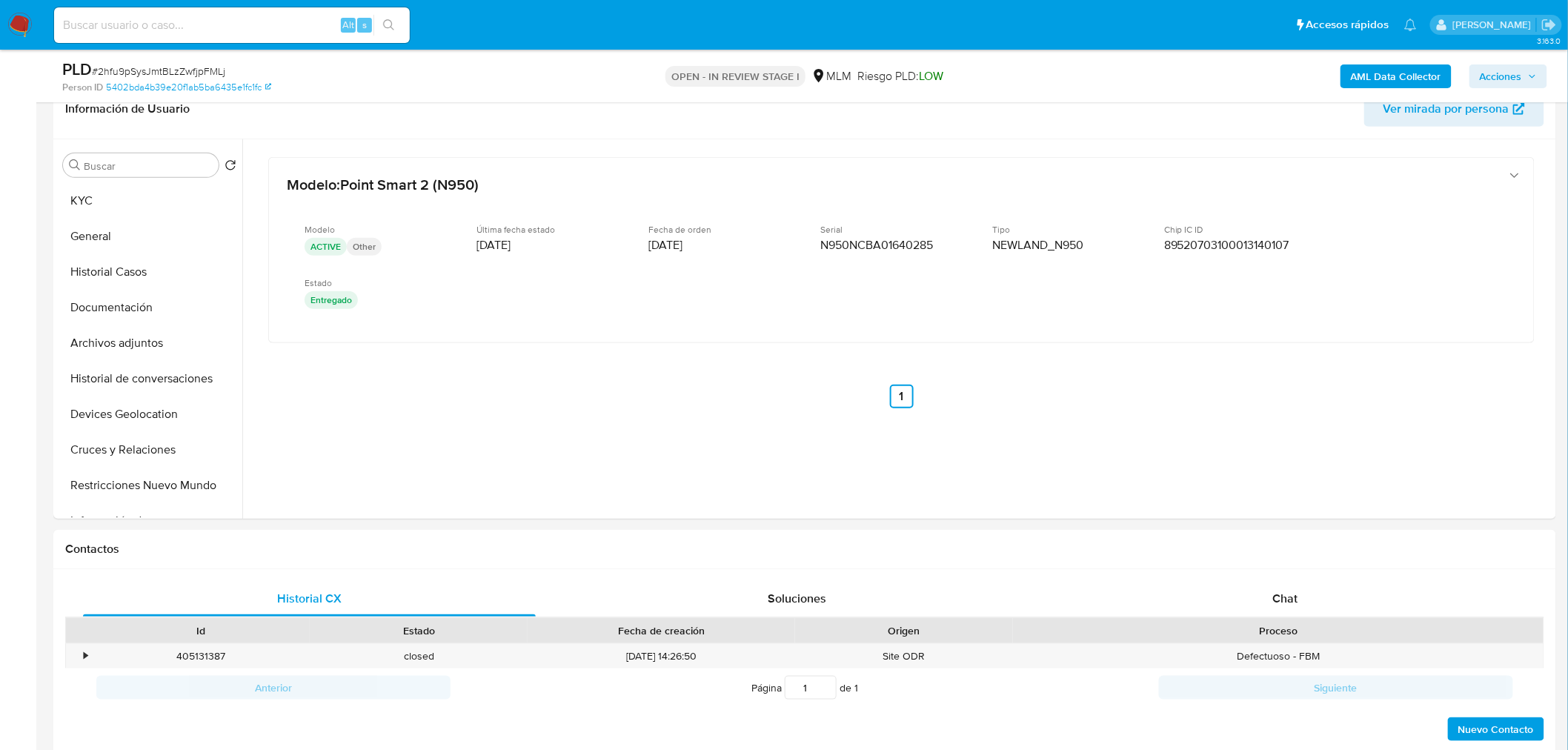
scroll to position [246, 0]
click at [122, 196] on button "KYC" at bounding box center [143, 200] width 174 height 36
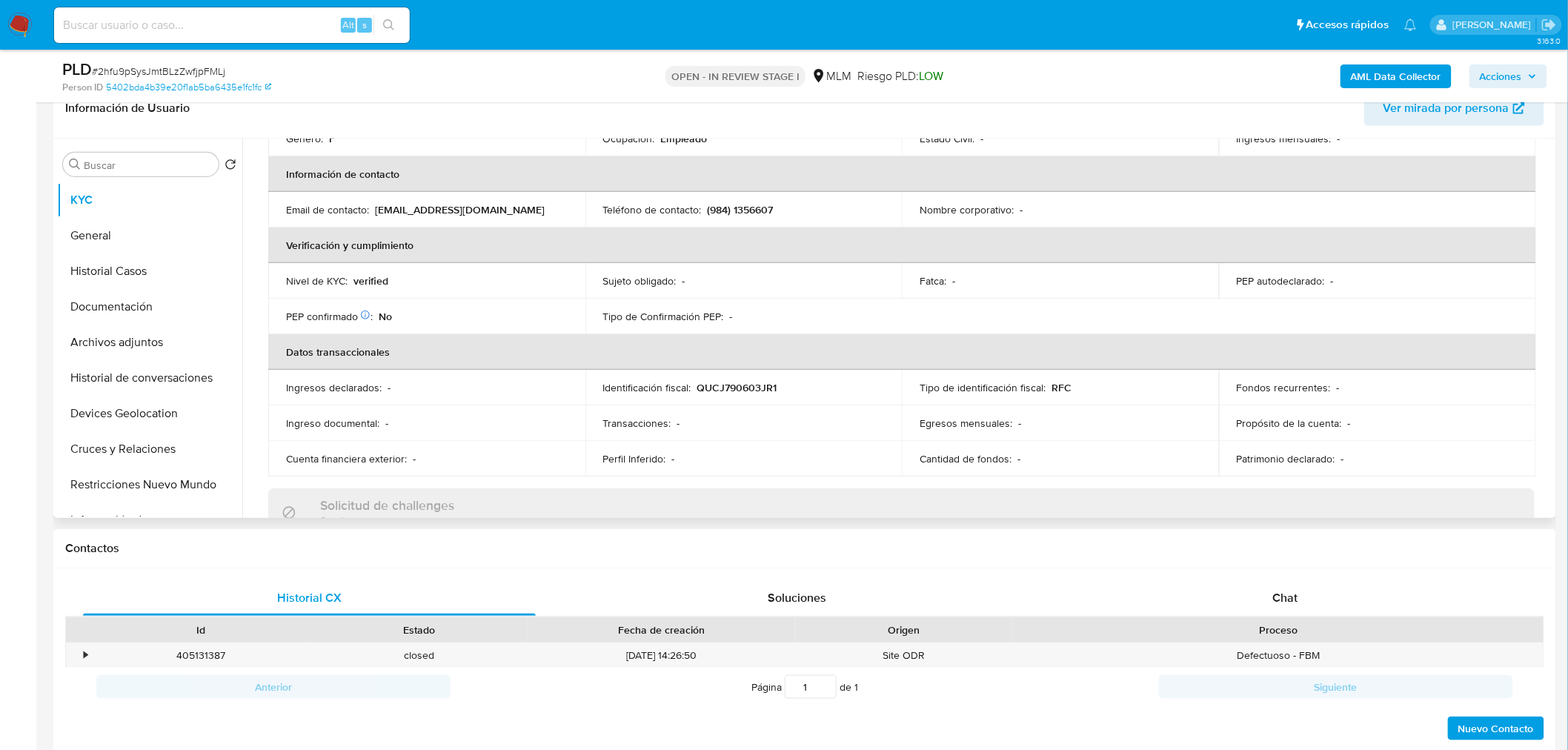
scroll to position [0, 0]
